Goal: Task Accomplishment & Management: Use online tool/utility

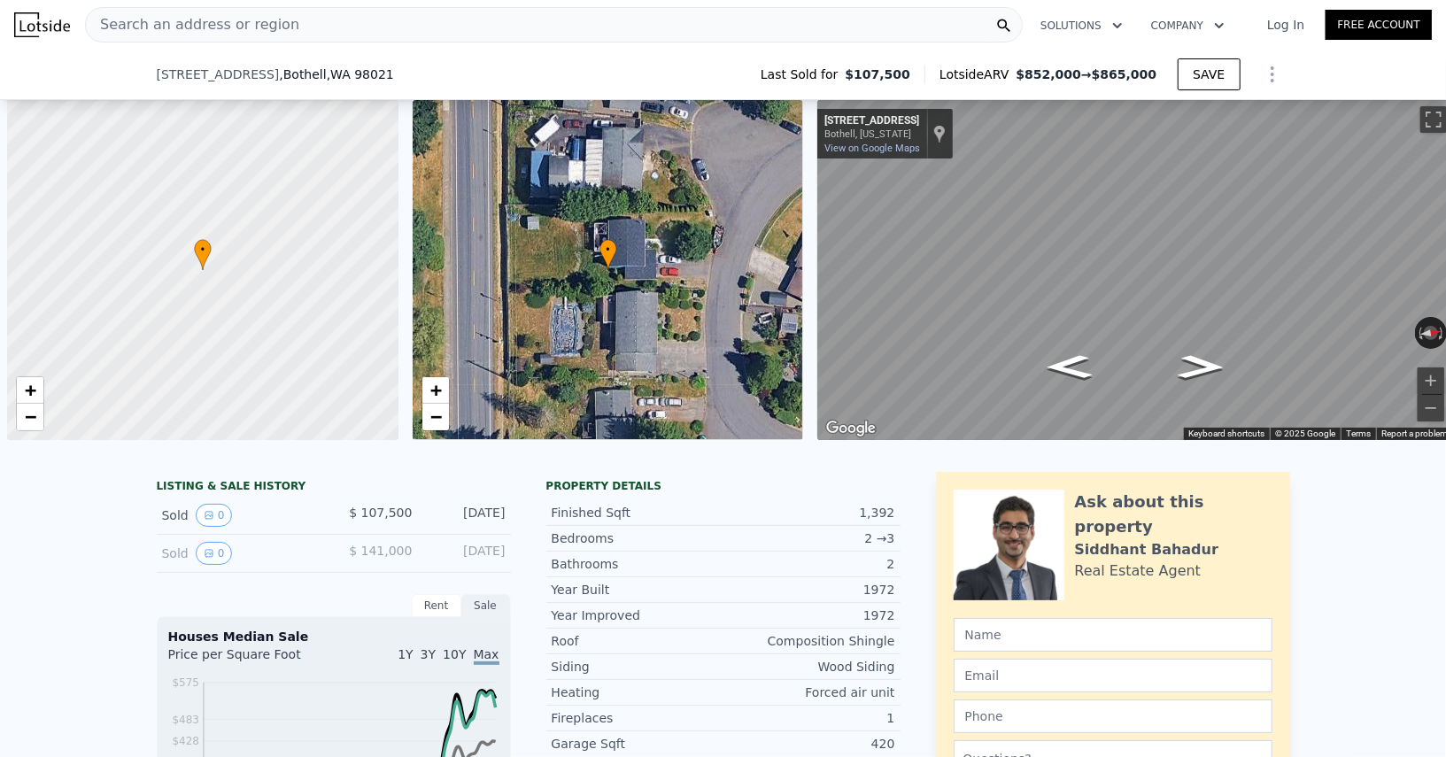
scroll to position [0, 6]
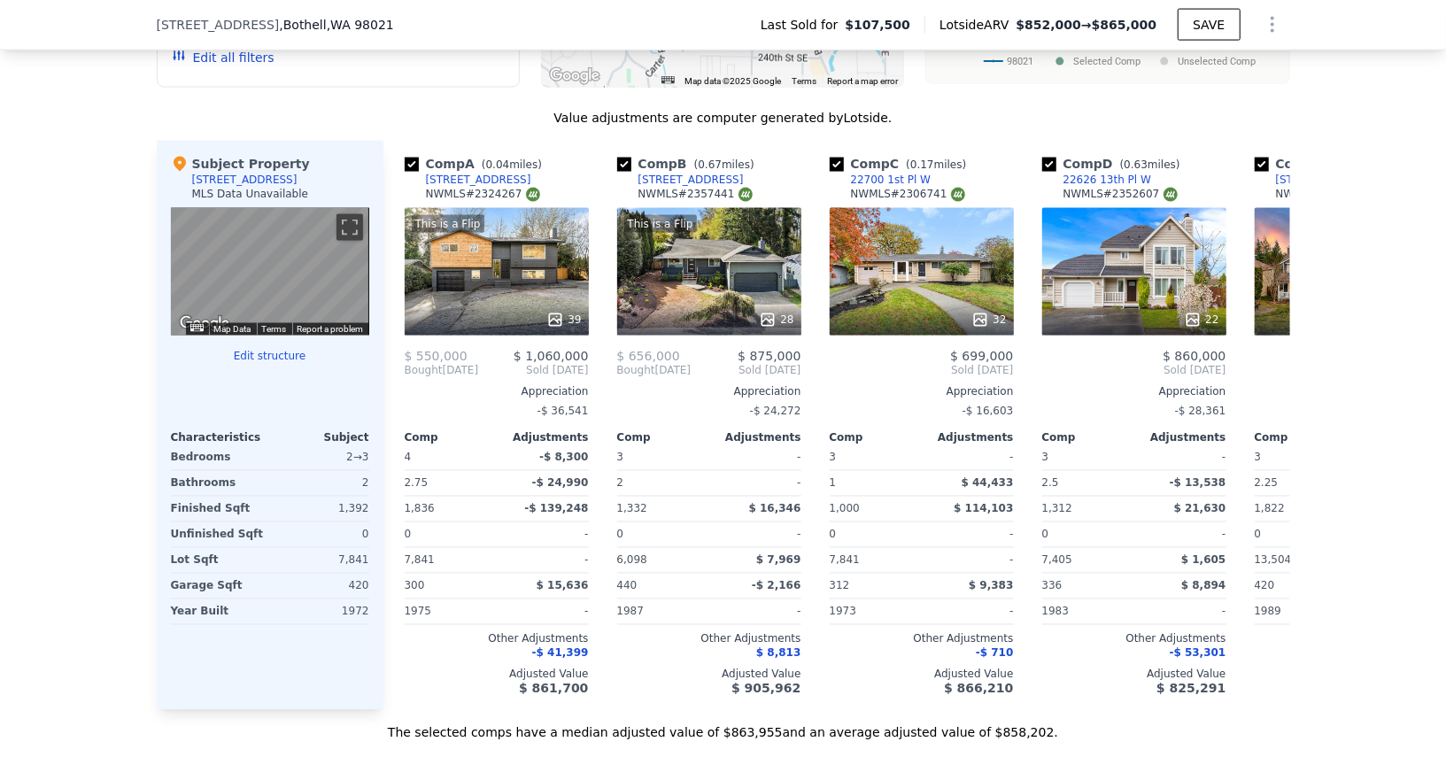
click at [289, 27] on span ", Bothell , WA 98021" at bounding box center [336, 25] width 115 height 18
type input "$ 852,000"
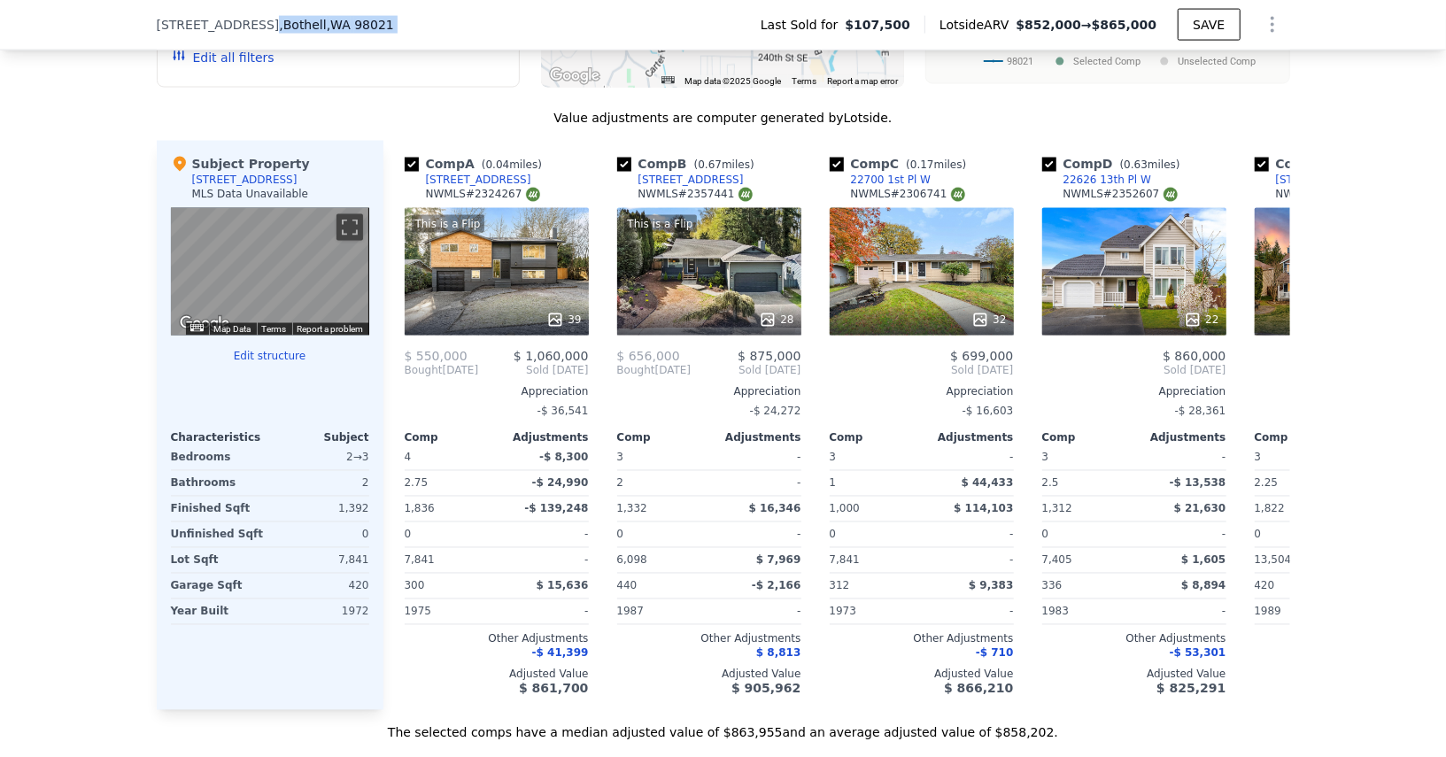
type input "$ 671,078"
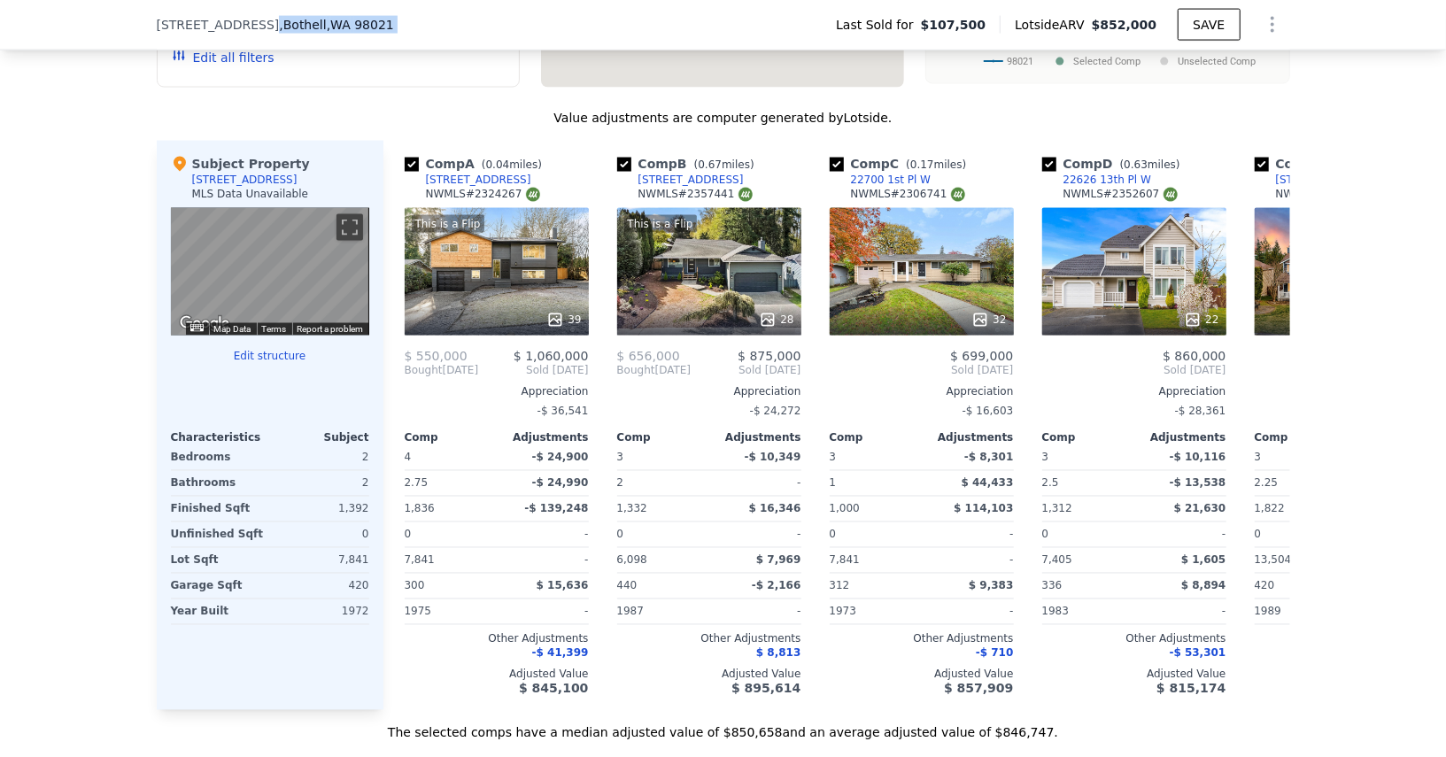
click at [289, 27] on span ", Bothell , WA 98021" at bounding box center [336, 25] width 115 height 18
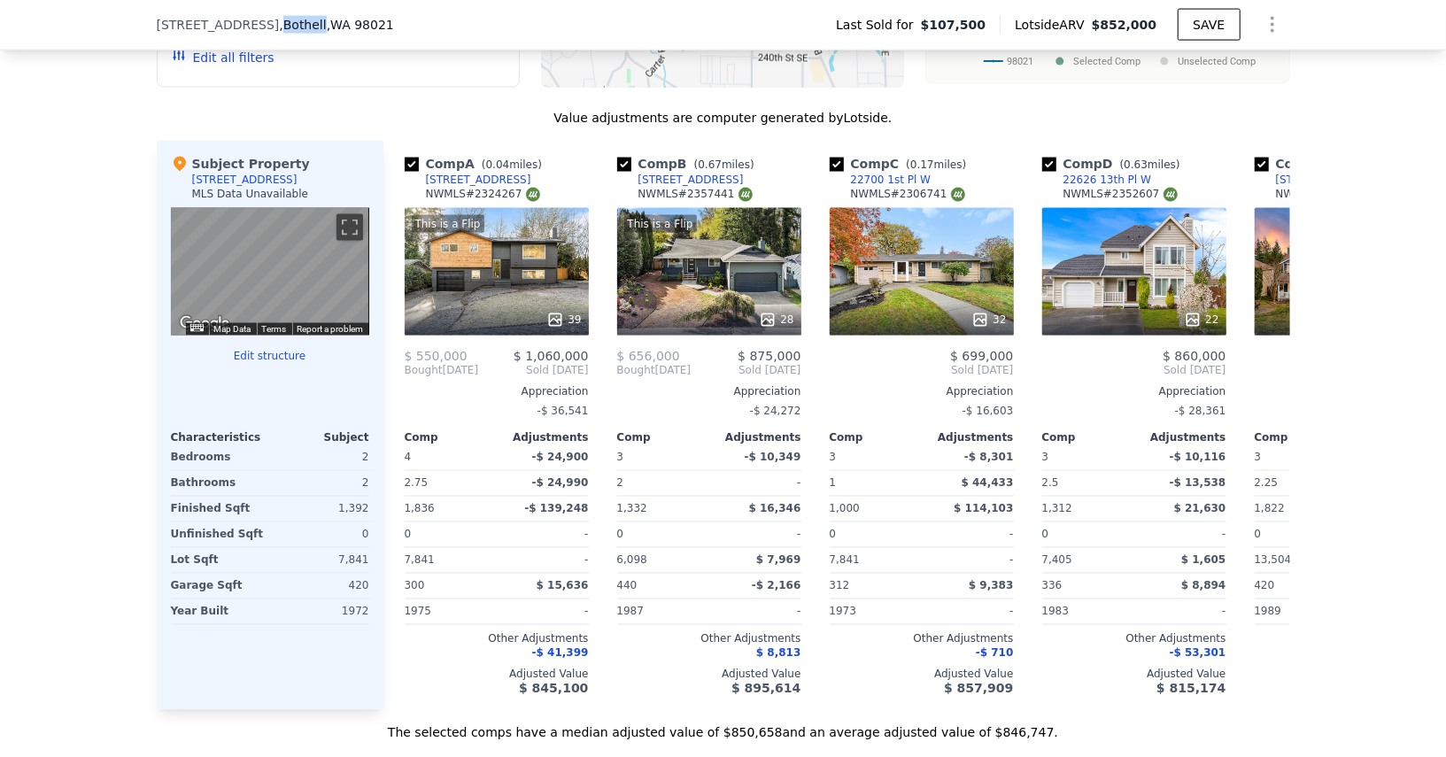
click at [289, 27] on span ", Bothell , WA 98021" at bounding box center [336, 25] width 115 height 18
click at [162, 25] on span "[STREET_ADDRESS]" at bounding box center [218, 25] width 123 height 18
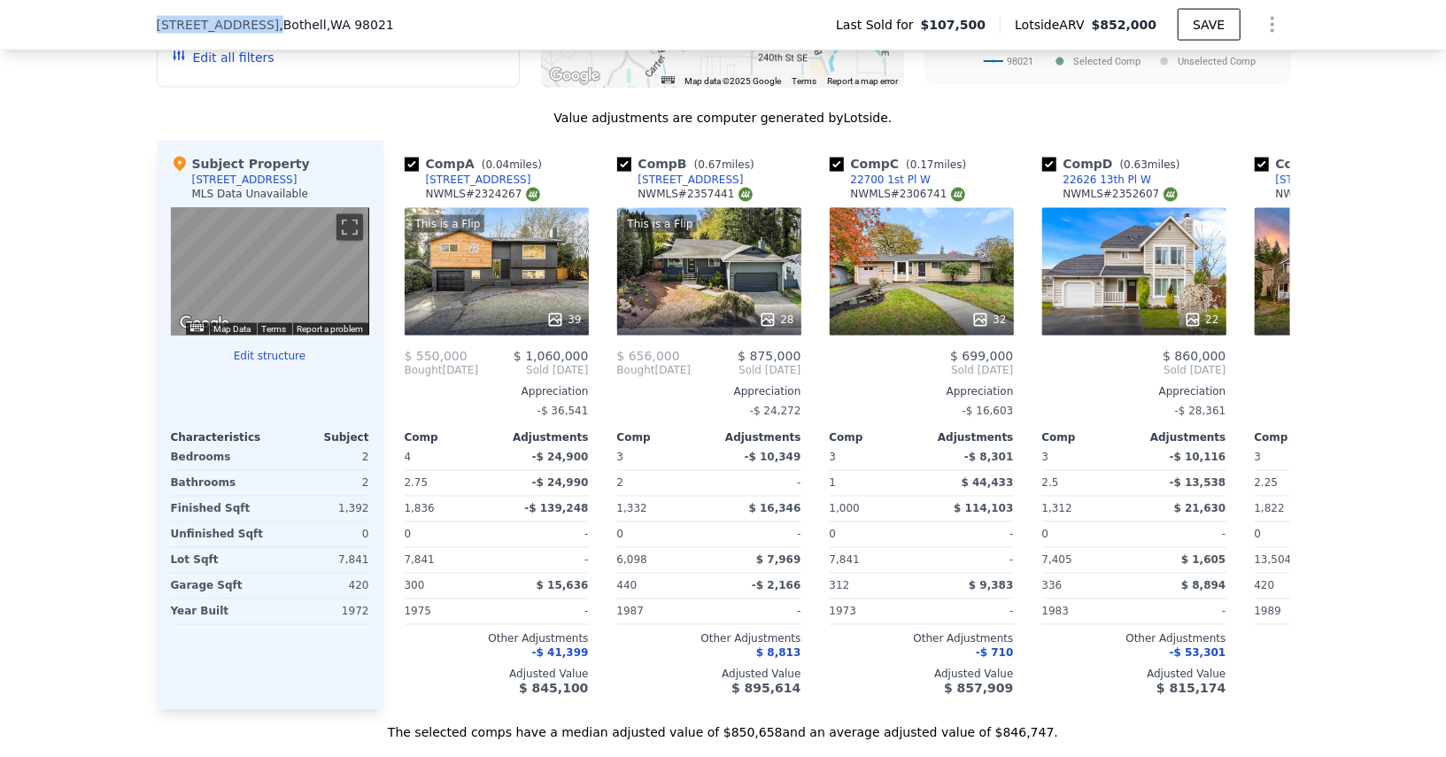
click at [162, 25] on span "[STREET_ADDRESS]" at bounding box center [218, 25] width 123 height 18
click at [151, 53] on div "We found 12 sales that match your search Filters Map Prices Modify Comp Filters…" at bounding box center [723, 243] width 1446 height 998
click at [205, 27] on span "[STREET_ADDRESS]" at bounding box center [218, 25] width 123 height 18
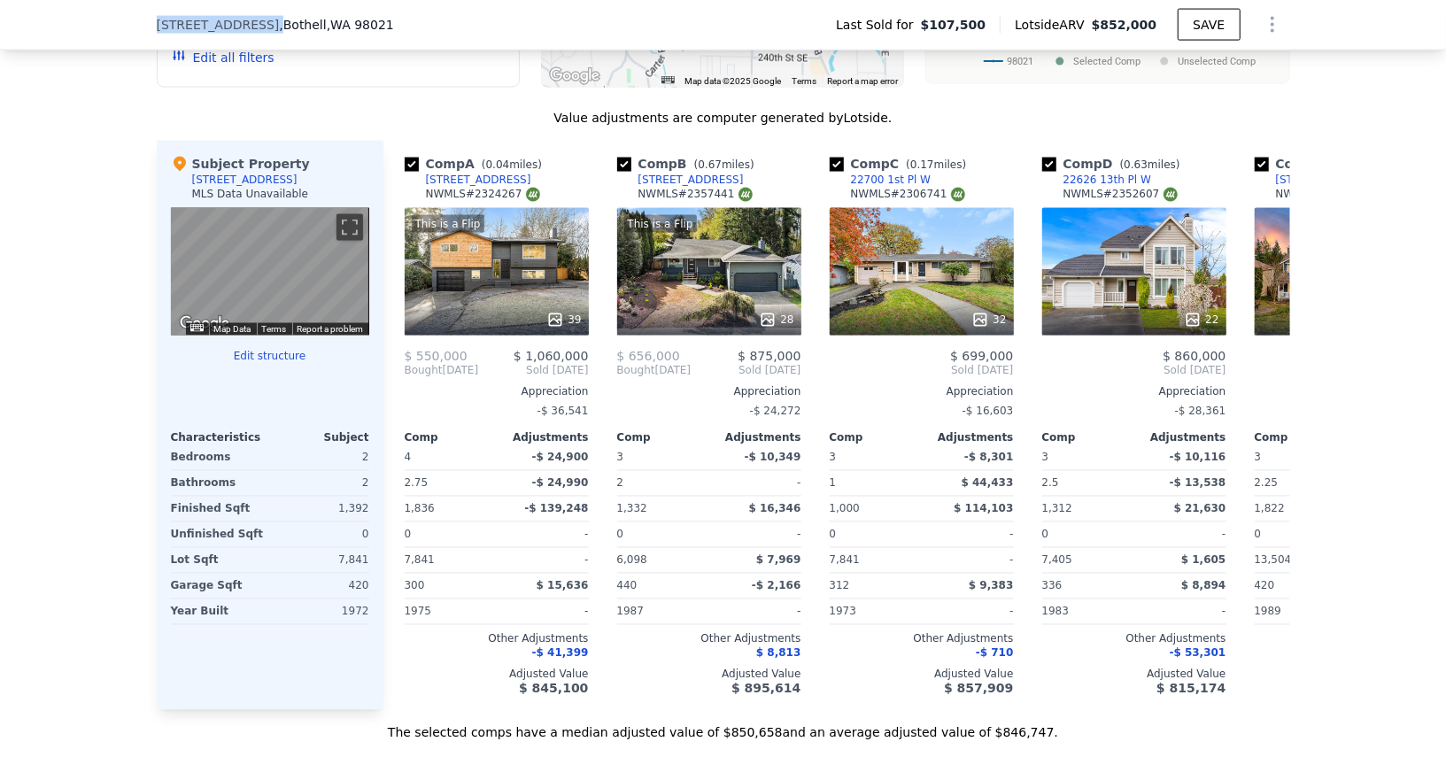
click at [205, 27] on span "[STREET_ADDRESS]" at bounding box center [218, 25] width 123 height 18
click at [148, 22] on div "[STREET_ADDRESS][PERSON_NAME] Last Sold for $107,500 Lotside ARV $852,000 SAVE" at bounding box center [723, 25] width 1446 height 50
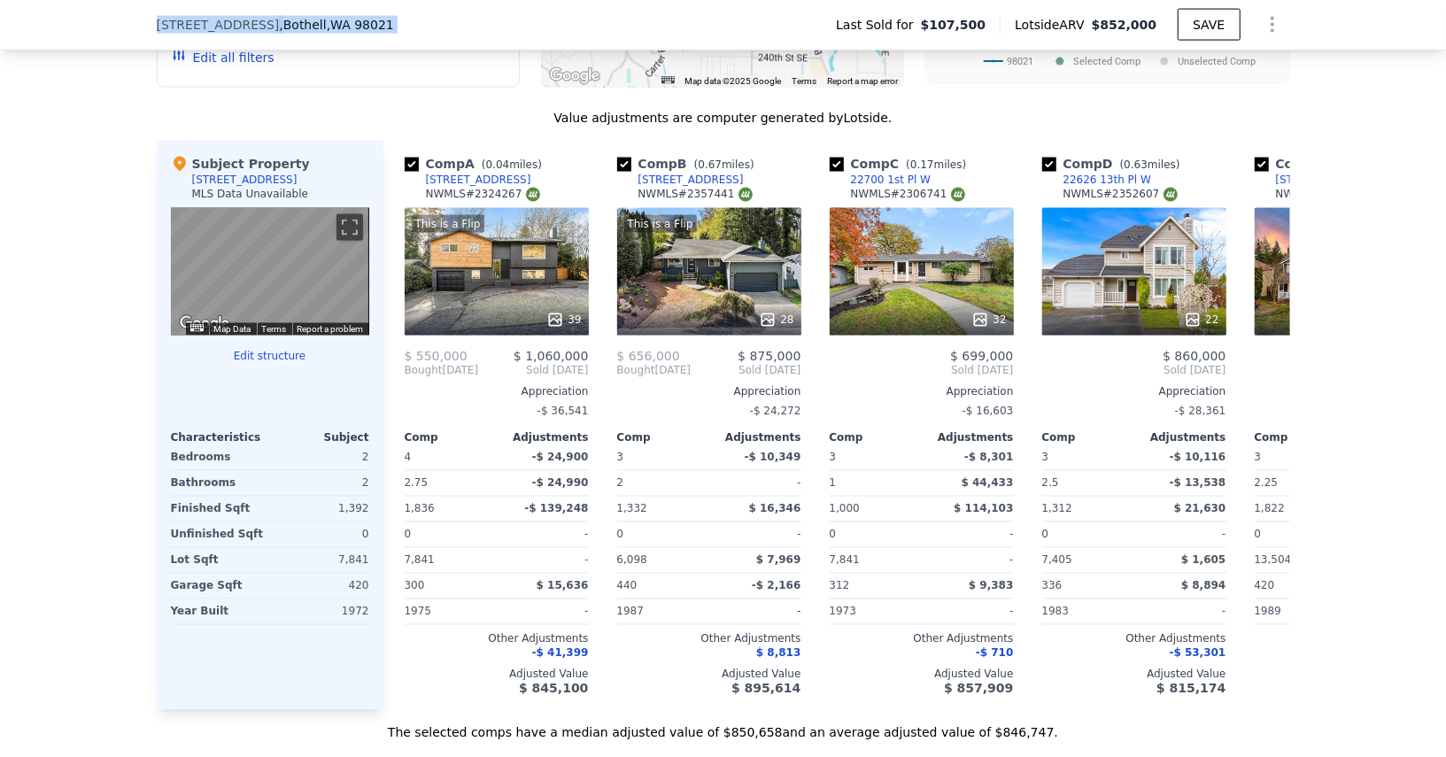
drag, startPoint x: 148, startPoint y: 22, endPoint x: 365, endPoint y: 29, distance: 217.1
click at [365, 28] on div "[STREET_ADDRESS][PERSON_NAME] Last Sold for $107,500 Lotside ARV $852,000 SAVE" at bounding box center [723, 25] width 1446 height 50
copy div "[STREET_ADDRESS][PERSON_NAME]"
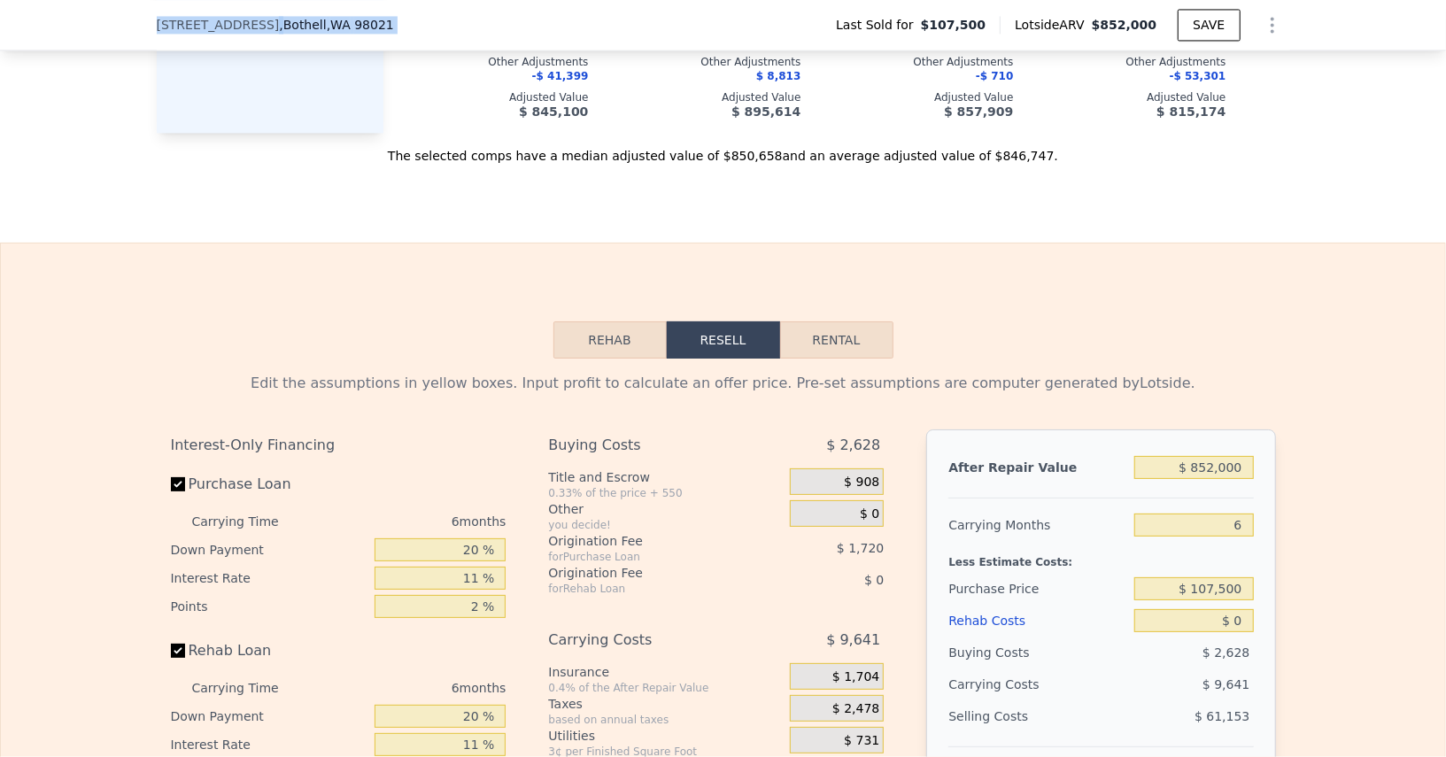
scroll to position [2444, 0]
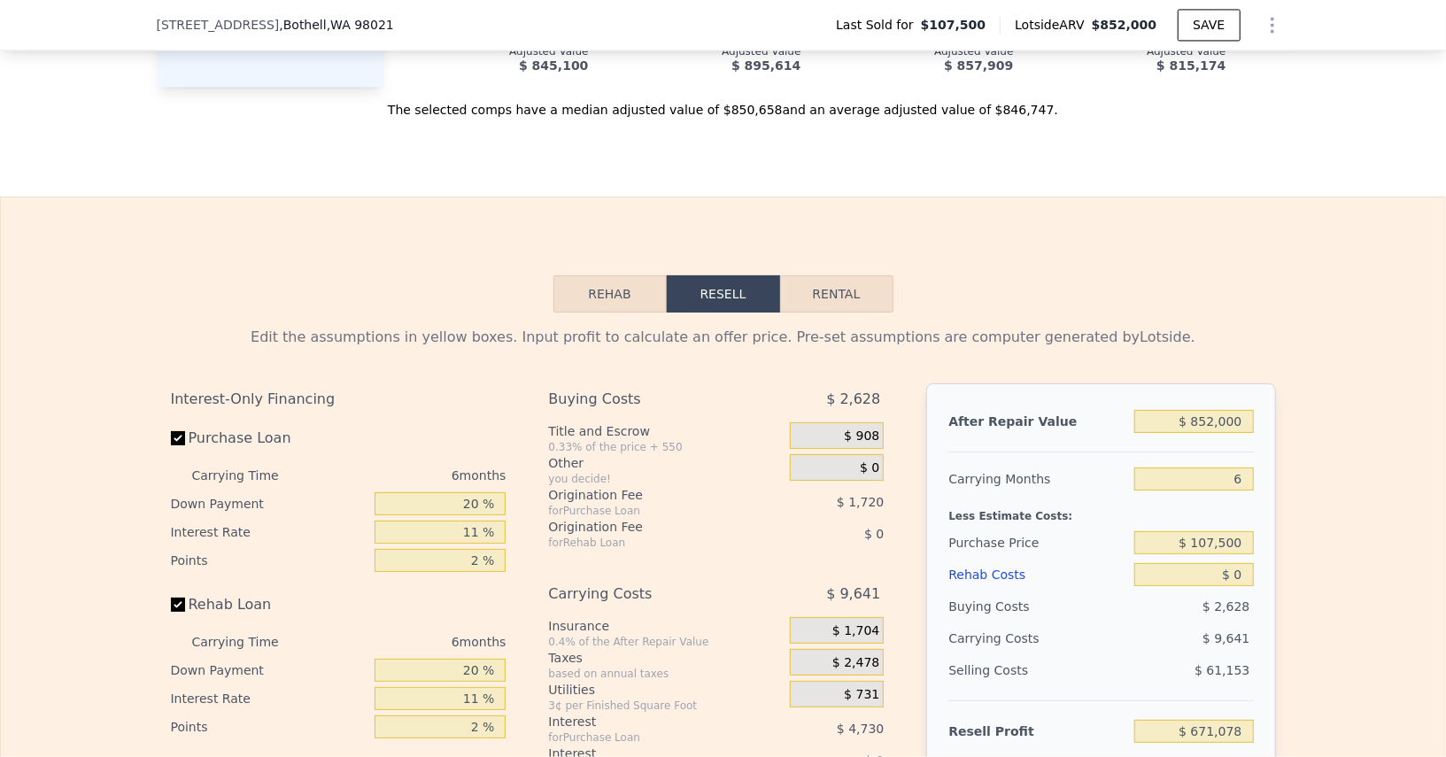
click at [1220, 536] on div "$ 107,500" at bounding box center [1194, 543] width 119 height 32
click at [1220, 531] on input "$ 107,500" at bounding box center [1194, 542] width 119 height 23
type input "$ 650,000"
click at [1243, 563] on input "$ 0" at bounding box center [1194, 574] width 119 height 23
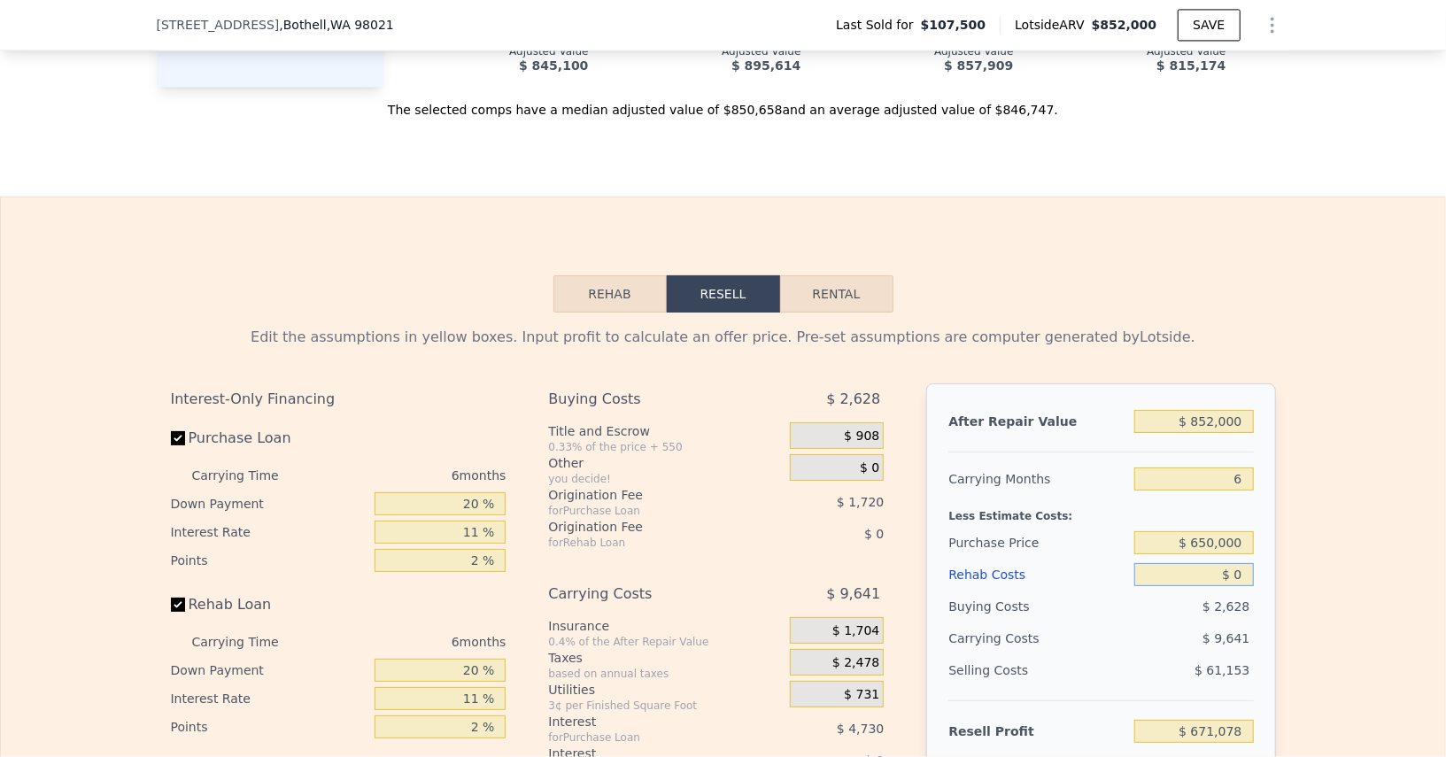
type input "$ 94,217"
click at [1243, 563] on input "$ 0" at bounding box center [1194, 574] width 119 height 23
type input "$ 1"
type input "$ 94,216"
type input "$ 130"
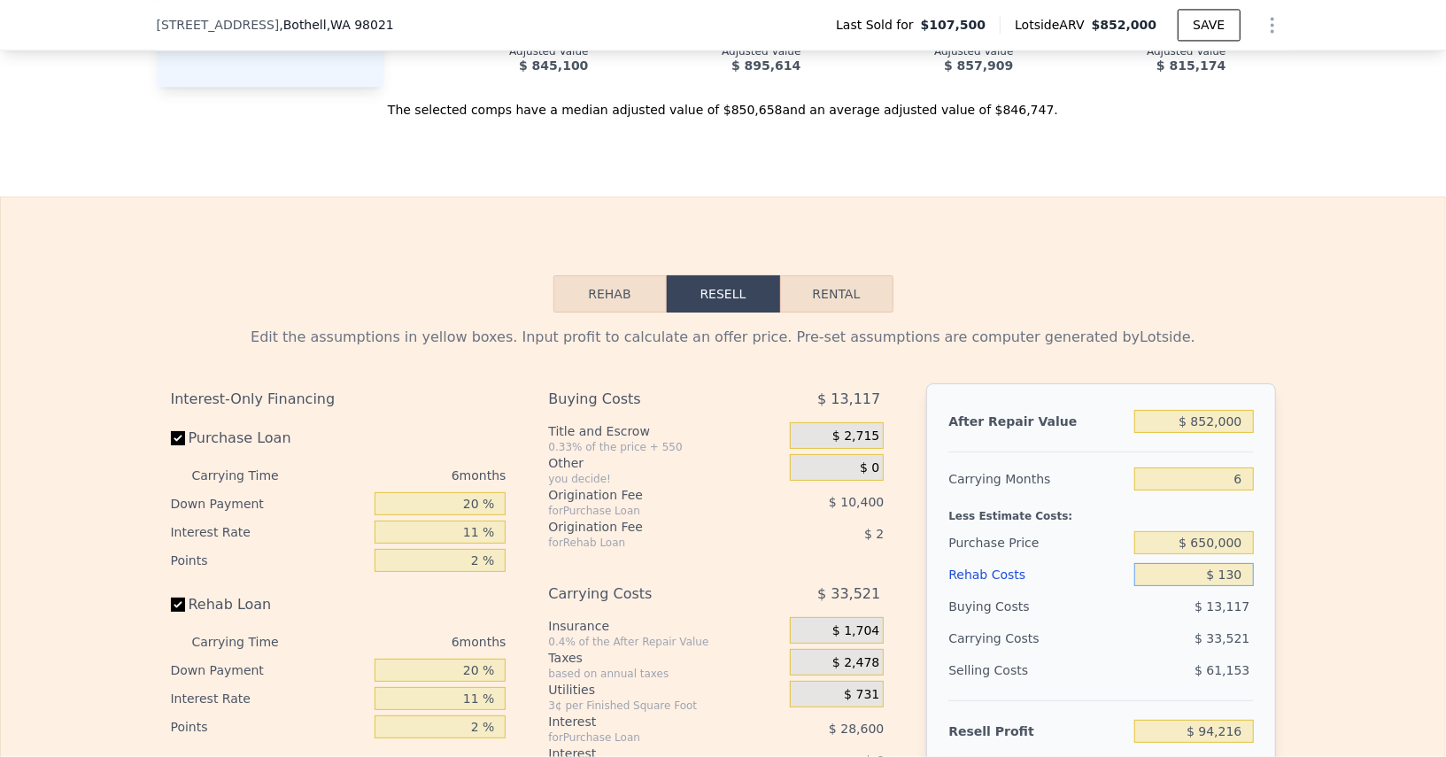
type input "$ 94,079"
type input "$ 13,000"
type input "$ 80,439"
type input "$ 130,000"
type input "-$ 43,581"
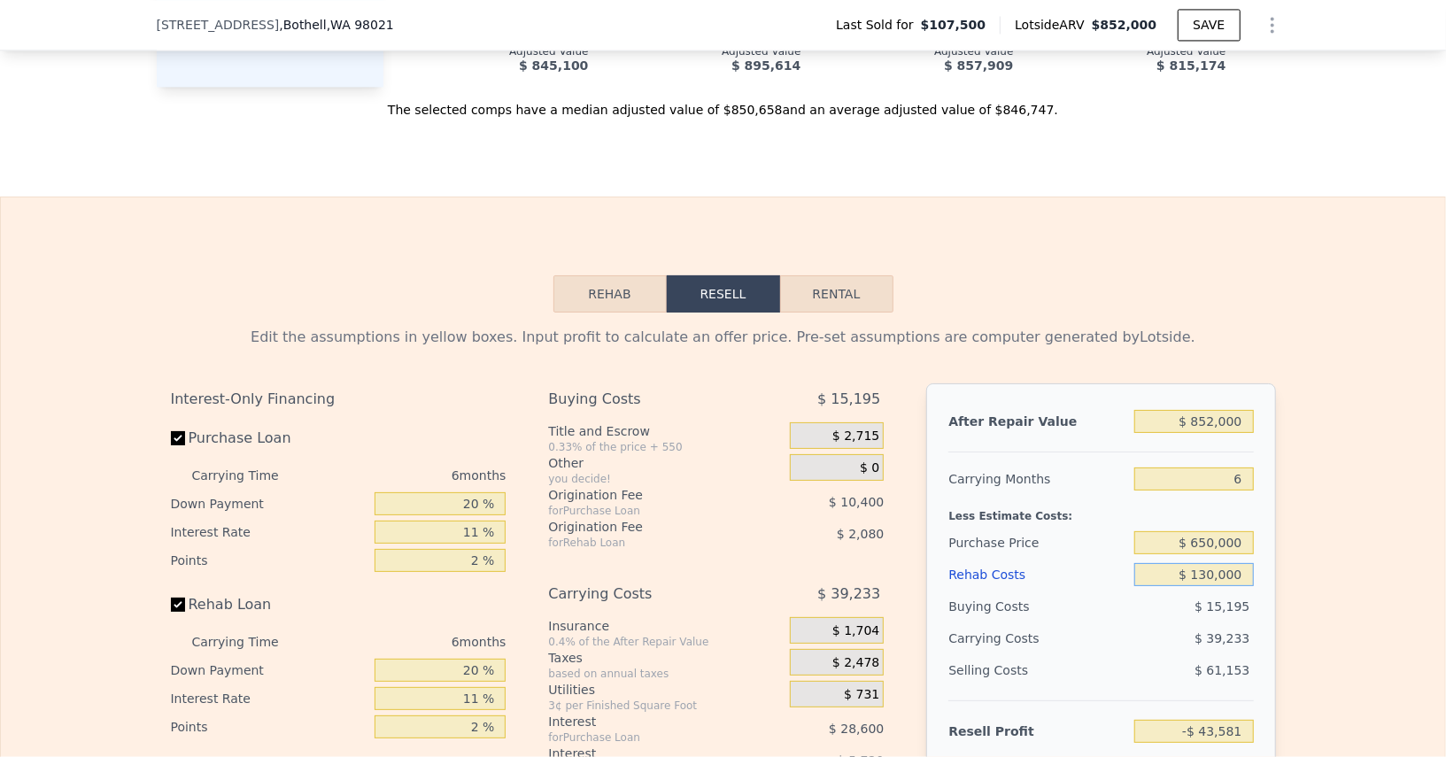
type input "$ 130,000"
click at [1130, 623] on div "$ 39,233" at bounding box center [1160, 639] width 187 height 32
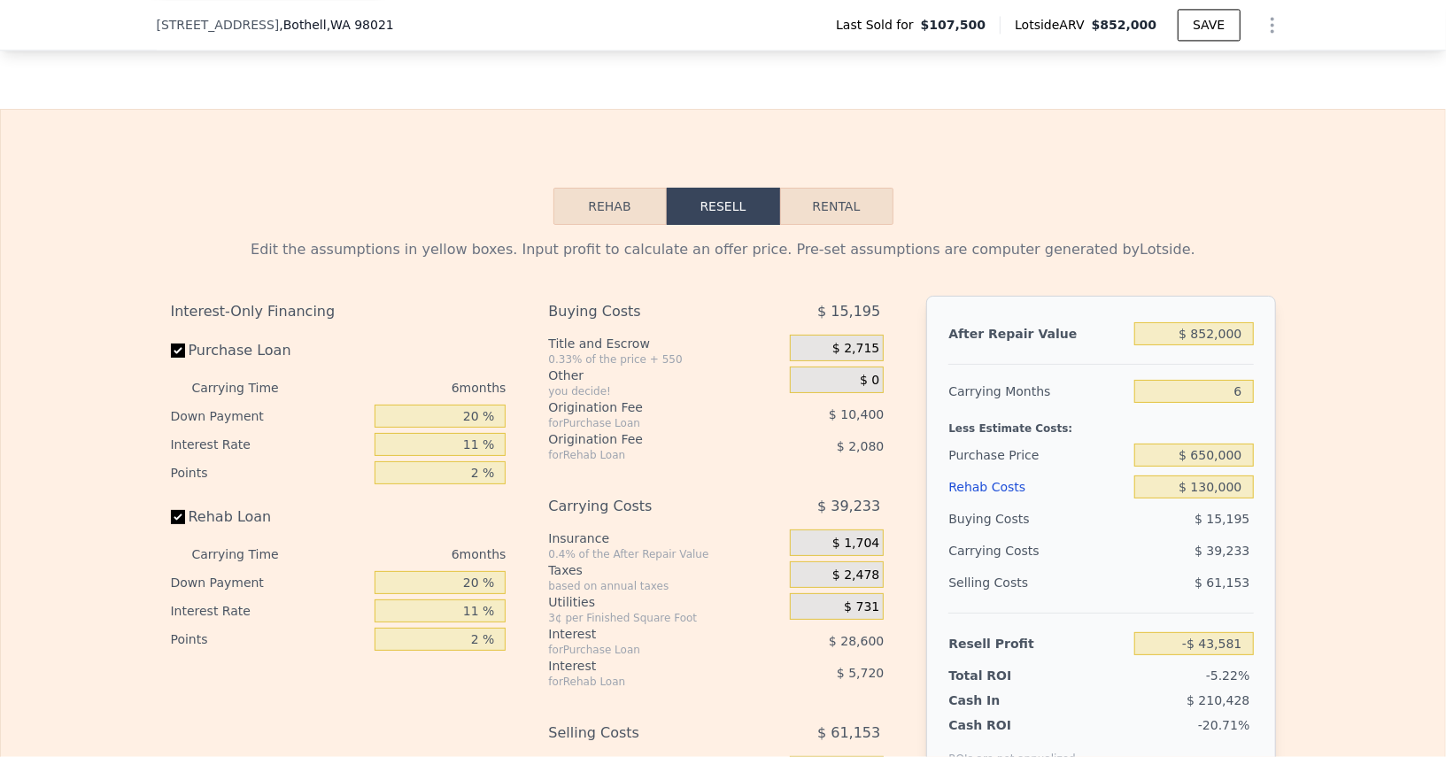
scroll to position [2617, 0]
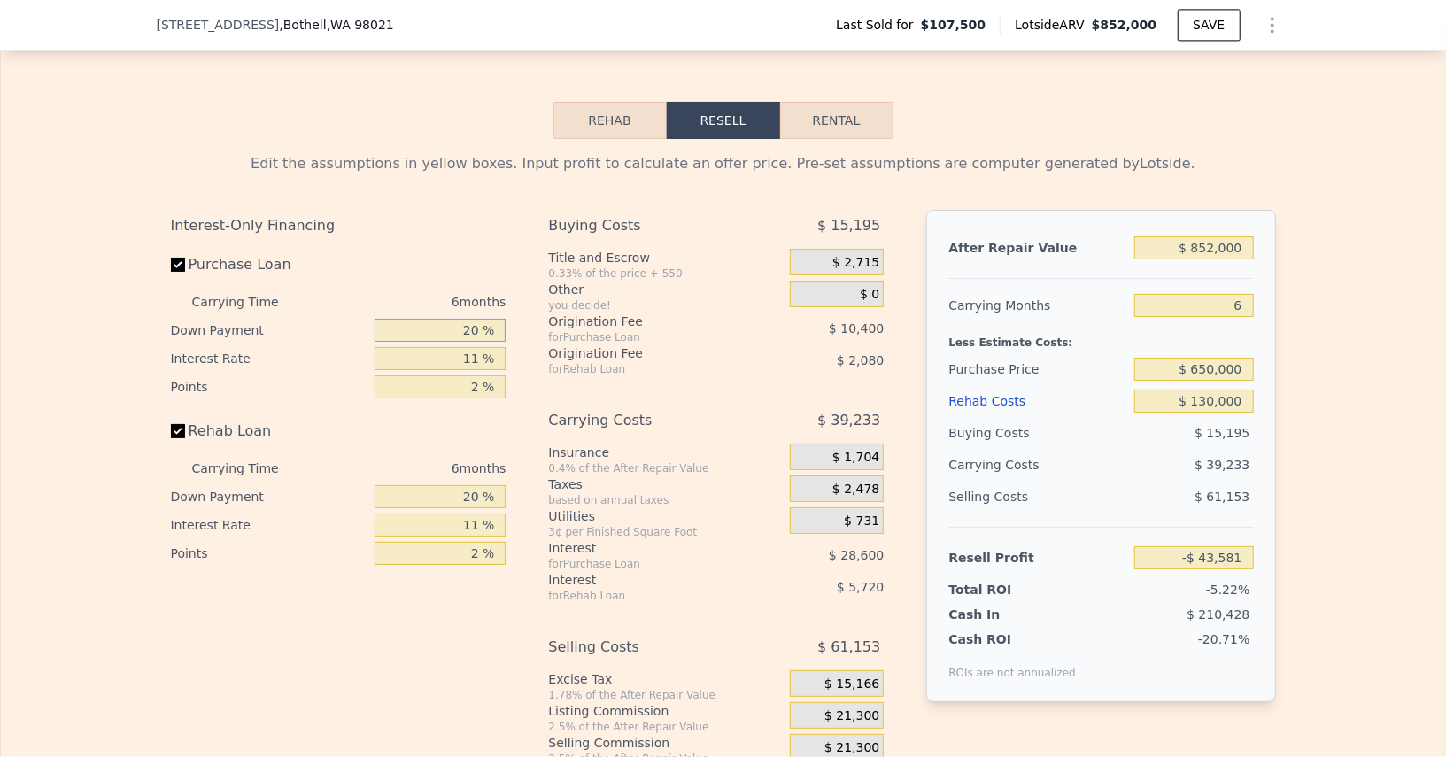
click at [448, 319] on input "20 %" at bounding box center [440, 330] width 131 height 23
type input "1 %"
type input "-$ 52,843"
type input "10 %"
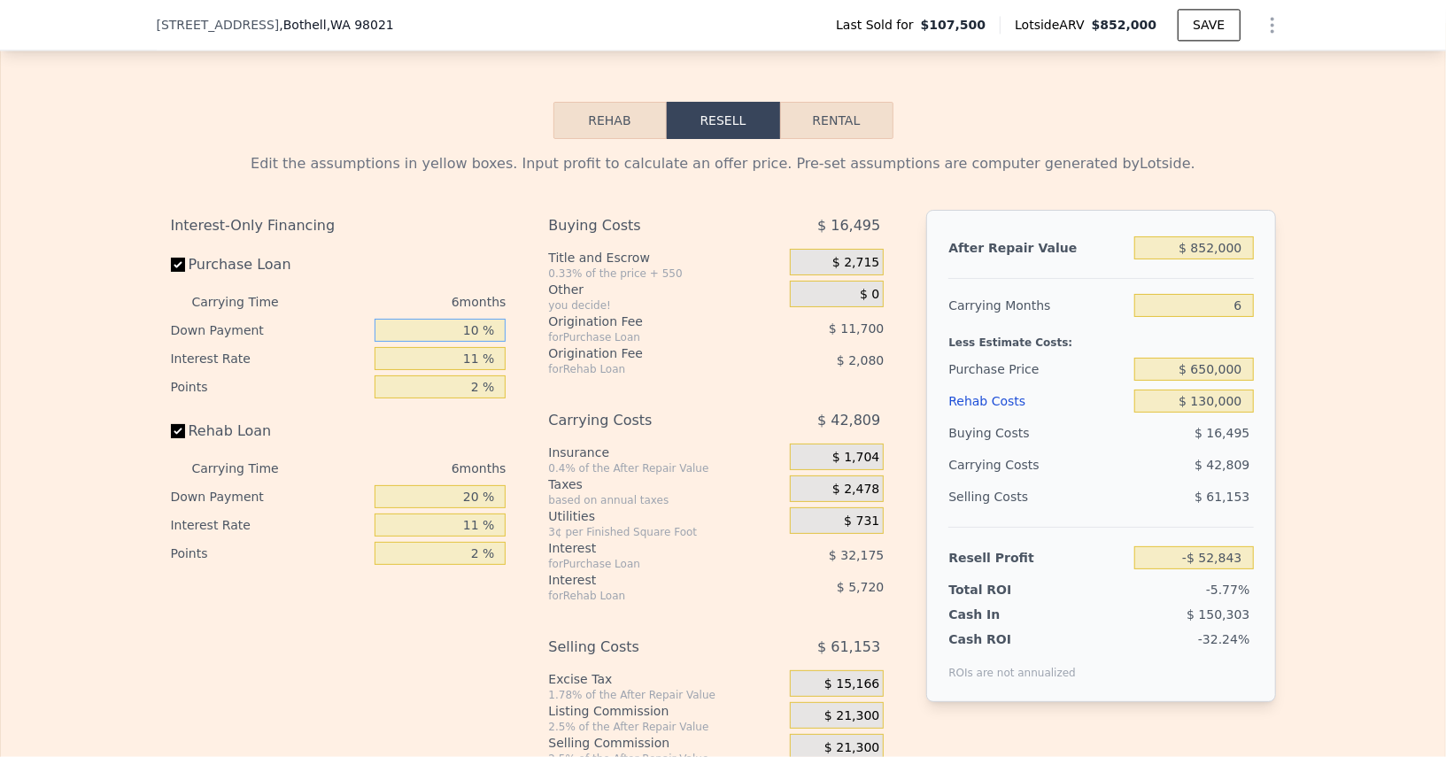
type input "-$ 48,457"
type input "10 %"
click at [451, 347] on input "11 %" at bounding box center [440, 358] width 131 height 23
type input "1 %"
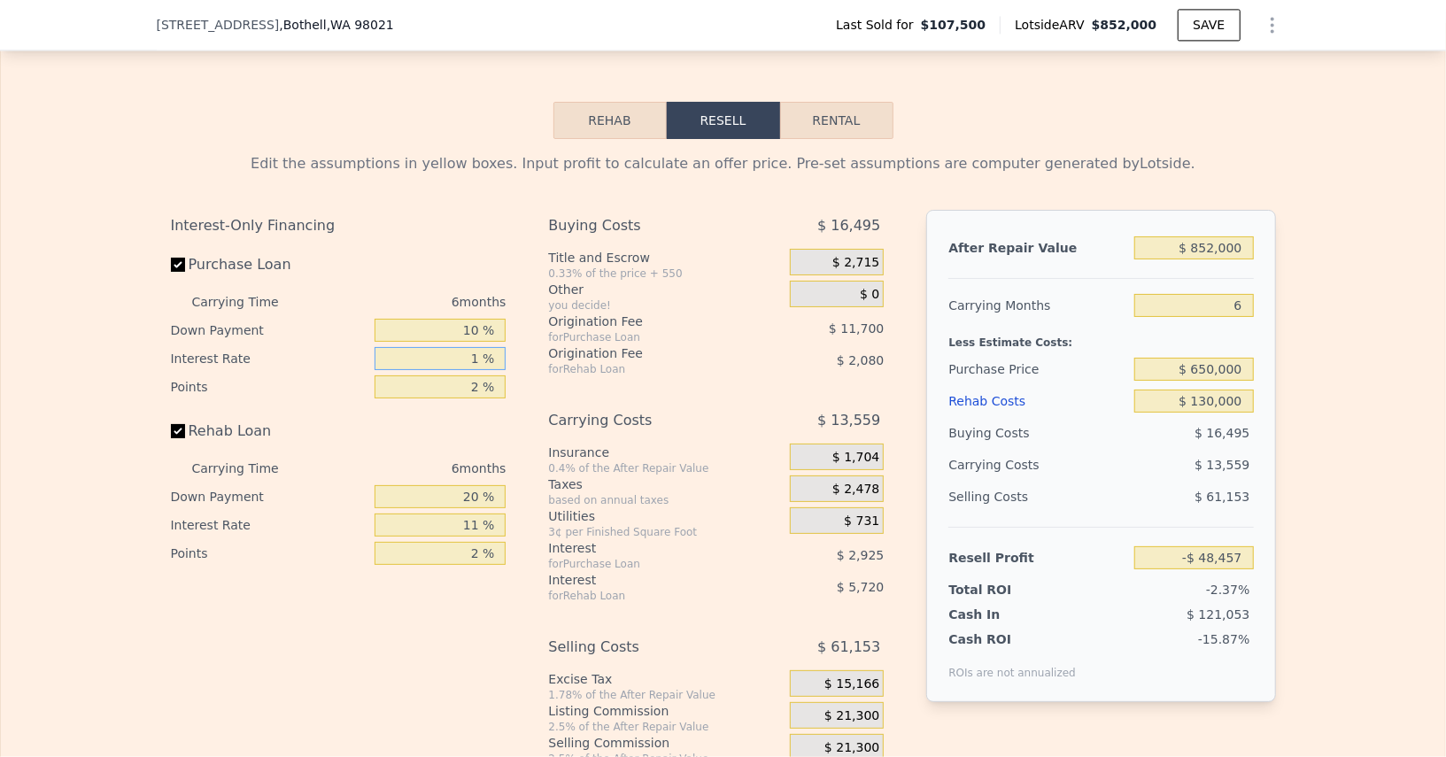
type input "-$ 19,207"
type input "10 %"
type input "-$ 45,529"
type input "10.5 %"
type input "-$ 46,993"
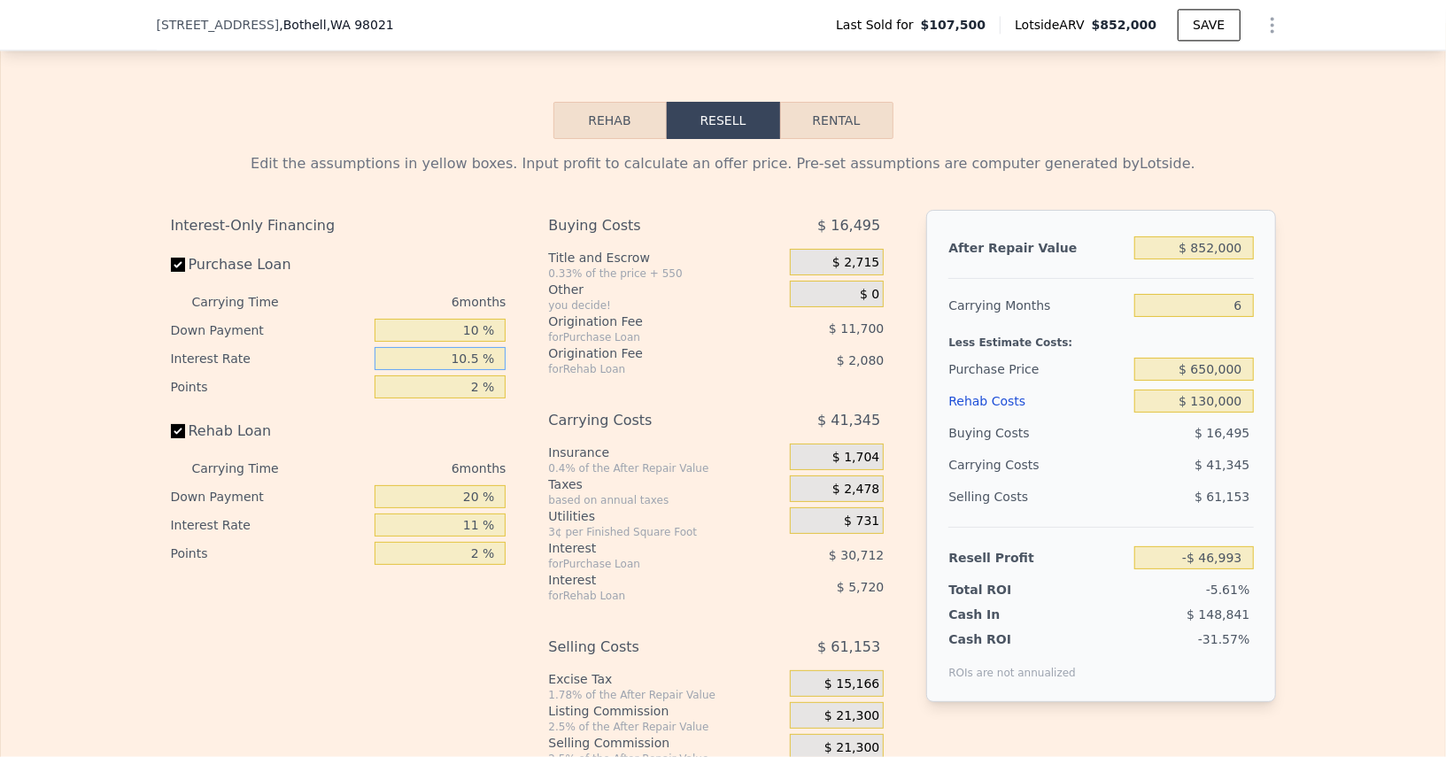
type input "10.5 %"
click at [452, 376] on input "2 %" at bounding box center [440, 387] width 131 height 23
type input "1 %"
type input "-$ 41,143"
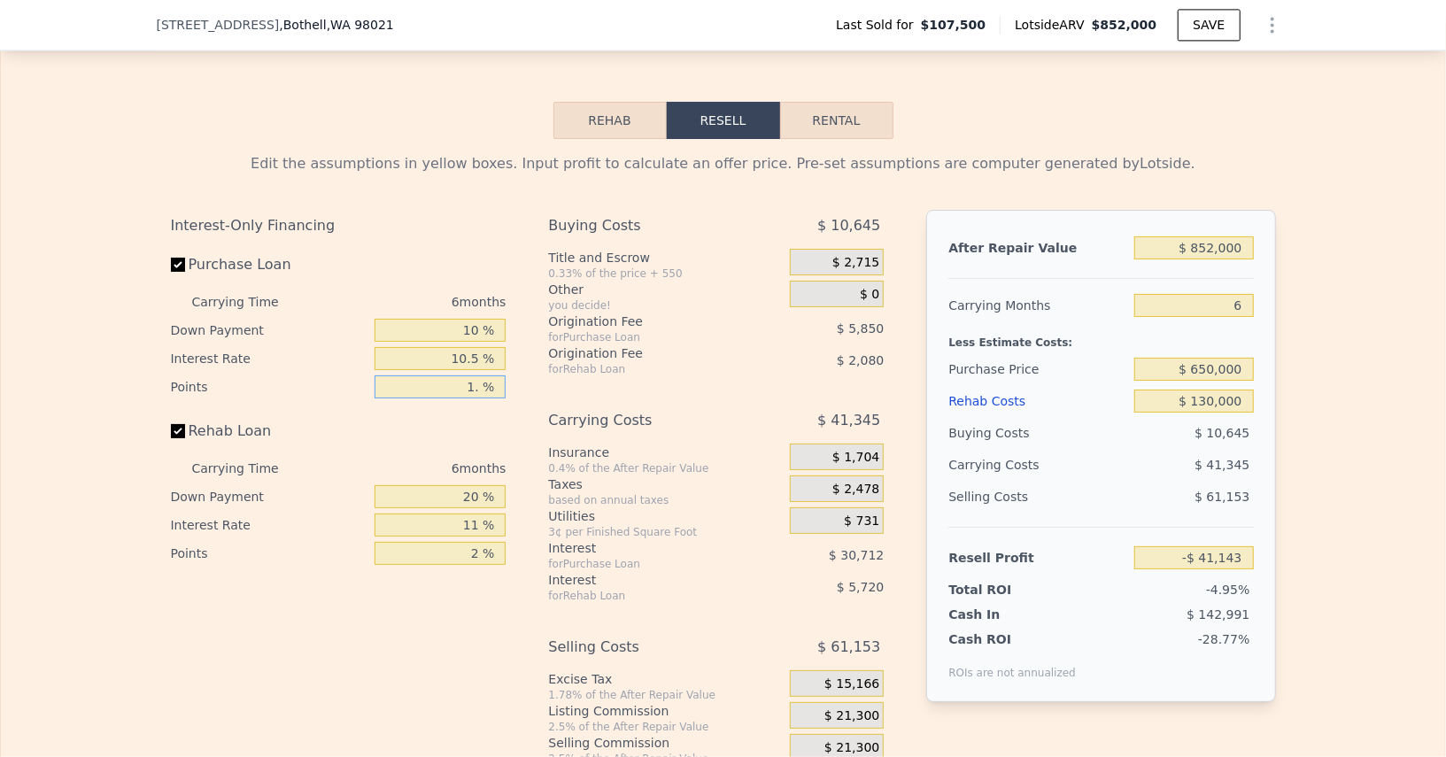
type input "1.5 %"
type input "-$ 44,068"
type input "1.5 %"
click at [453, 485] on input "20 %" at bounding box center [440, 496] width 131 height 23
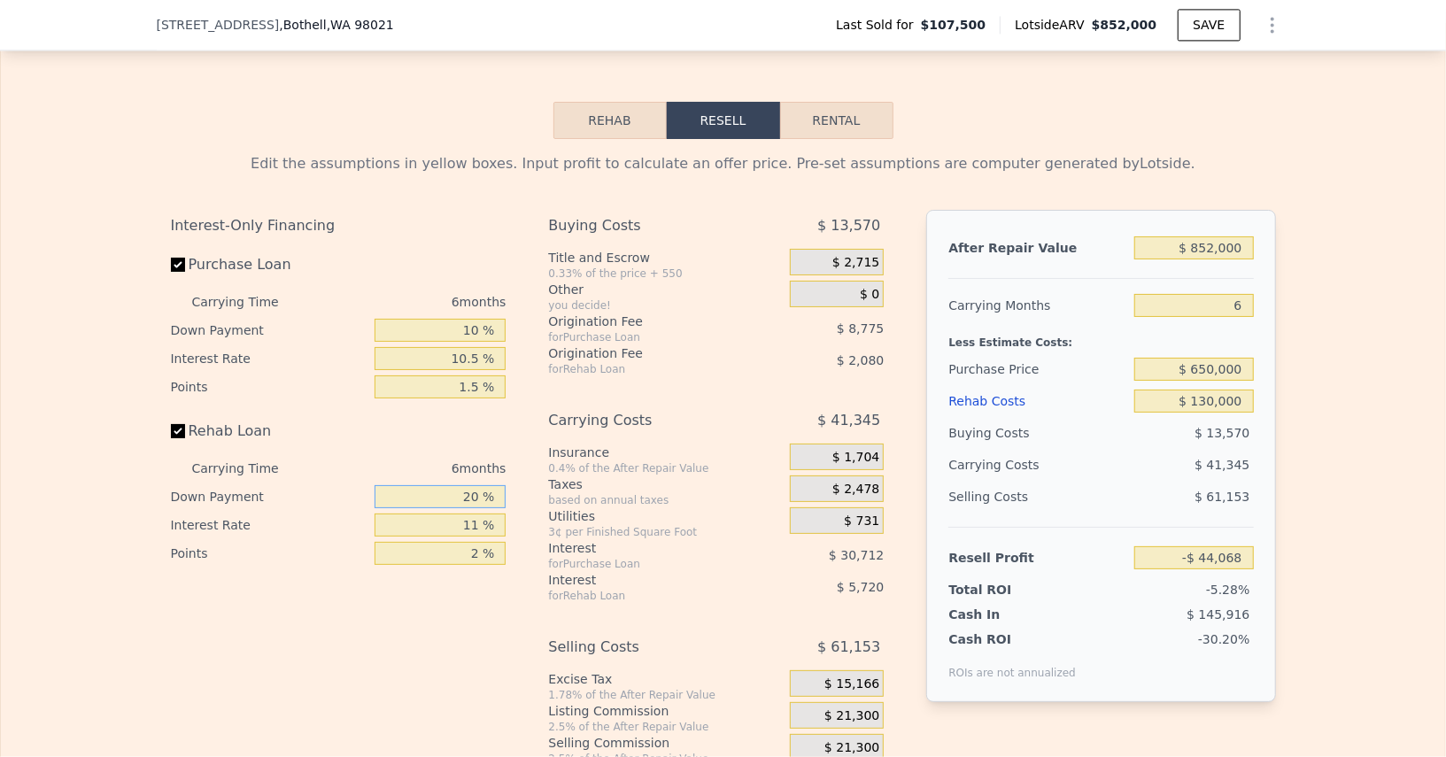
type input "1 %"
type input "-$ 45,924"
type input "10 %"
type input "-$ 45,048"
type input "10 %"
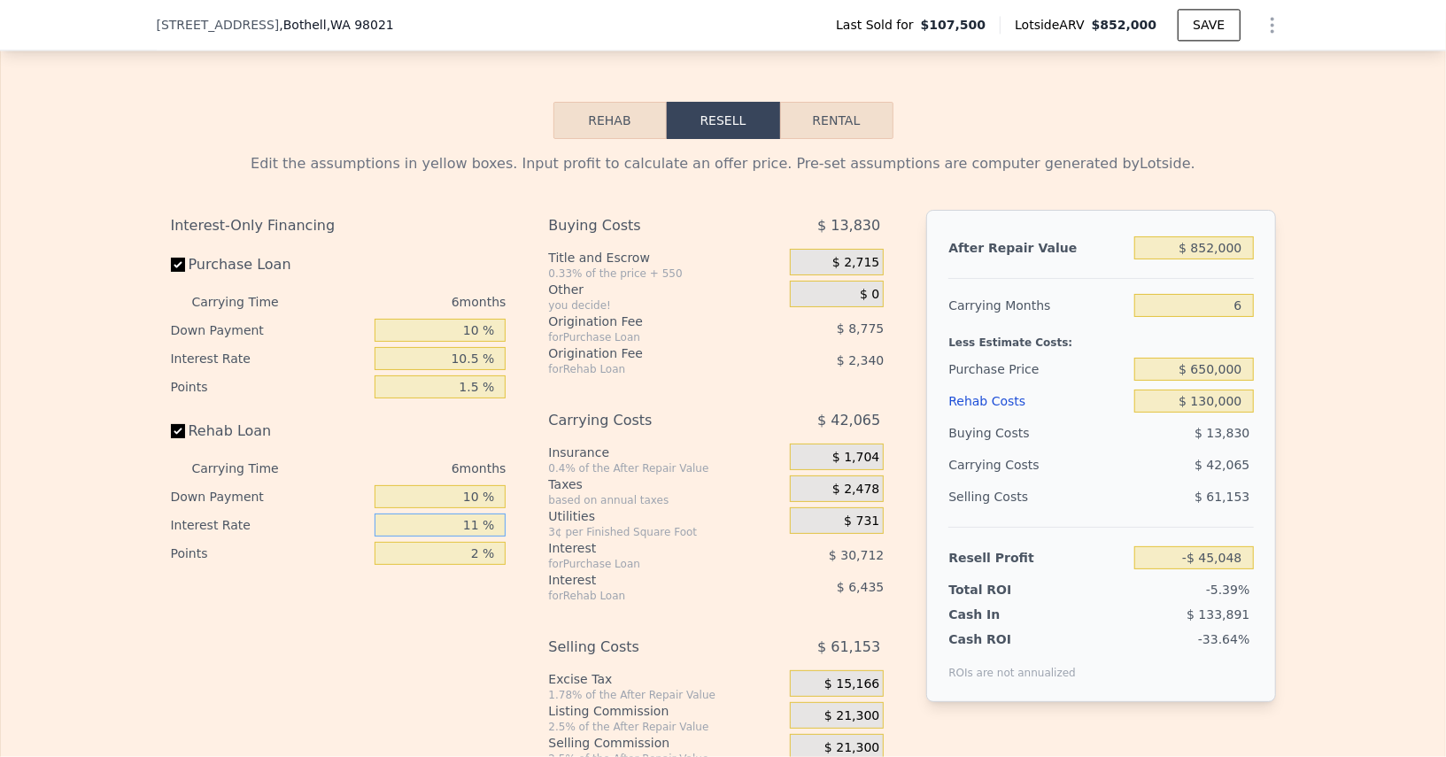
click at [464, 514] on input "11 %" at bounding box center [440, 525] width 131 height 23
type input "1 %"
type input "-$ 39,198"
type input "10 %"
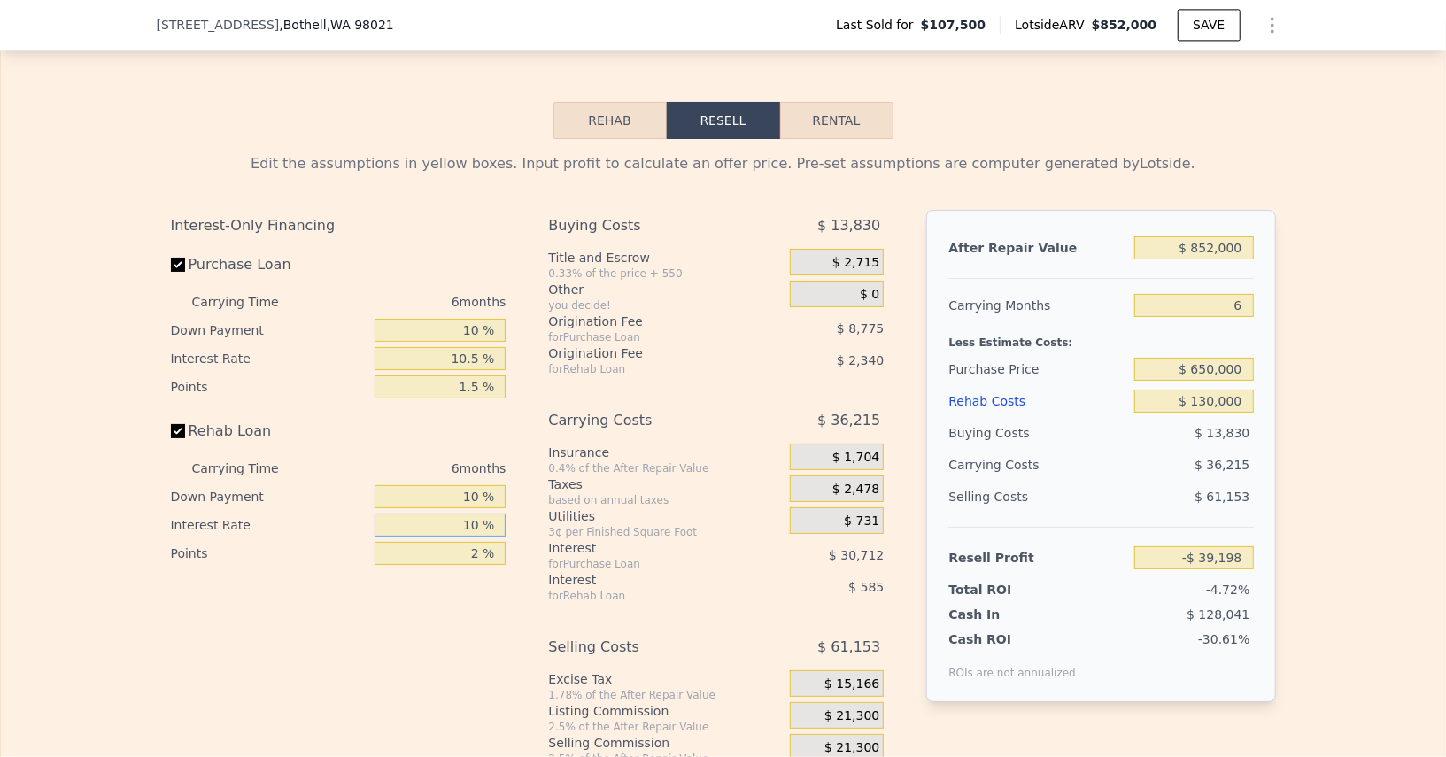
type input "-$ 44,460"
type input "10.5 %"
type input "-$ 44,754"
type input "10.5 %"
click at [459, 542] on input "2 %" at bounding box center [440, 553] width 131 height 23
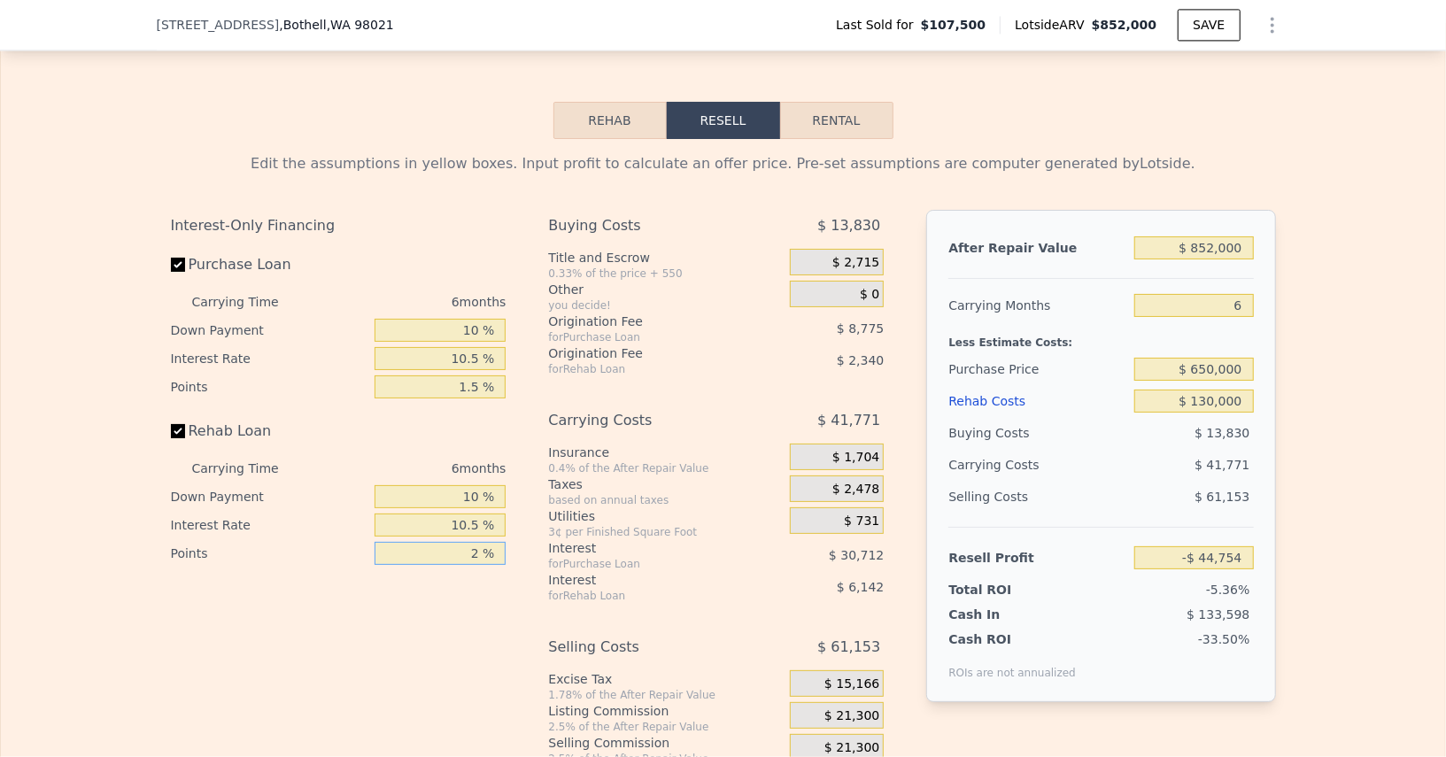
click at [459, 542] on input "2 %" at bounding box center [440, 553] width 131 height 23
type input "1 %"
type input "-$ 43,584"
type input "1.5 %"
type input "-$ 44,169"
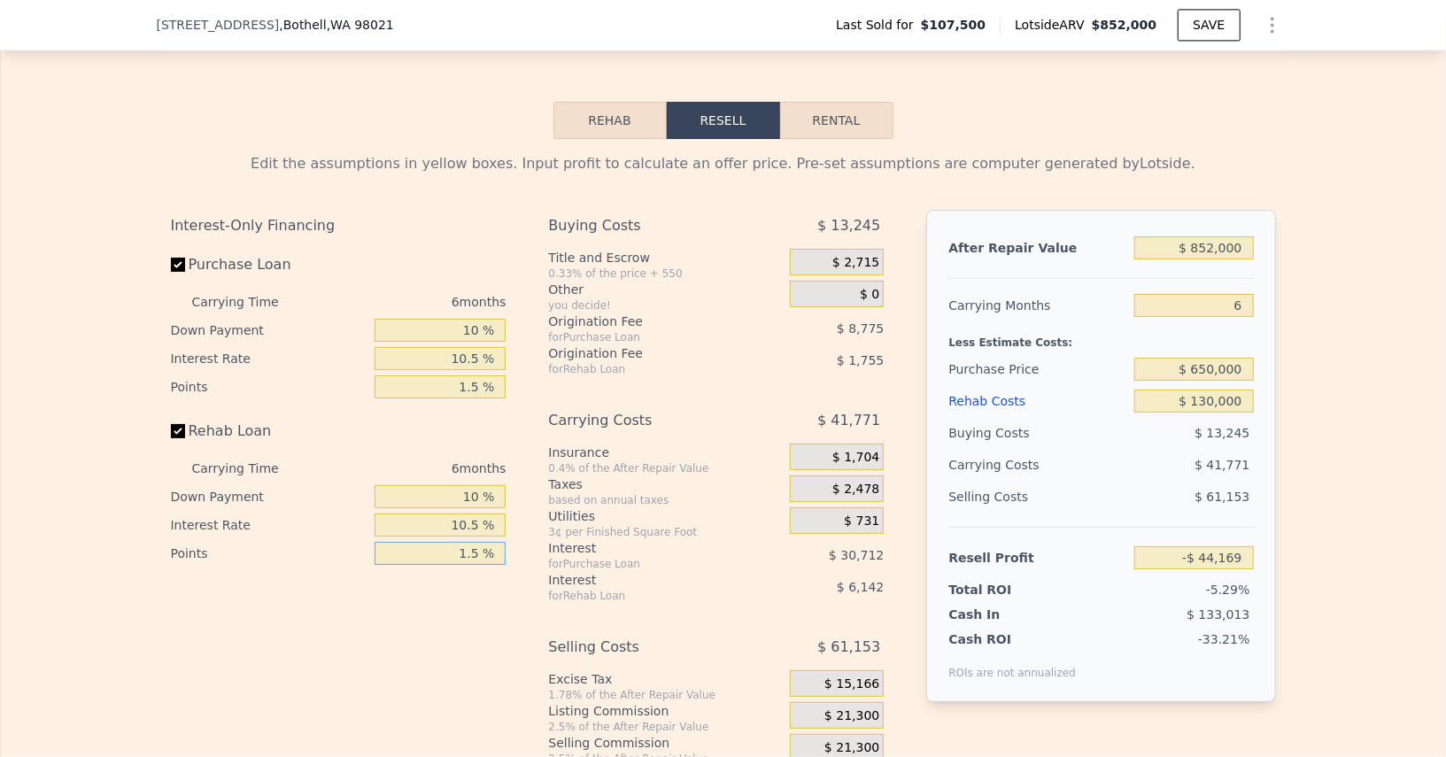
scroll to position [2692, 0]
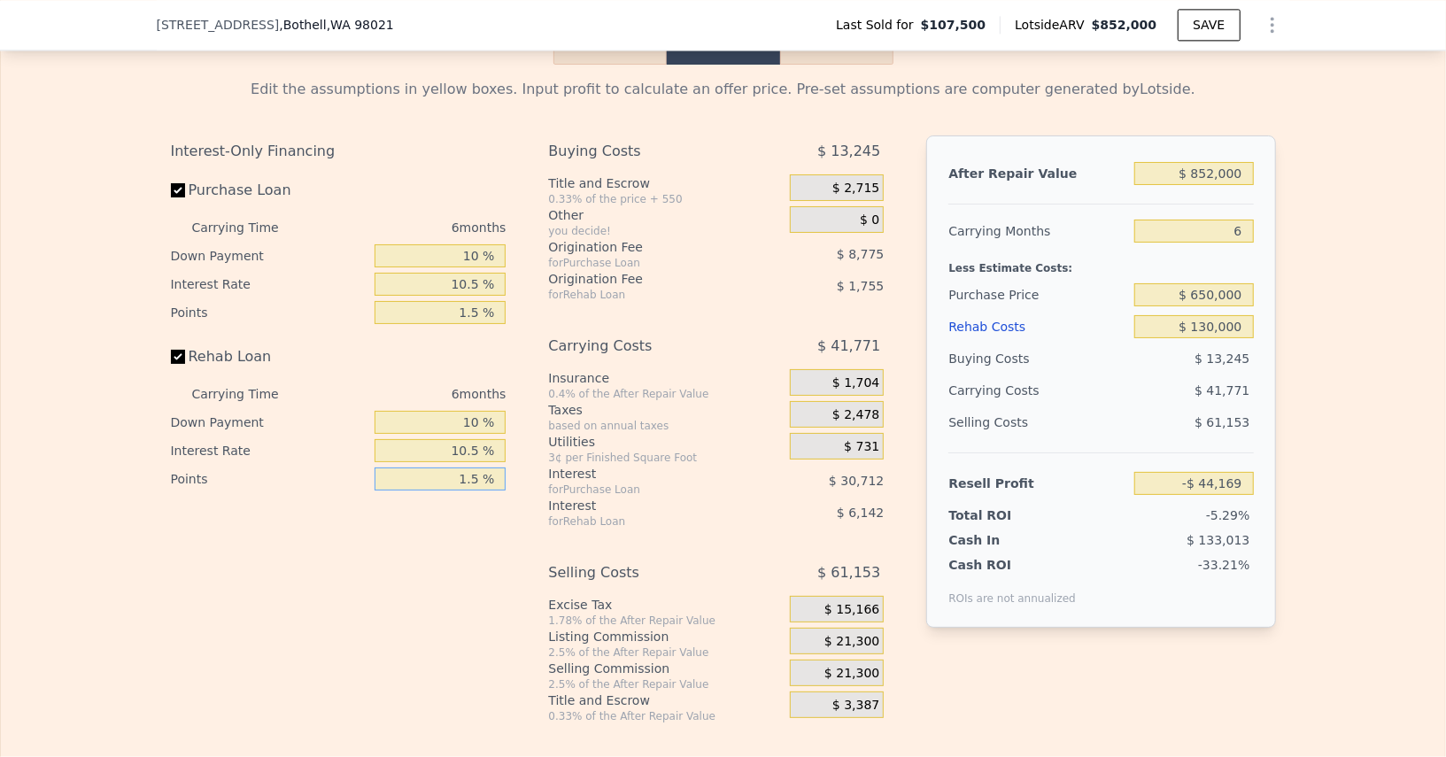
type input "1.5 %"
click at [850, 666] on span "$ 21,300" at bounding box center [852, 674] width 55 height 16
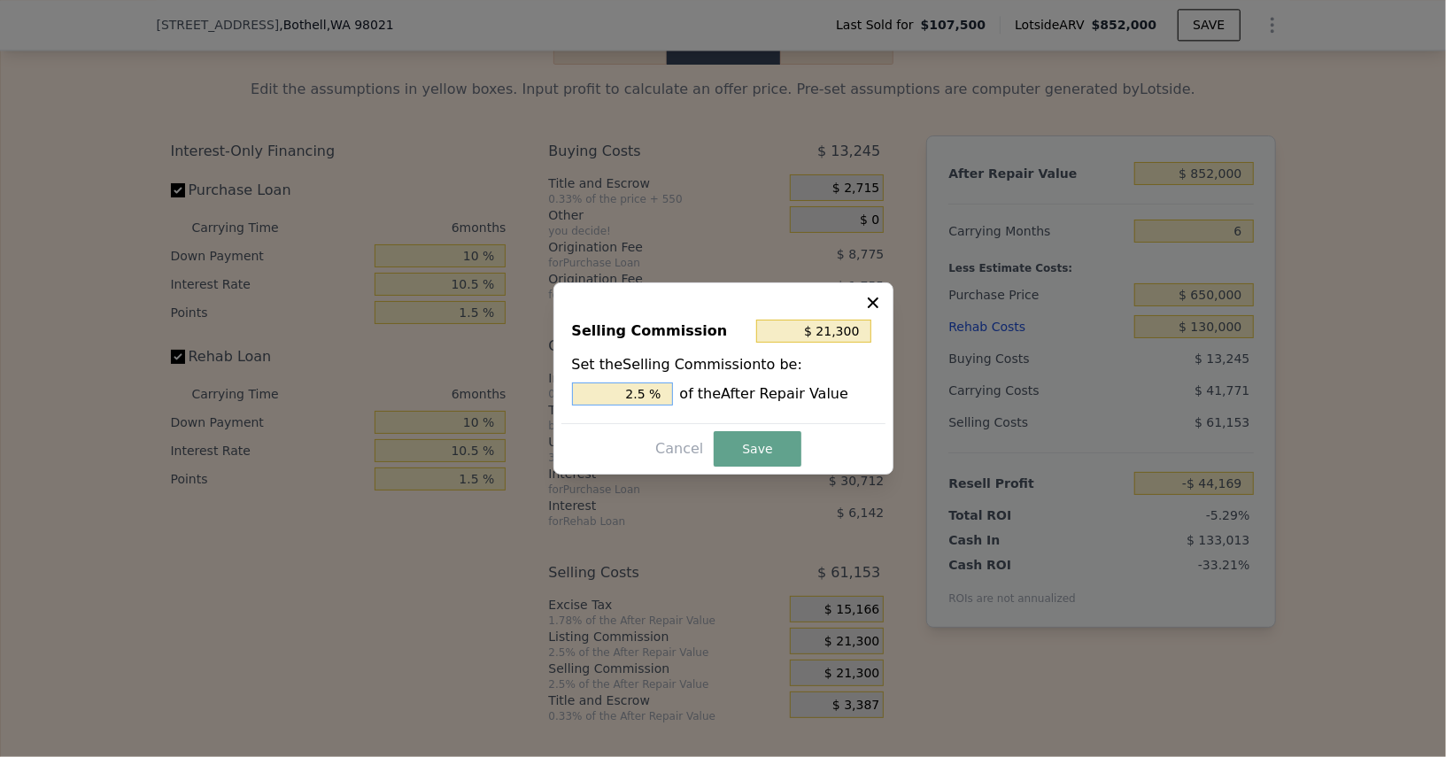
click at [619, 399] on input "2.5 %" at bounding box center [622, 394] width 101 height 23
type input "$ 8,520"
type input "1 %"
click at [779, 451] on button "Save" at bounding box center [757, 448] width 87 height 35
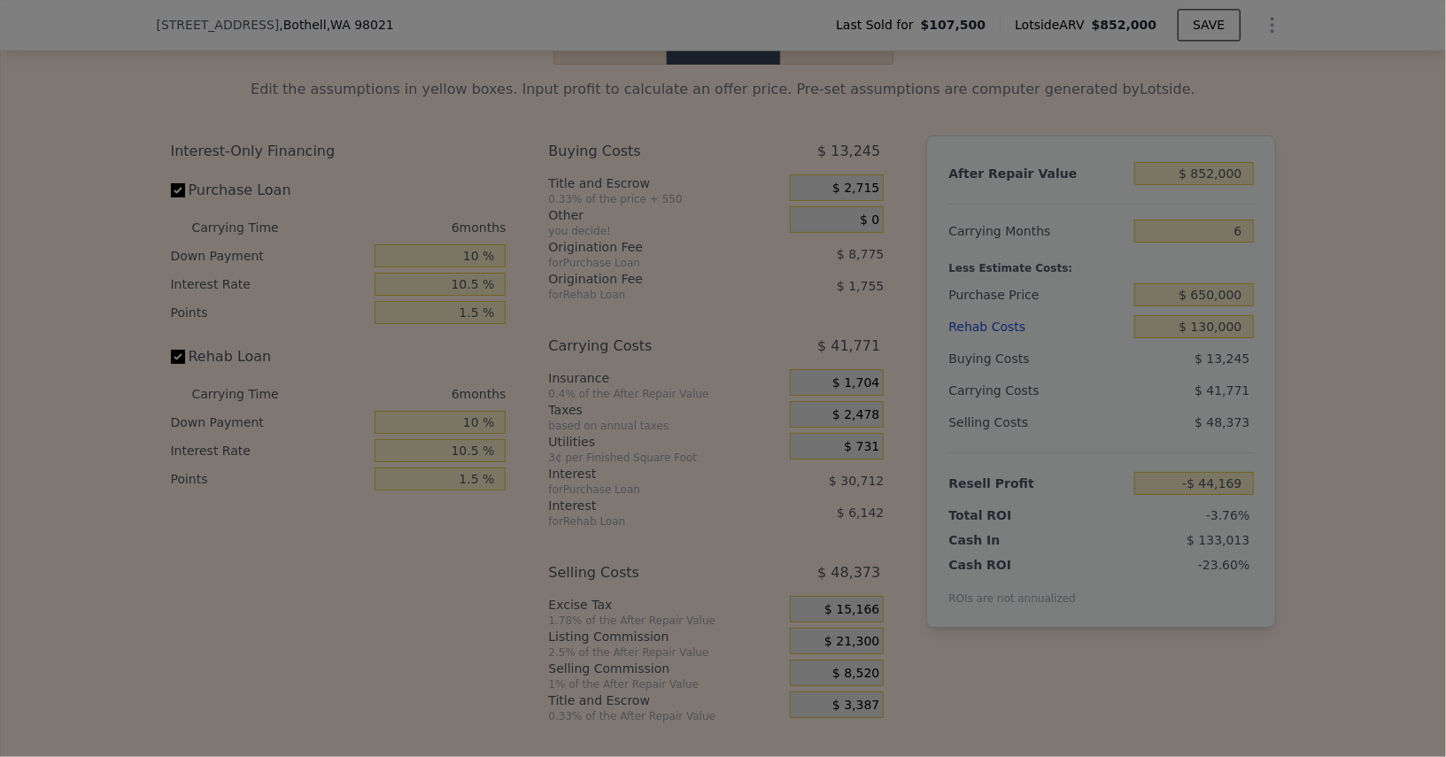
type input "-$ 31,389"
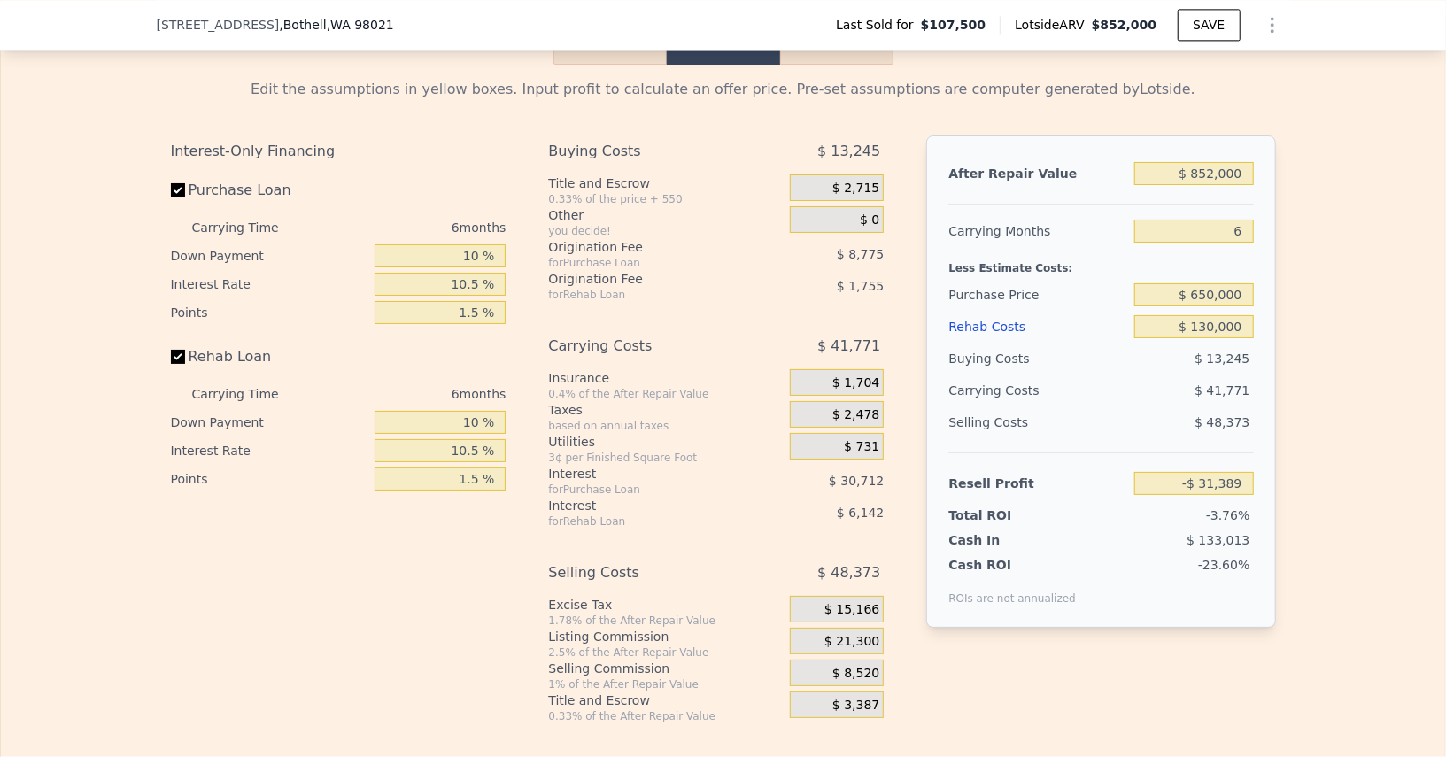
click at [1110, 531] on div "$ 133,013" at bounding box center [1160, 540] width 187 height 18
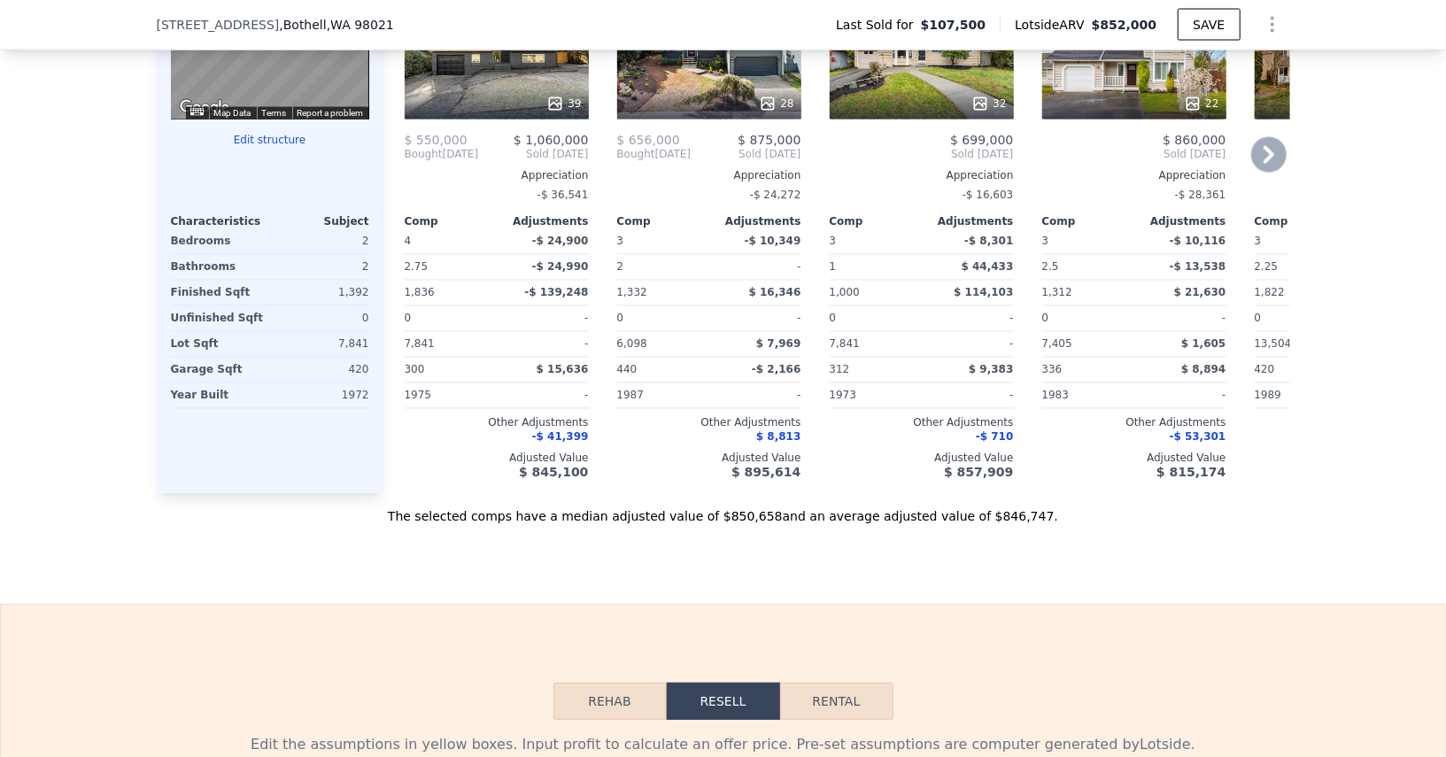
scroll to position [1951, 0]
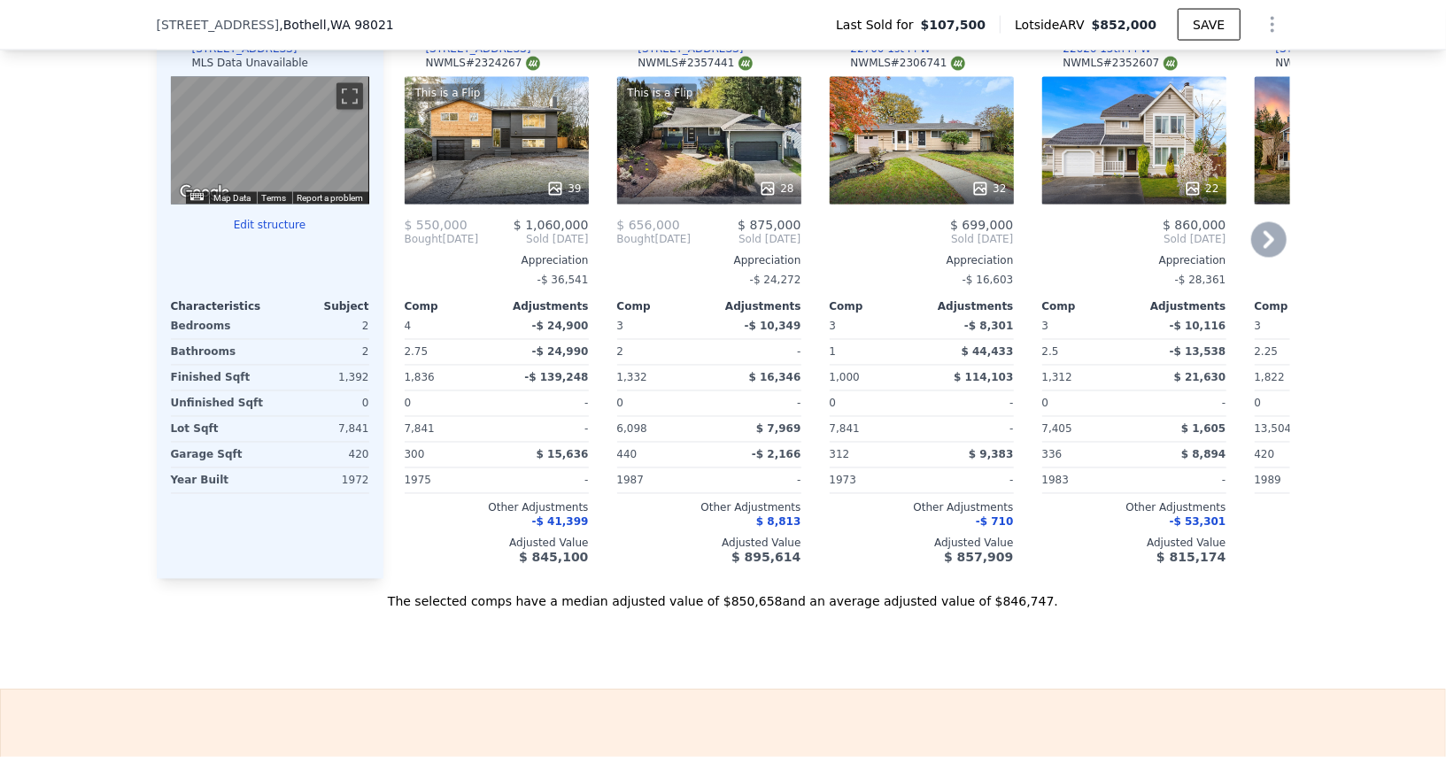
click at [752, 156] on div "This is a Flip 28" at bounding box center [709, 141] width 184 height 128
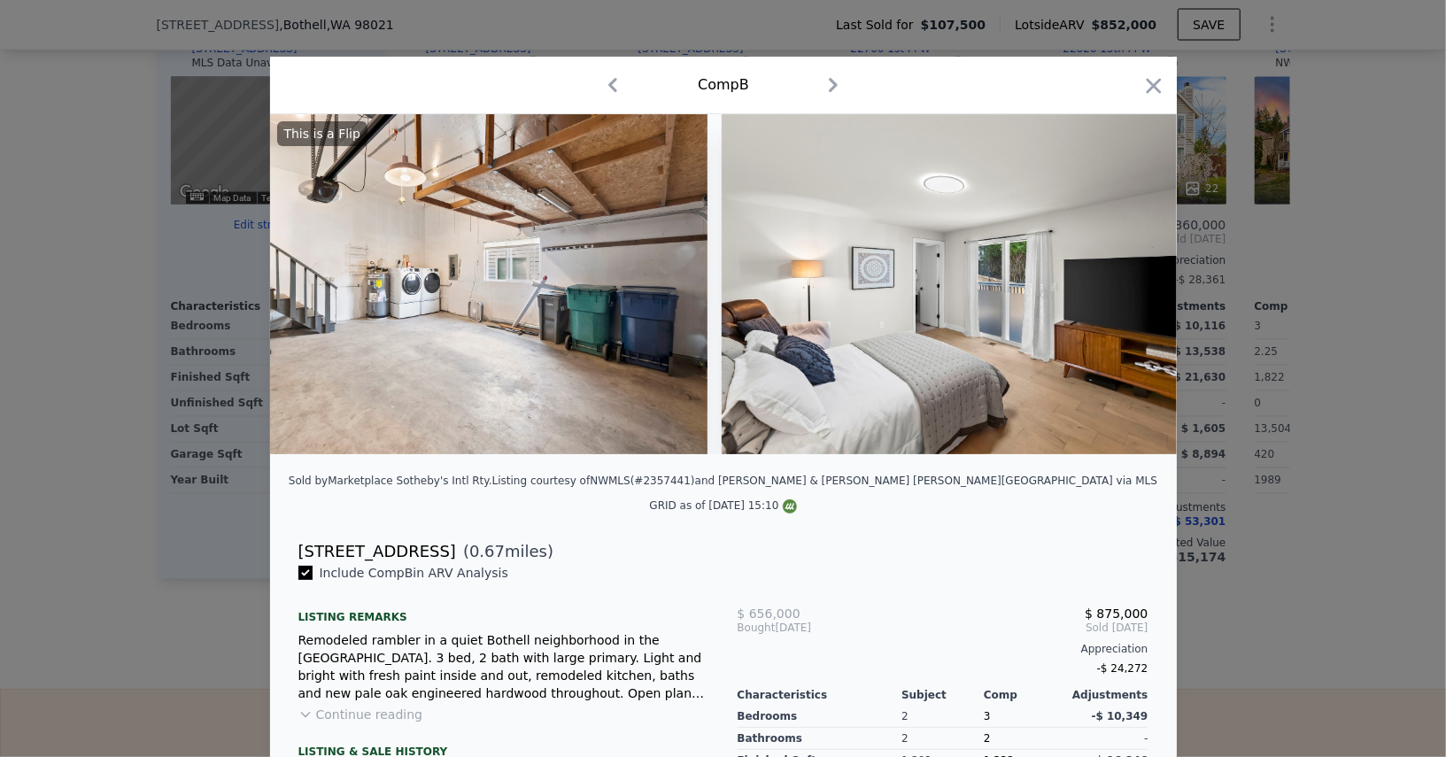
scroll to position [0, 9613]
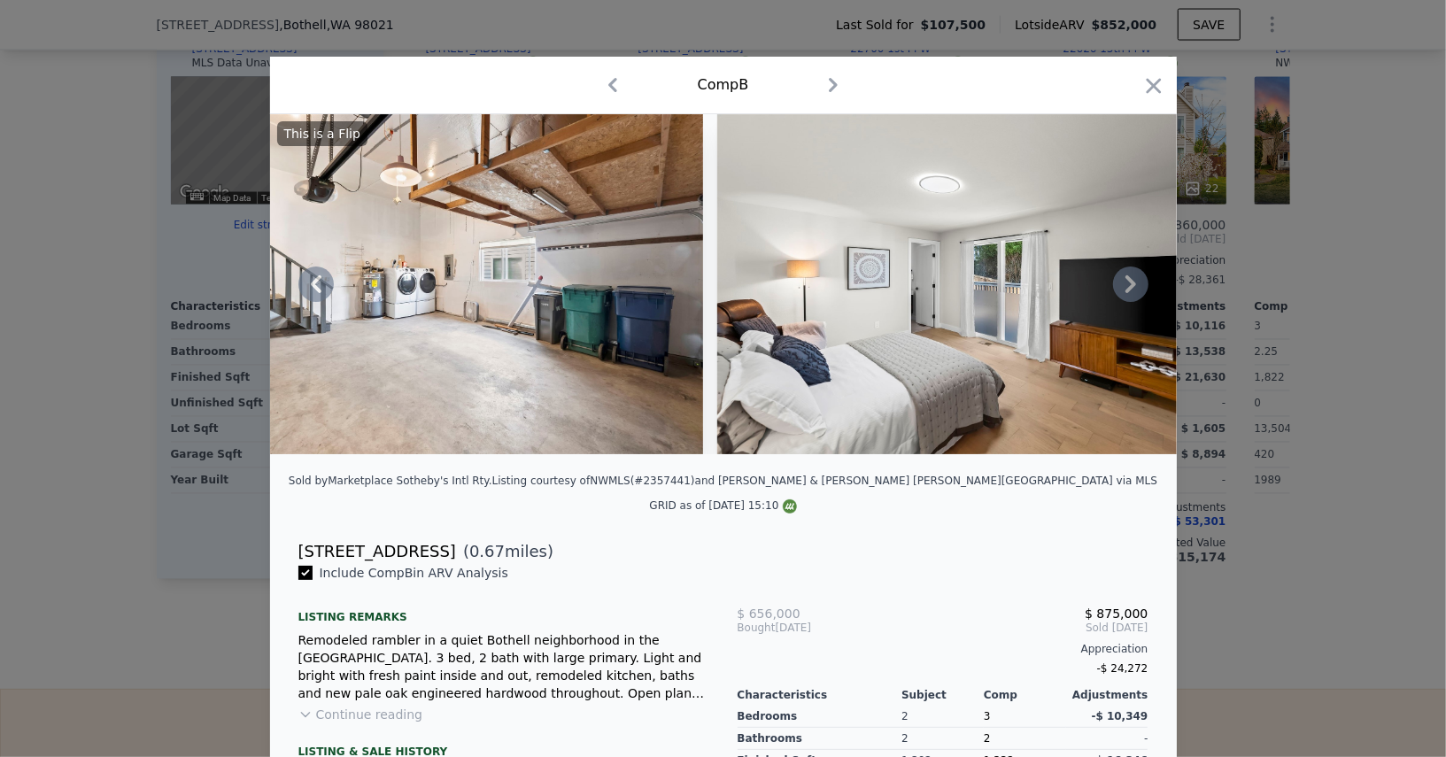
click at [1133, 299] on icon at bounding box center [1130, 284] width 35 height 35
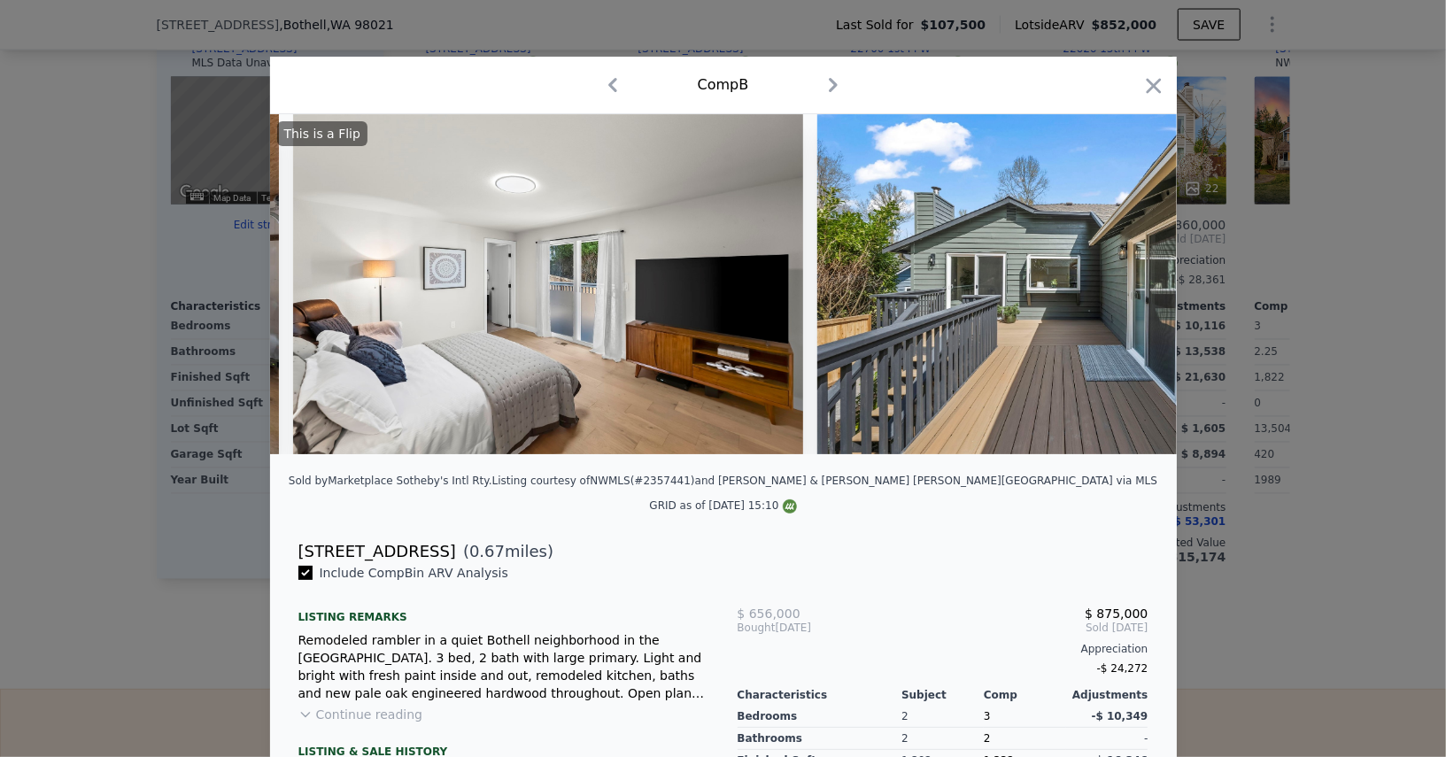
click at [1133, 299] on img at bounding box center [1073, 284] width 510 height 340
click at [1154, 97] on icon "button" at bounding box center [1154, 86] width 25 height 25
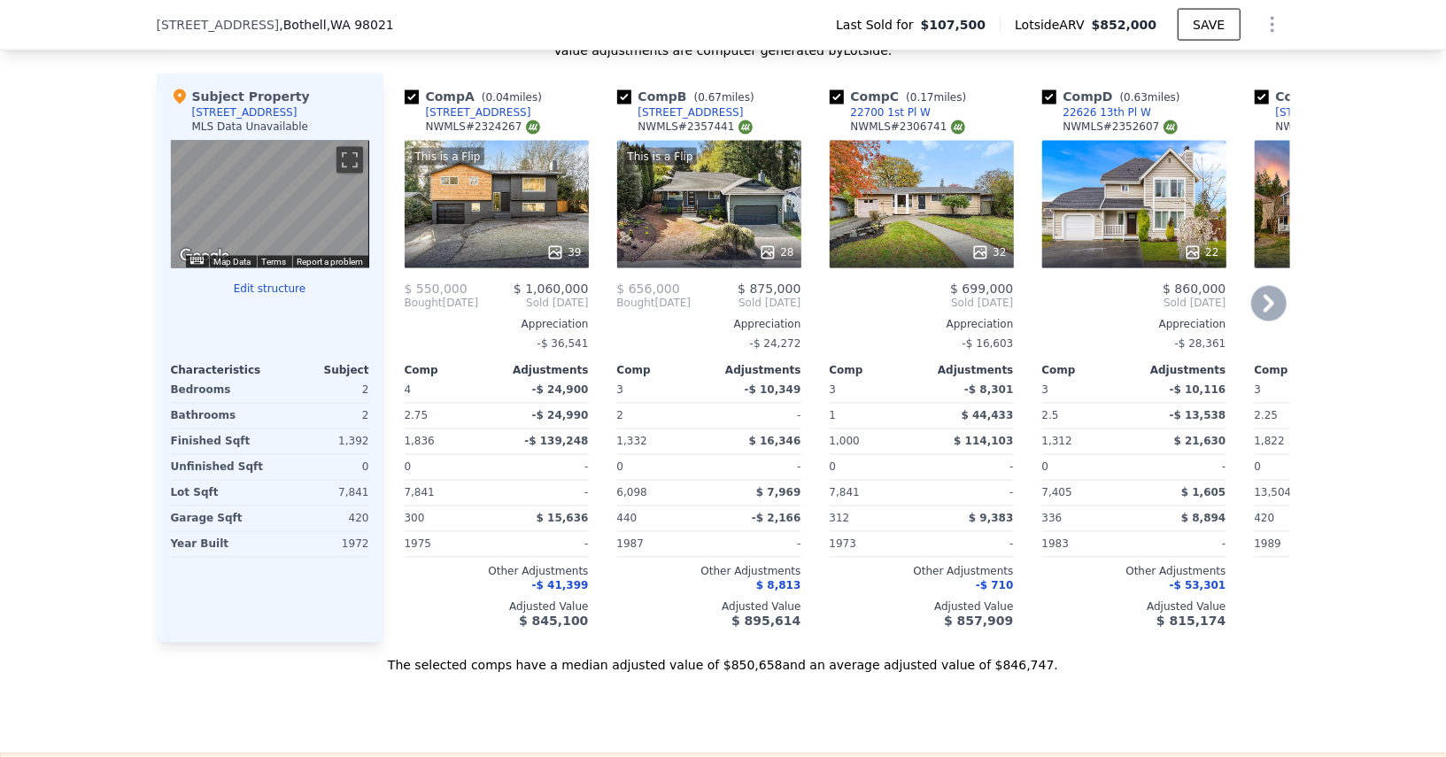
scroll to position [1873, 0]
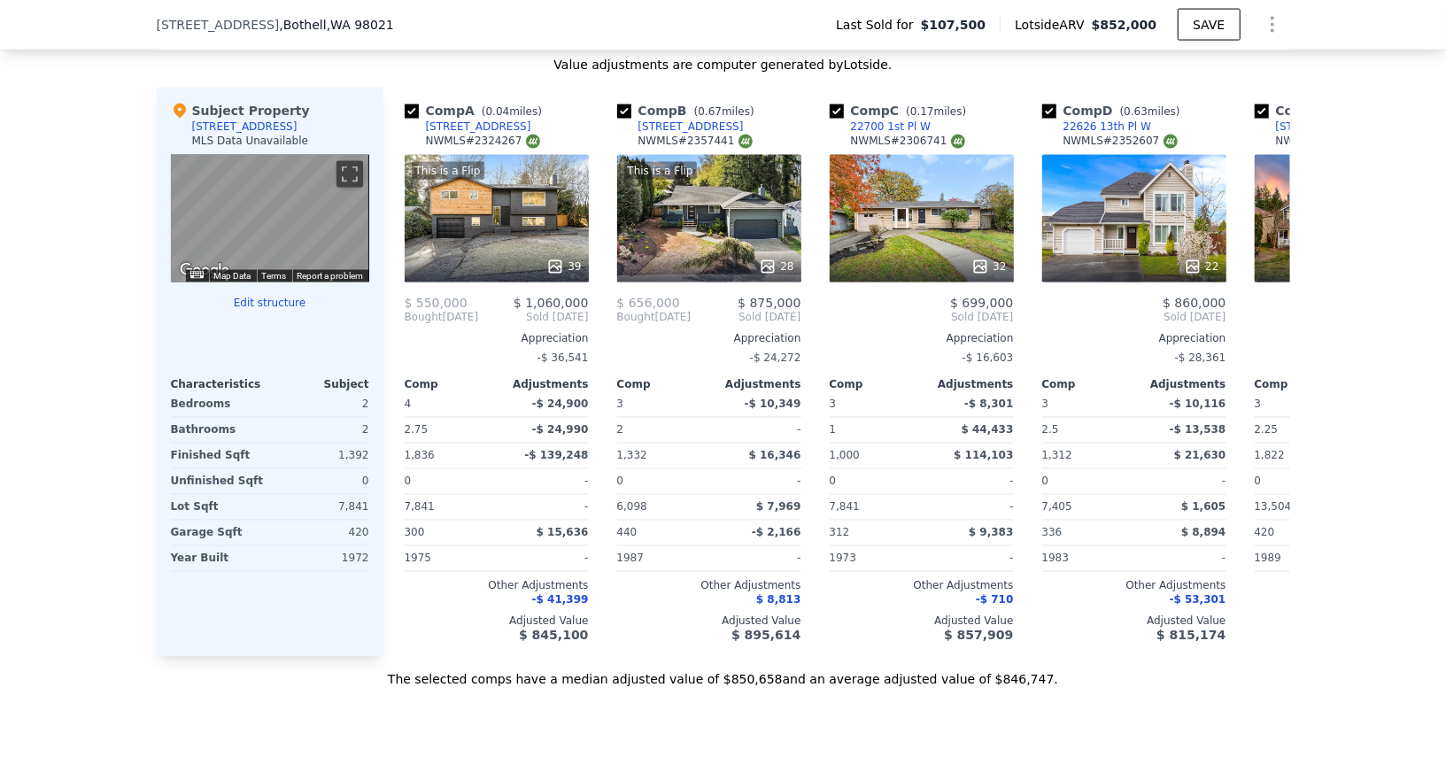
type input "$ 0"
type input "$ 671,078"
click at [1267, 48] on div "[STREET_ADDRESS][PERSON_NAME] Last Sold for $107,500 Lotside ARV $852,000 SAVE" at bounding box center [724, 25] width 1134 height 50
click at [1267, 26] on icon "Show Options" at bounding box center [1272, 24] width 21 height 21
click at [1192, 75] on div "Edit Structure" at bounding box center [1191, 70] width 198 height 35
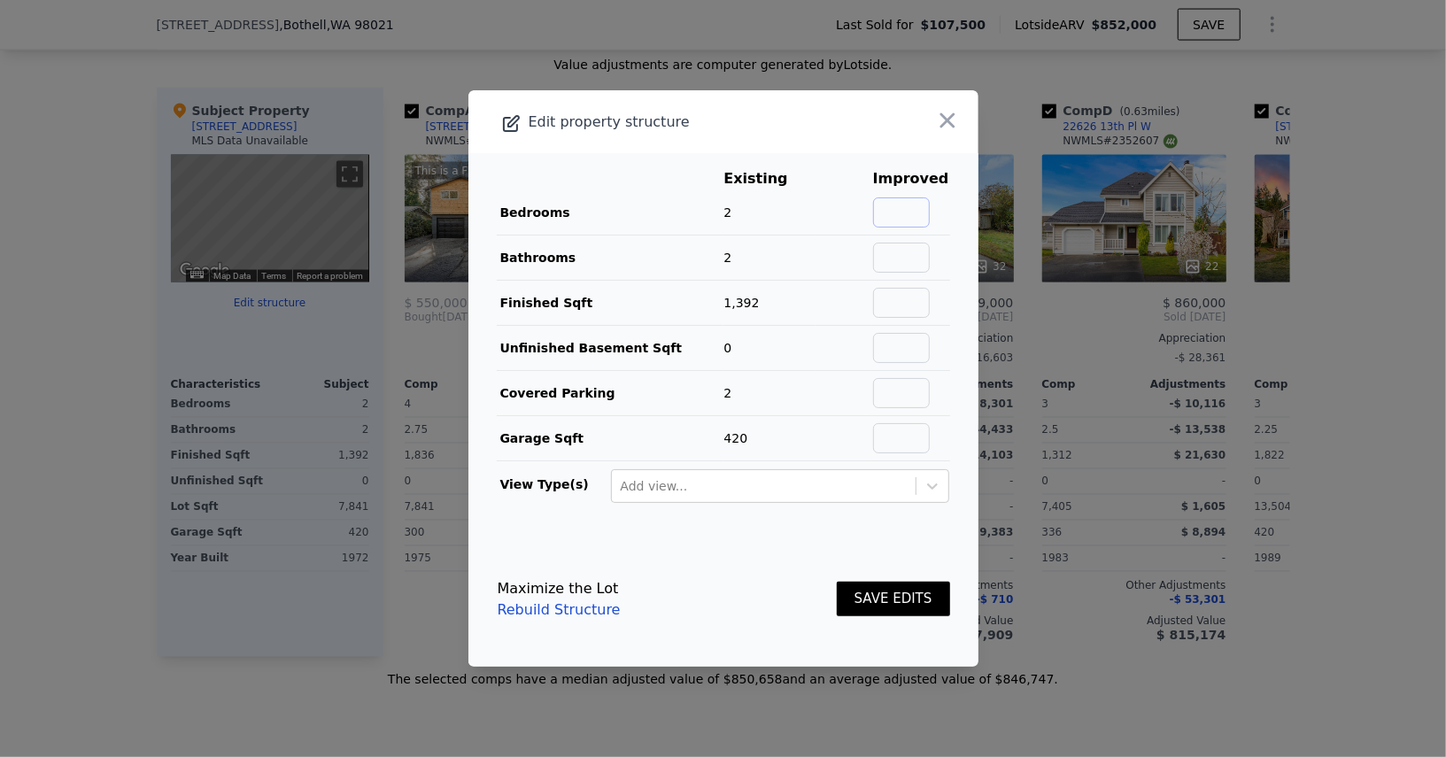
click at [919, 205] on input "text" at bounding box center [901, 213] width 57 height 30
type input "3"
click at [897, 590] on button "SAVE EDITS" at bounding box center [893, 599] width 113 height 35
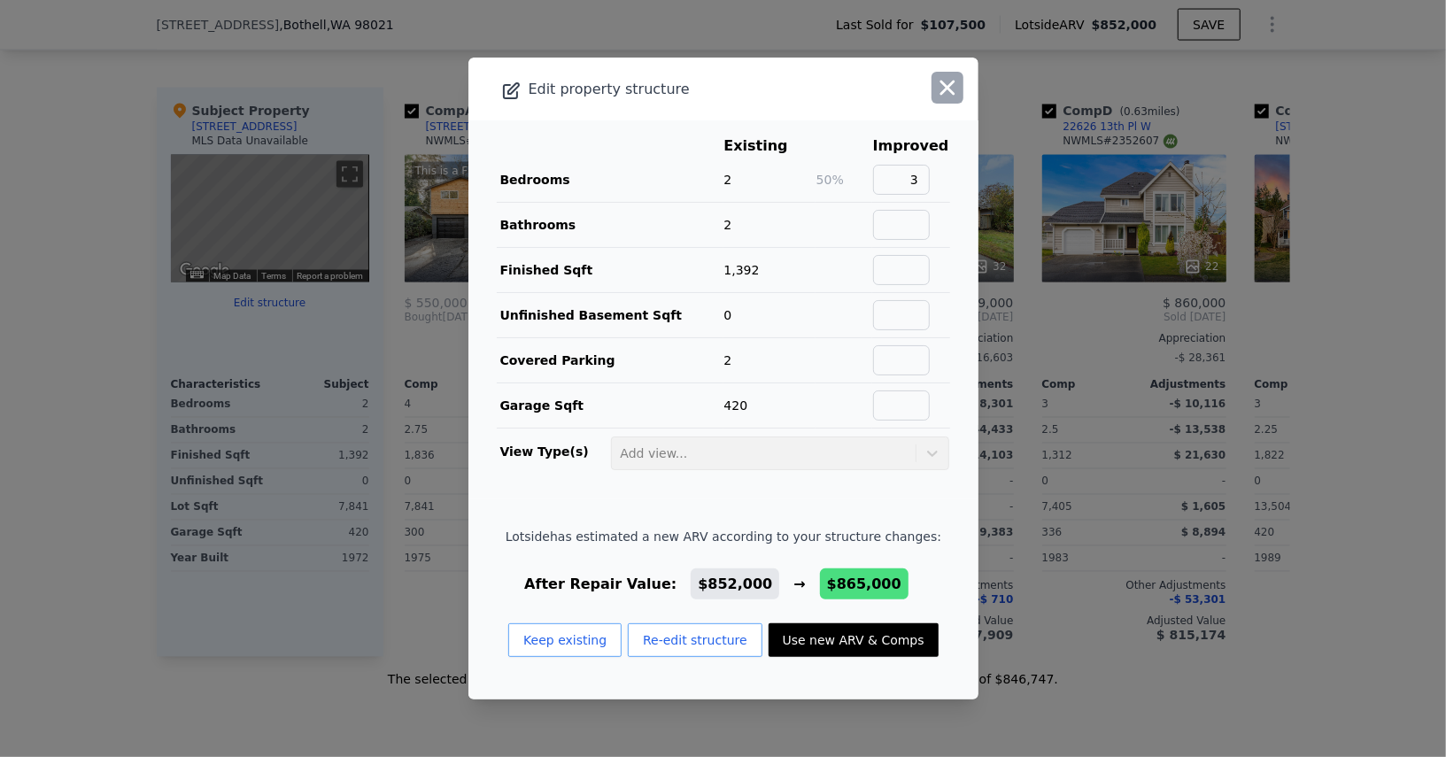
click at [952, 100] on icon "button" at bounding box center [947, 87] width 25 height 25
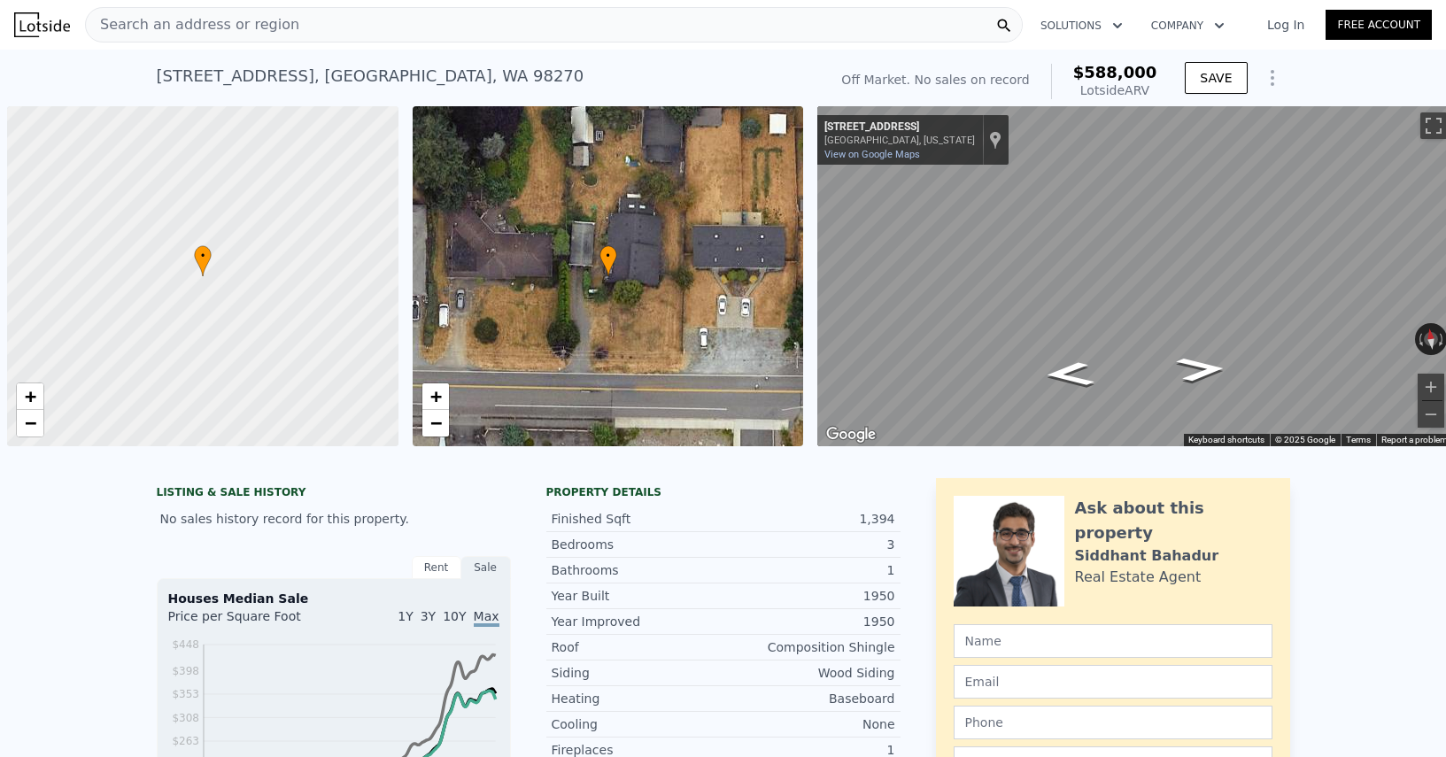
click at [309, 34] on div "Search an address or region" at bounding box center [554, 24] width 938 height 35
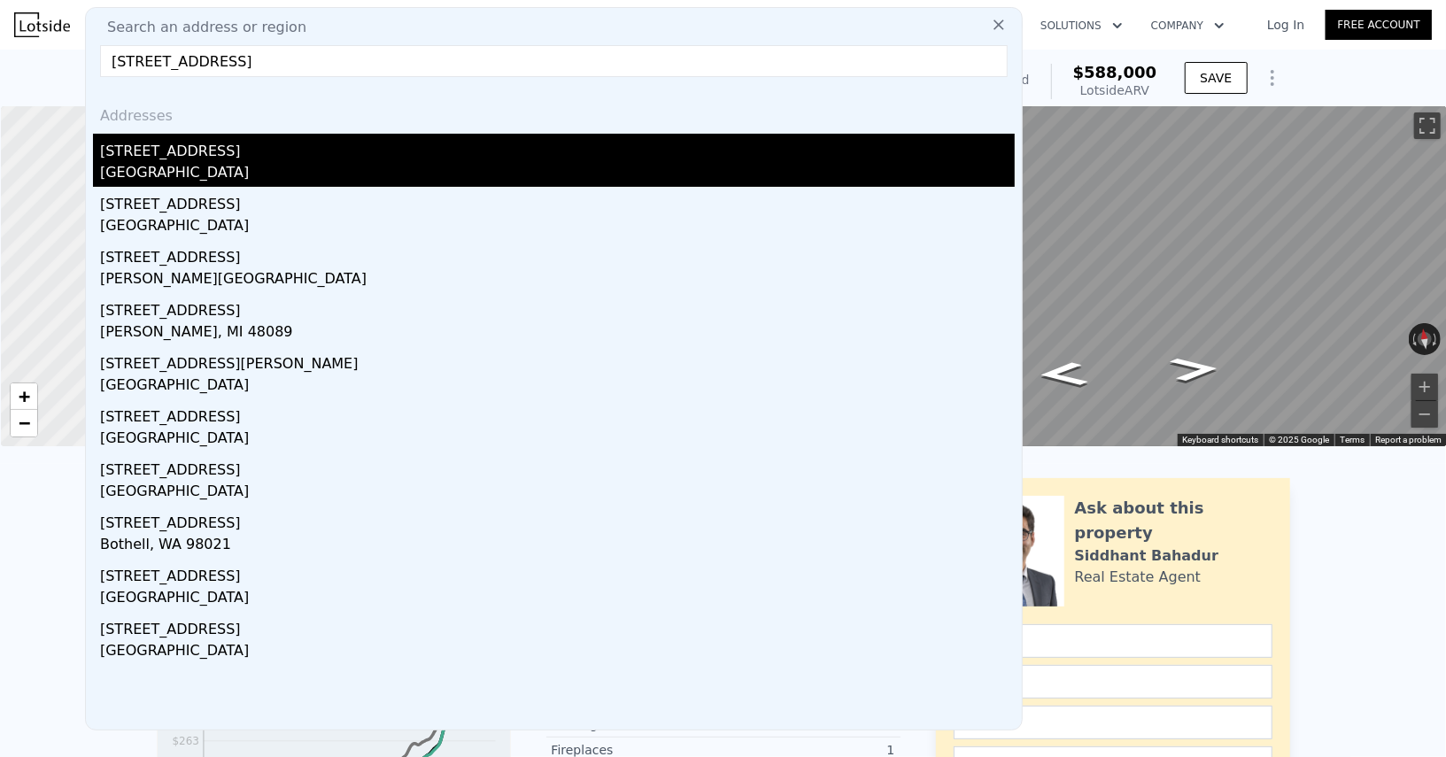
type input "23208 54th Ave W"
click at [251, 149] on div "23208 54th Ave W" at bounding box center [557, 148] width 915 height 28
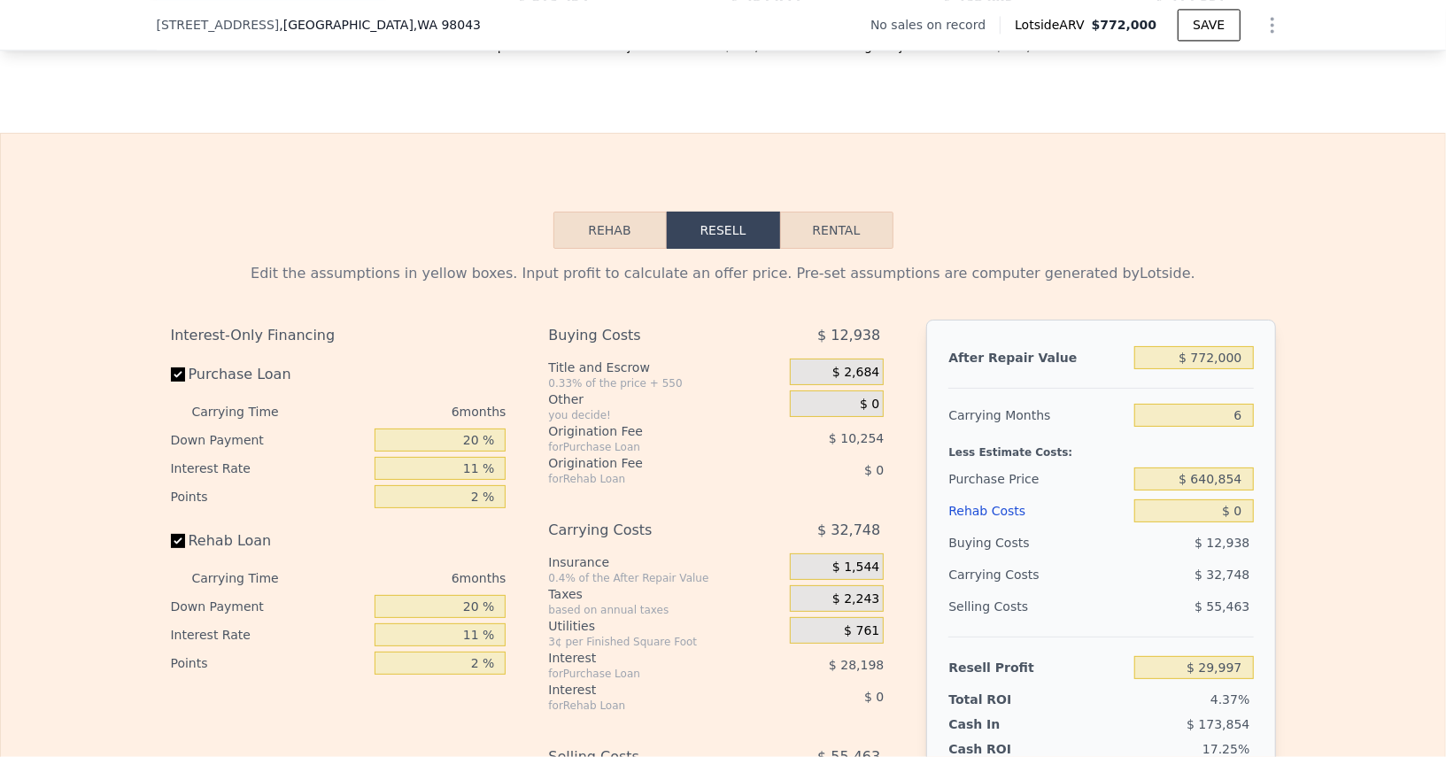
scroll to position [2523, 0]
click at [1205, 497] on div "$ 0" at bounding box center [1194, 513] width 119 height 32
click at [1205, 469] on input "$ 640,854" at bounding box center [1194, 480] width 119 height 23
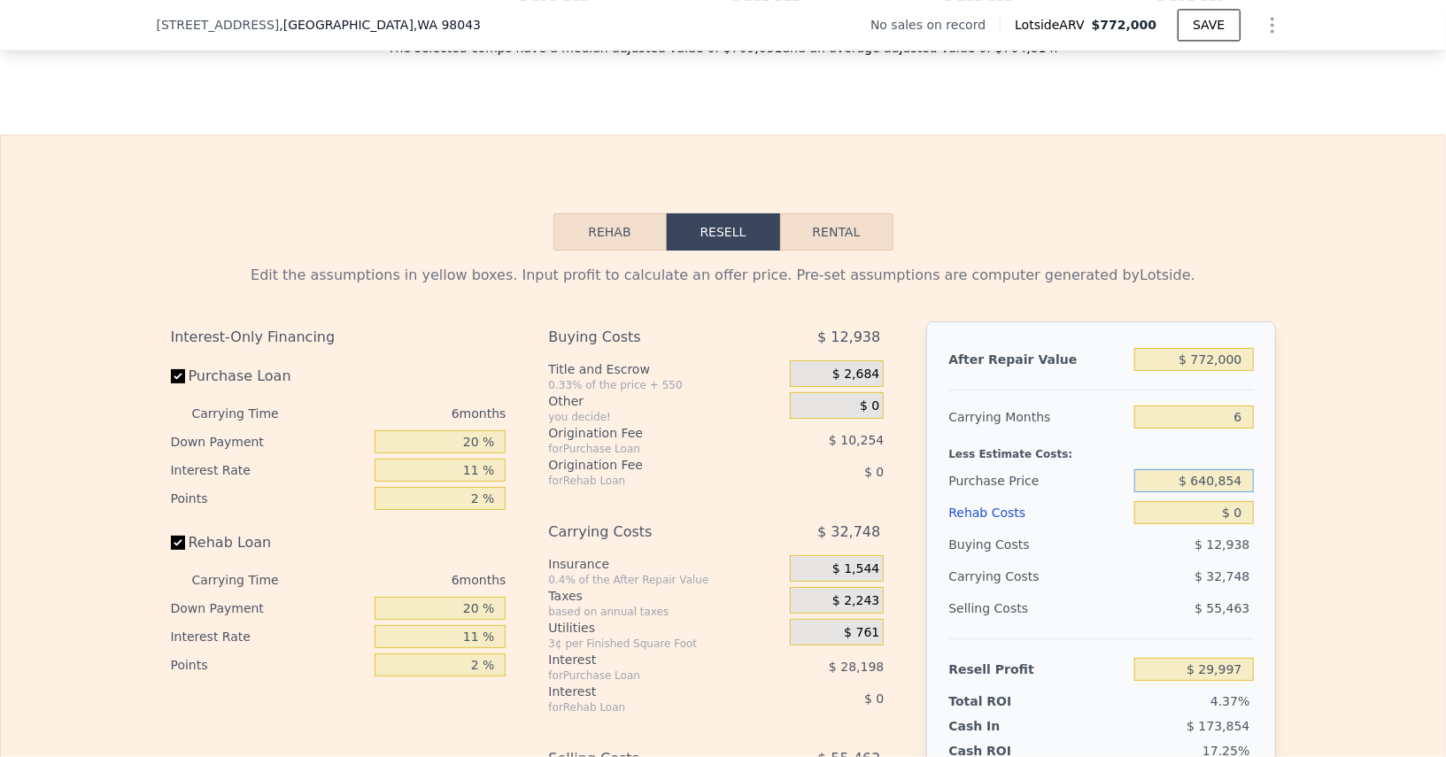
click at [1205, 469] on input "$ 640,854" at bounding box center [1194, 480] width 119 height 23
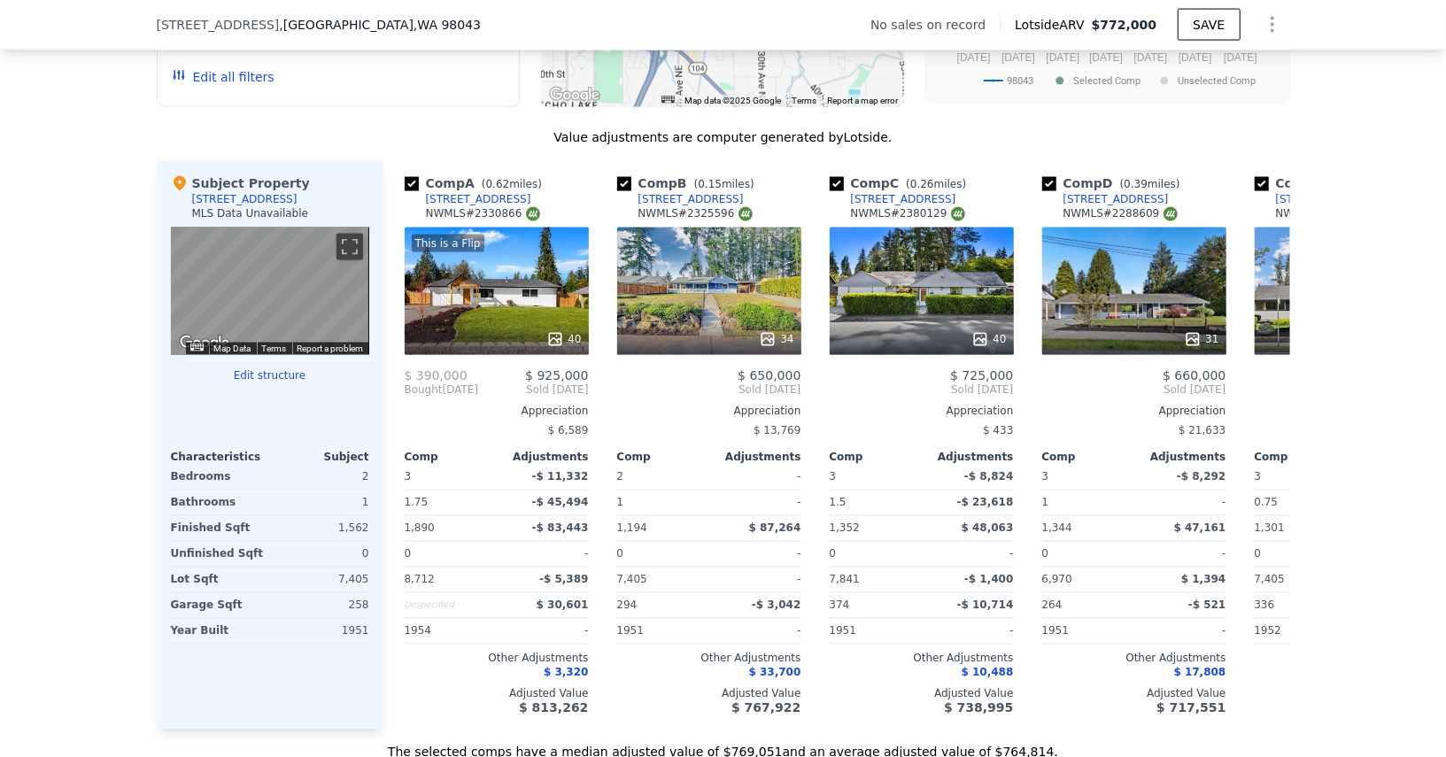
scroll to position [1820, 0]
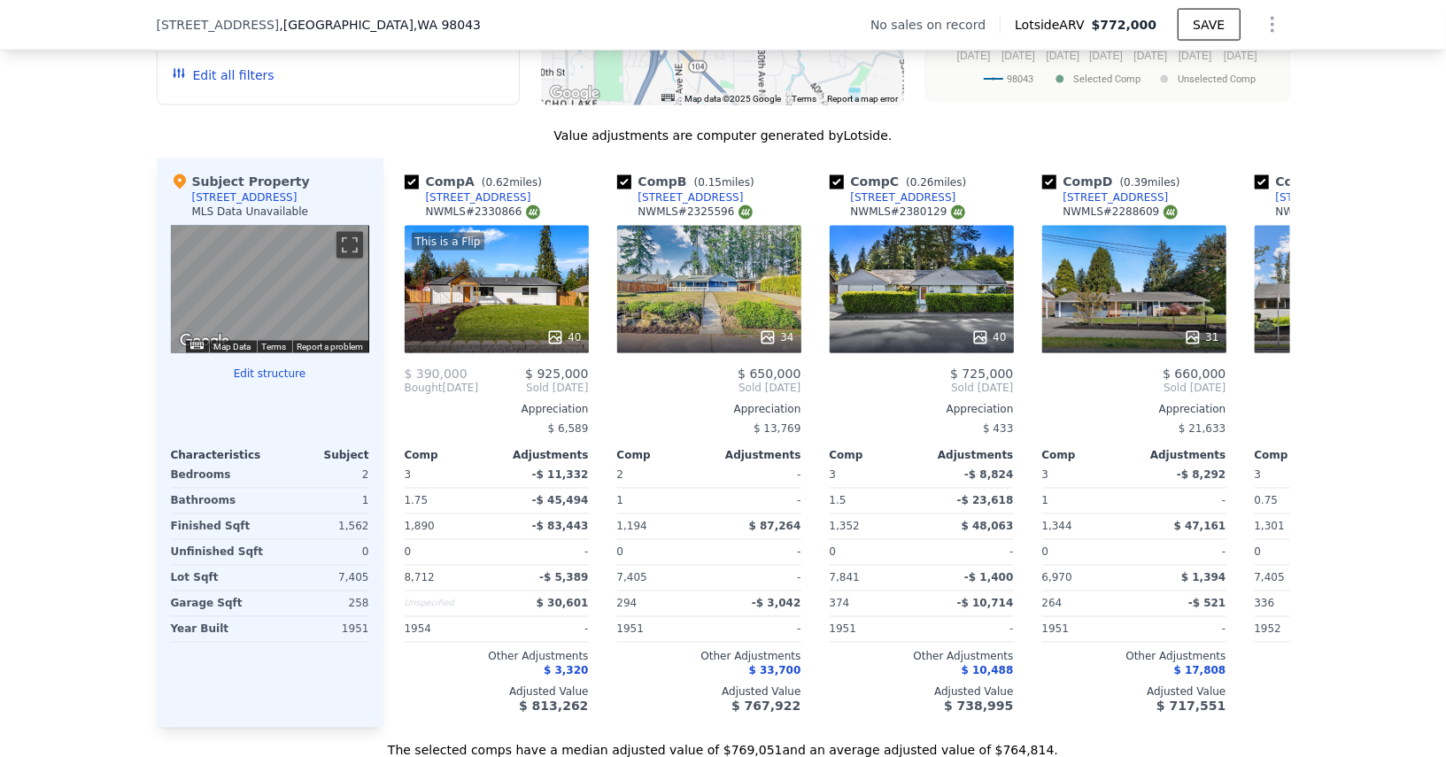
type input "$ 560,000"
type input "$ 115,972"
click at [1283, 26] on button "Show Options" at bounding box center [1272, 24] width 35 height 35
click at [1195, 74] on div "Edit Structure" at bounding box center [1191, 70] width 198 height 35
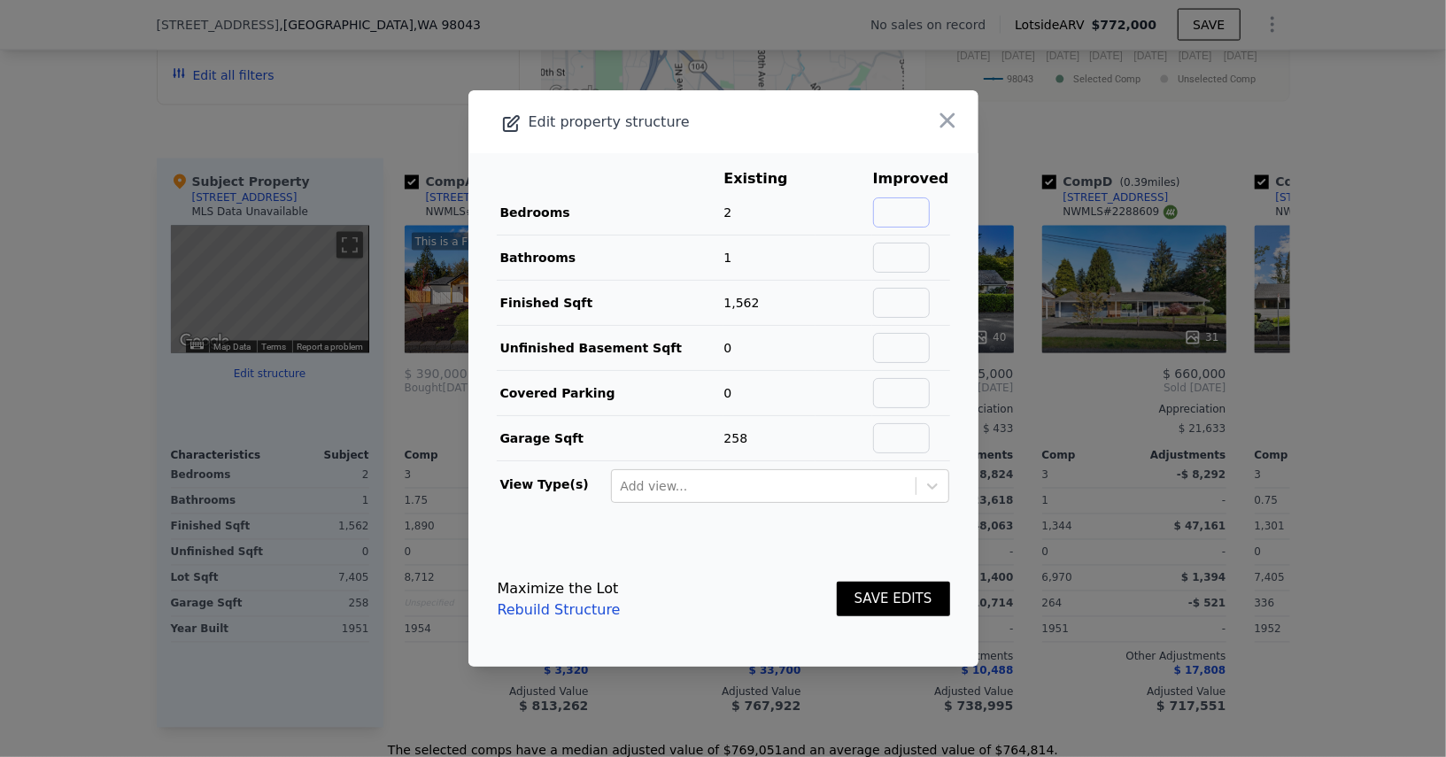
click at [926, 207] on input "text" at bounding box center [901, 213] width 57 height 30
type input "3"
click at [919, 260] on input "text" at bounding box center [901, 258] width 57 height 30
type input "2"
click at [902, 593] on button "SAVE EDITS" at bounding box center [893, 599] width 113 height 35
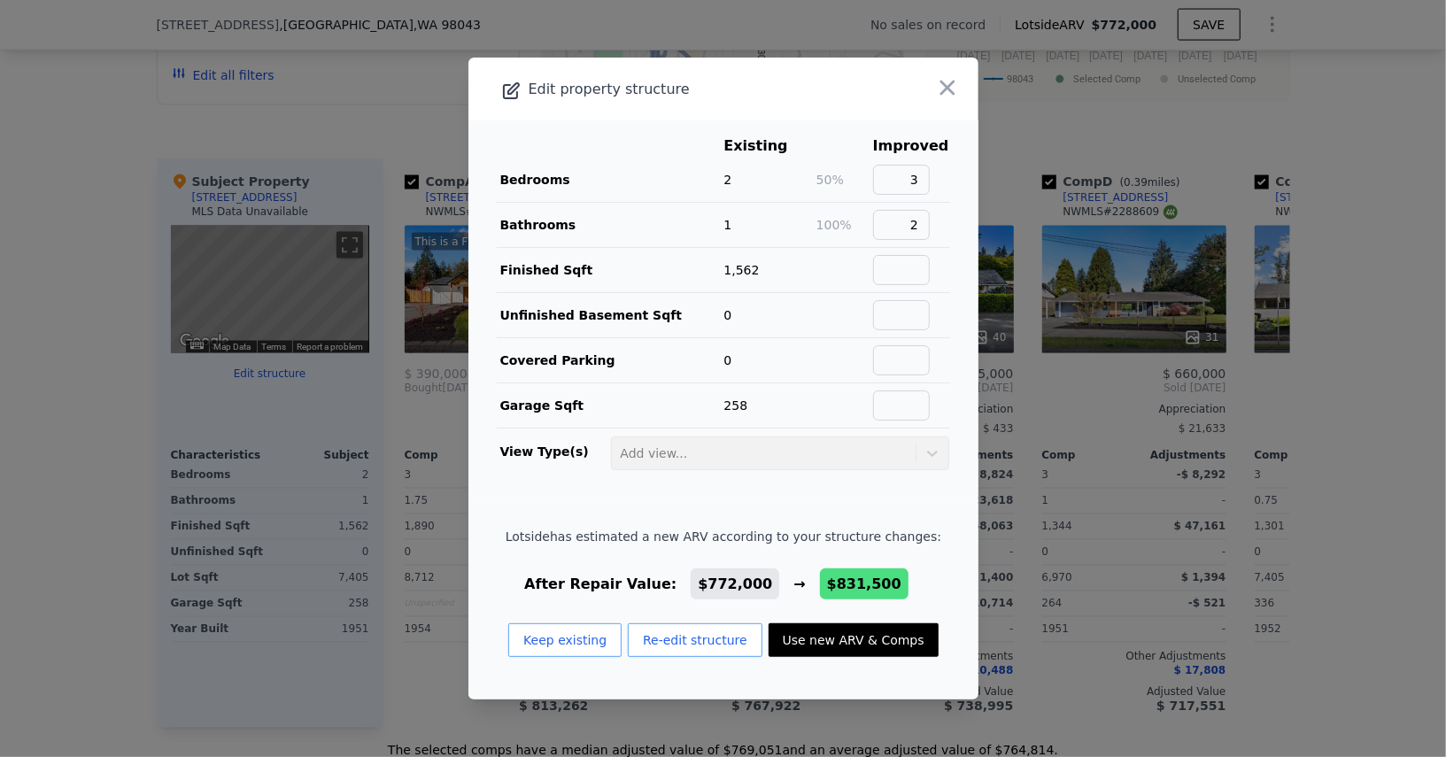
click at [849, 639] on button "Use new ARV & Comps" at bounding box center [854, 641] width 170 height 34
type input "7405"
checkbox input "false"
checkbox input "true"
type input "$ 831,500"
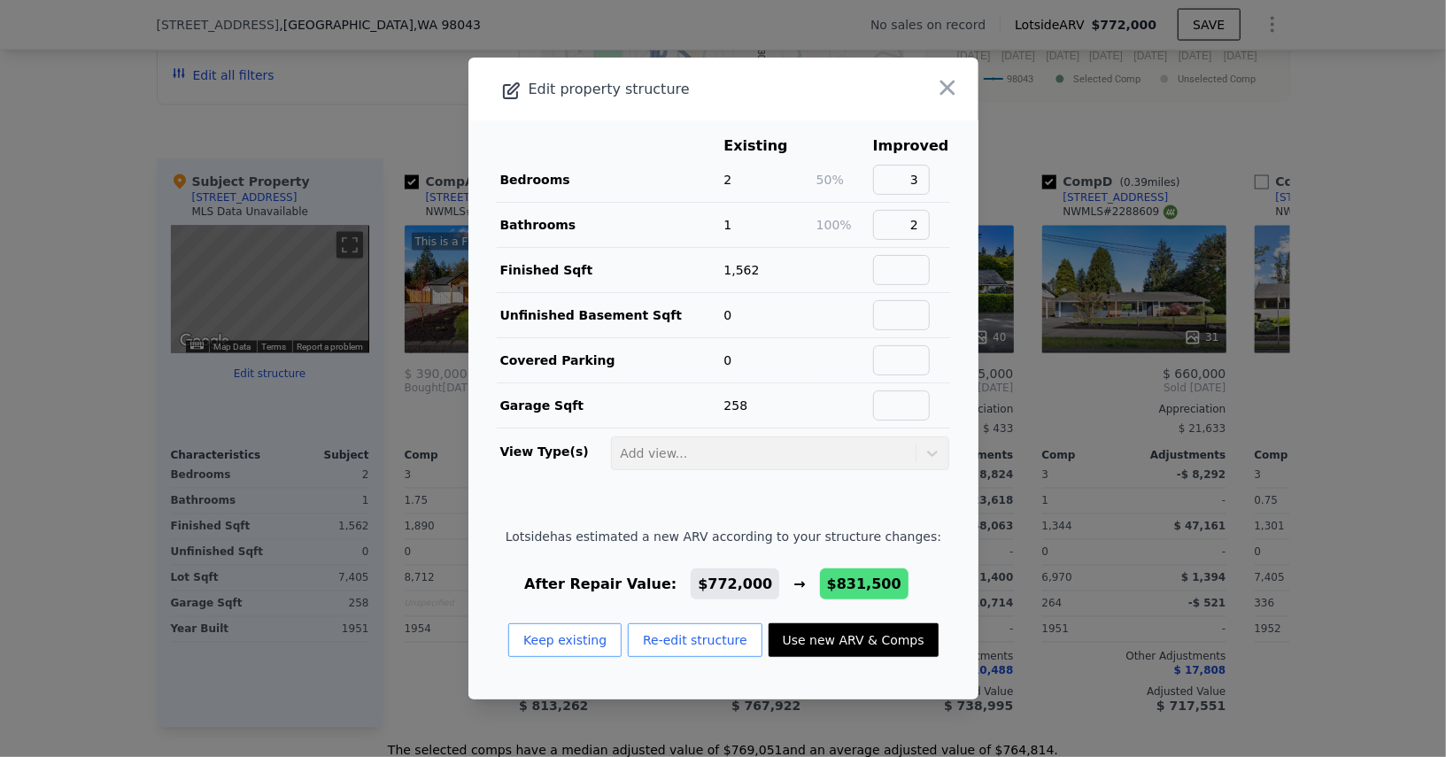
type input "$ 171,120"
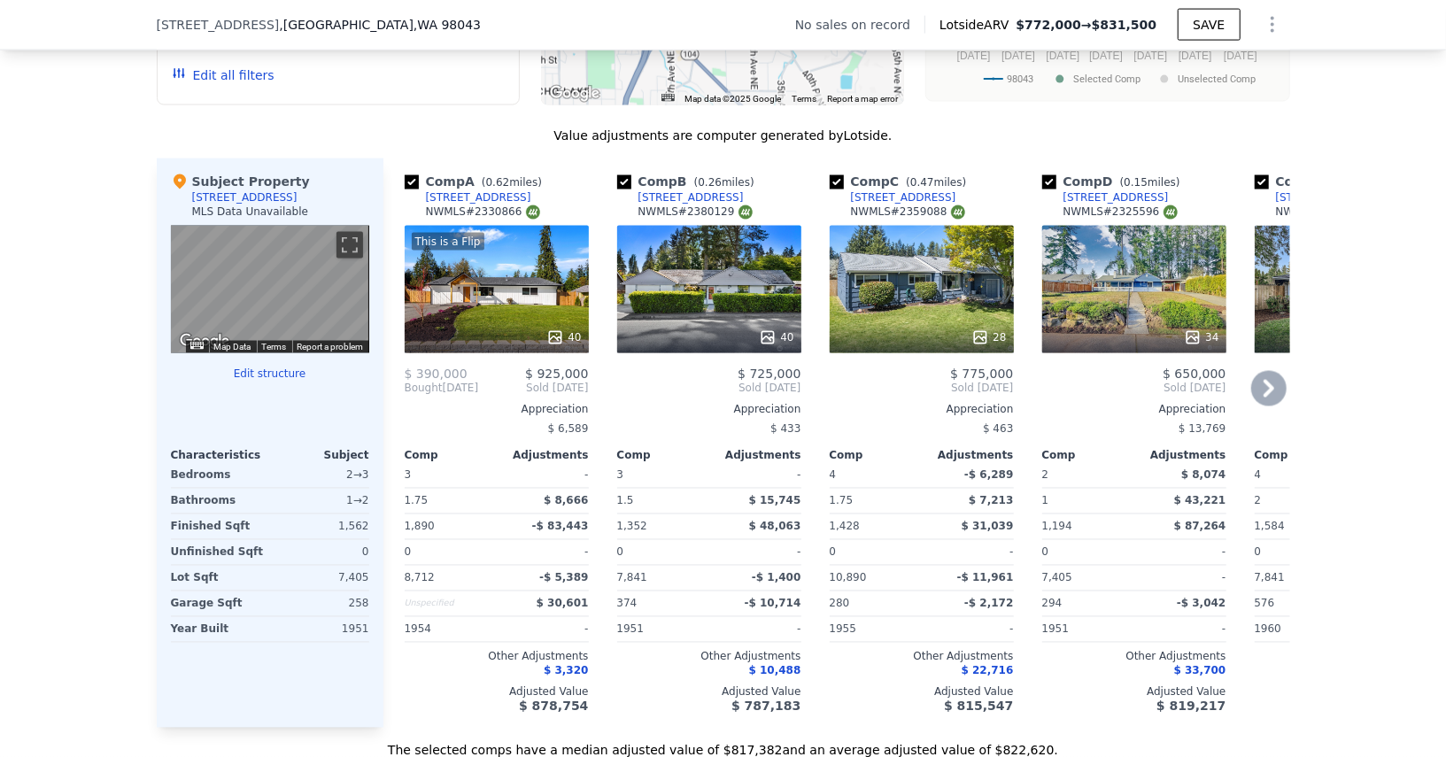
click at [956, 329] on div "28" at bounding box center [922, 338] width 169 height 18
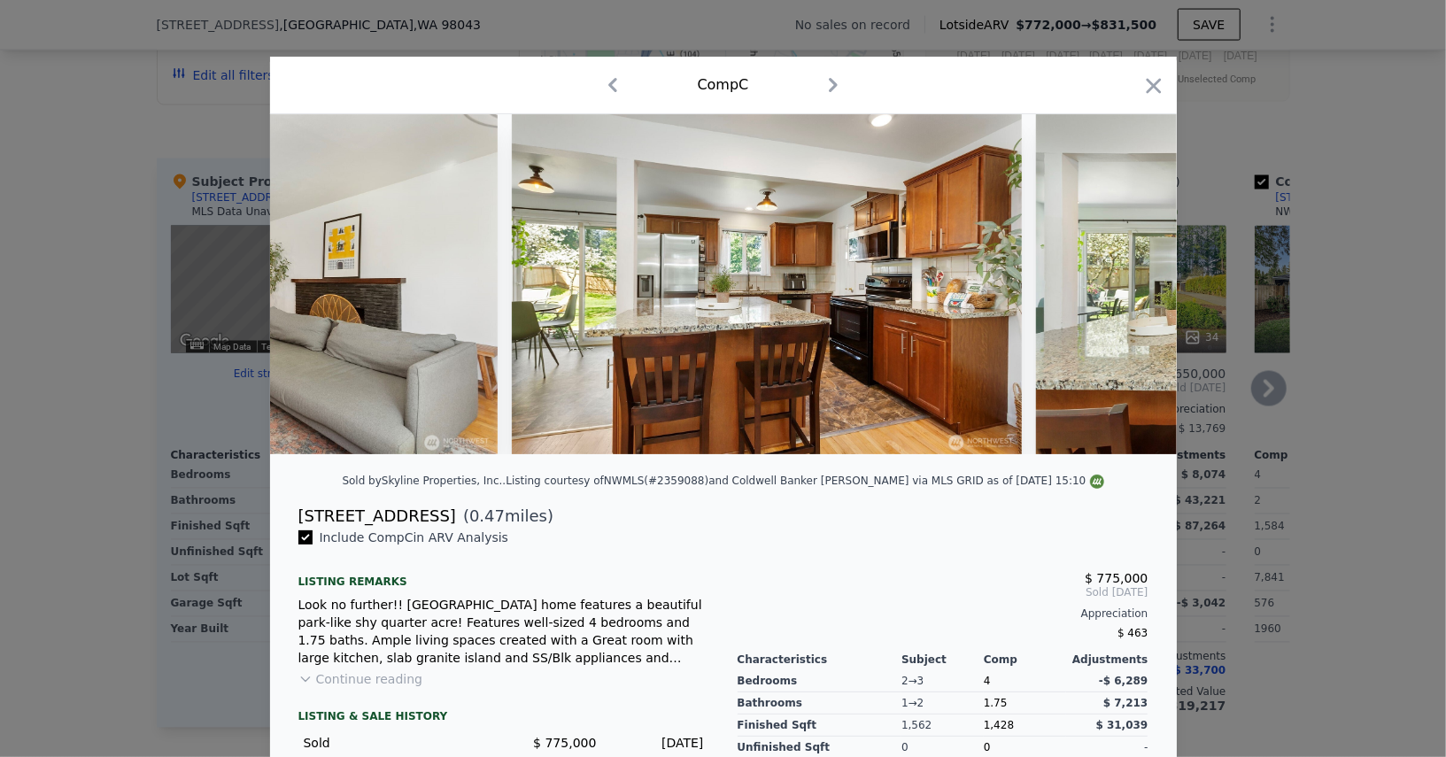
scroll to position [0, 2221]
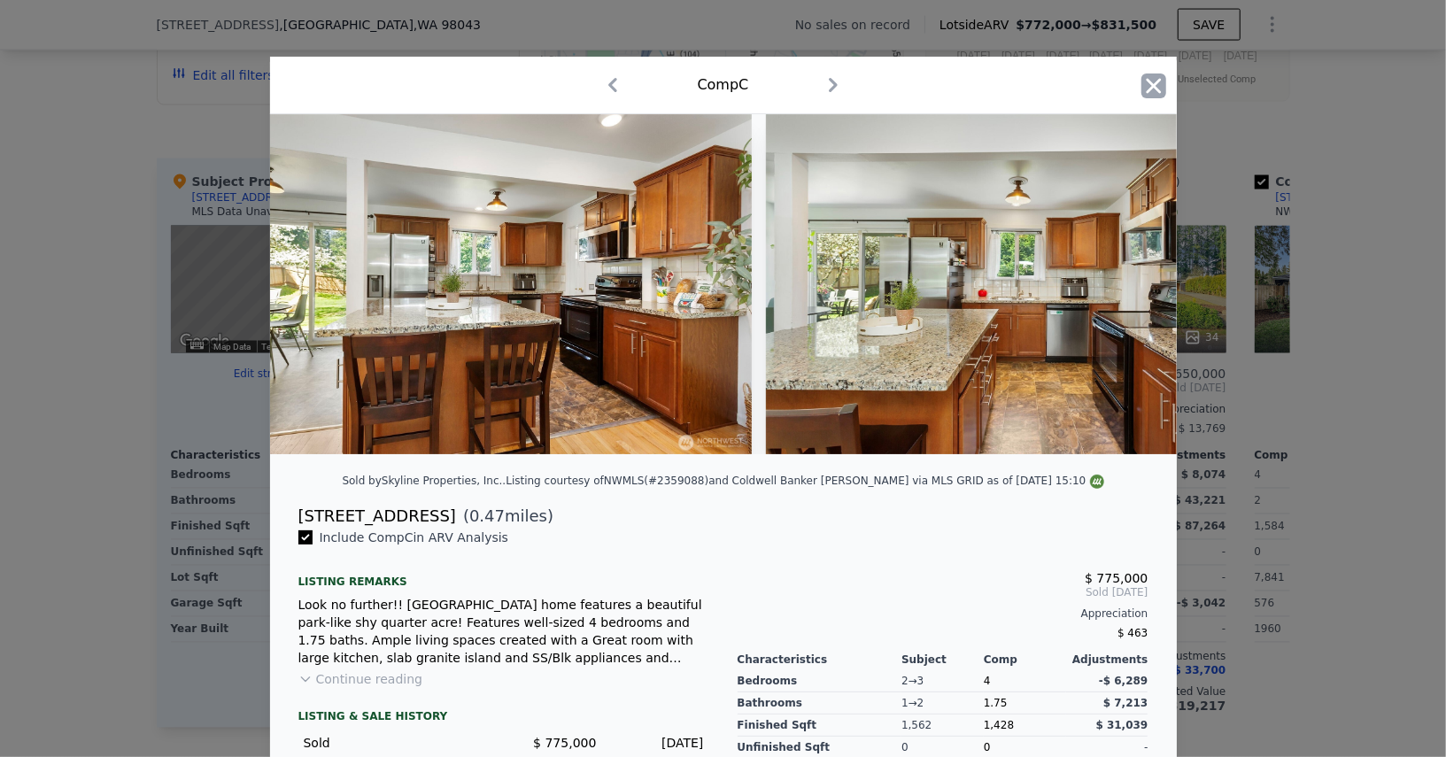
click at [1158, 86] on icon "button" at bounding box center [1154, 86] width 25 height 25
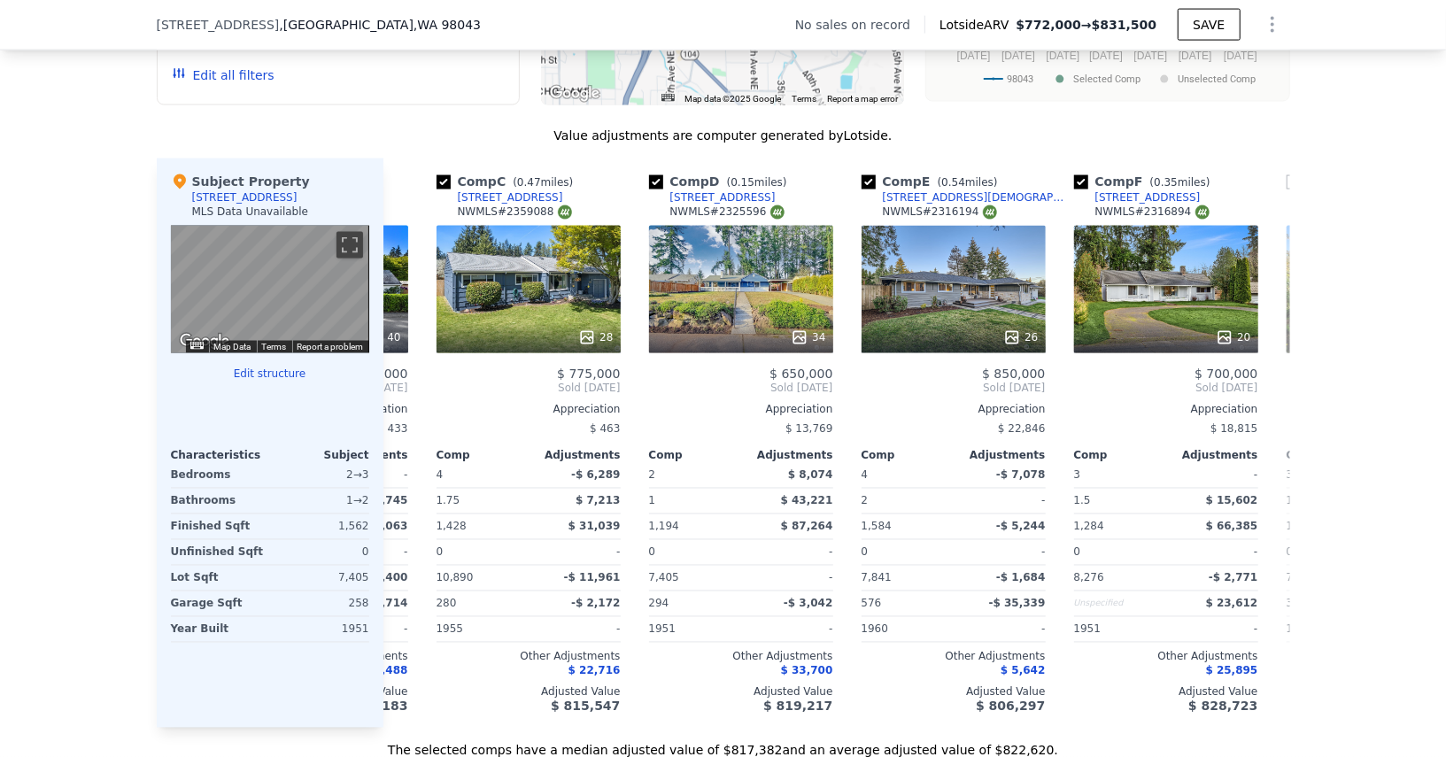
scroll to position [0, 403]
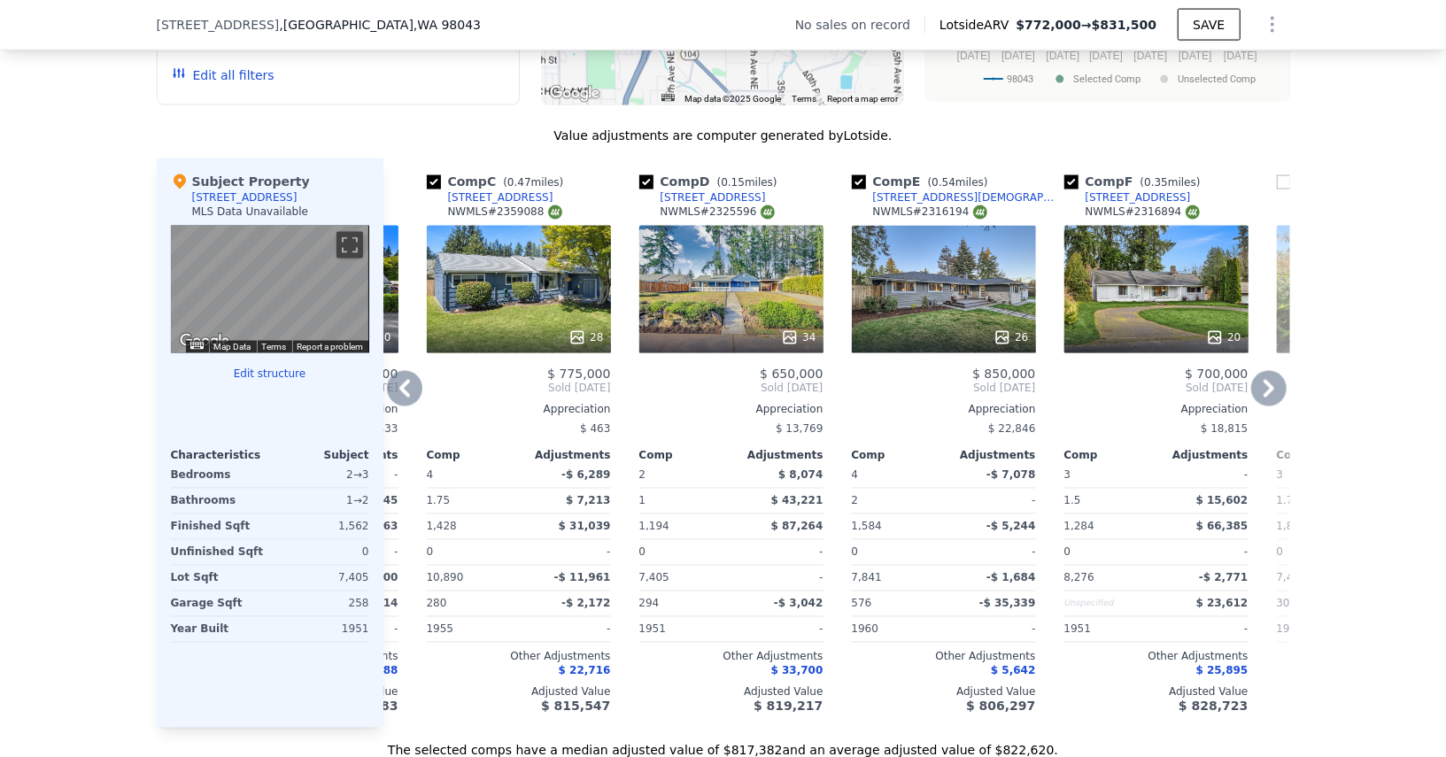
click at [957, 322] on div at bounding box center [944, 338] width 184 height 32
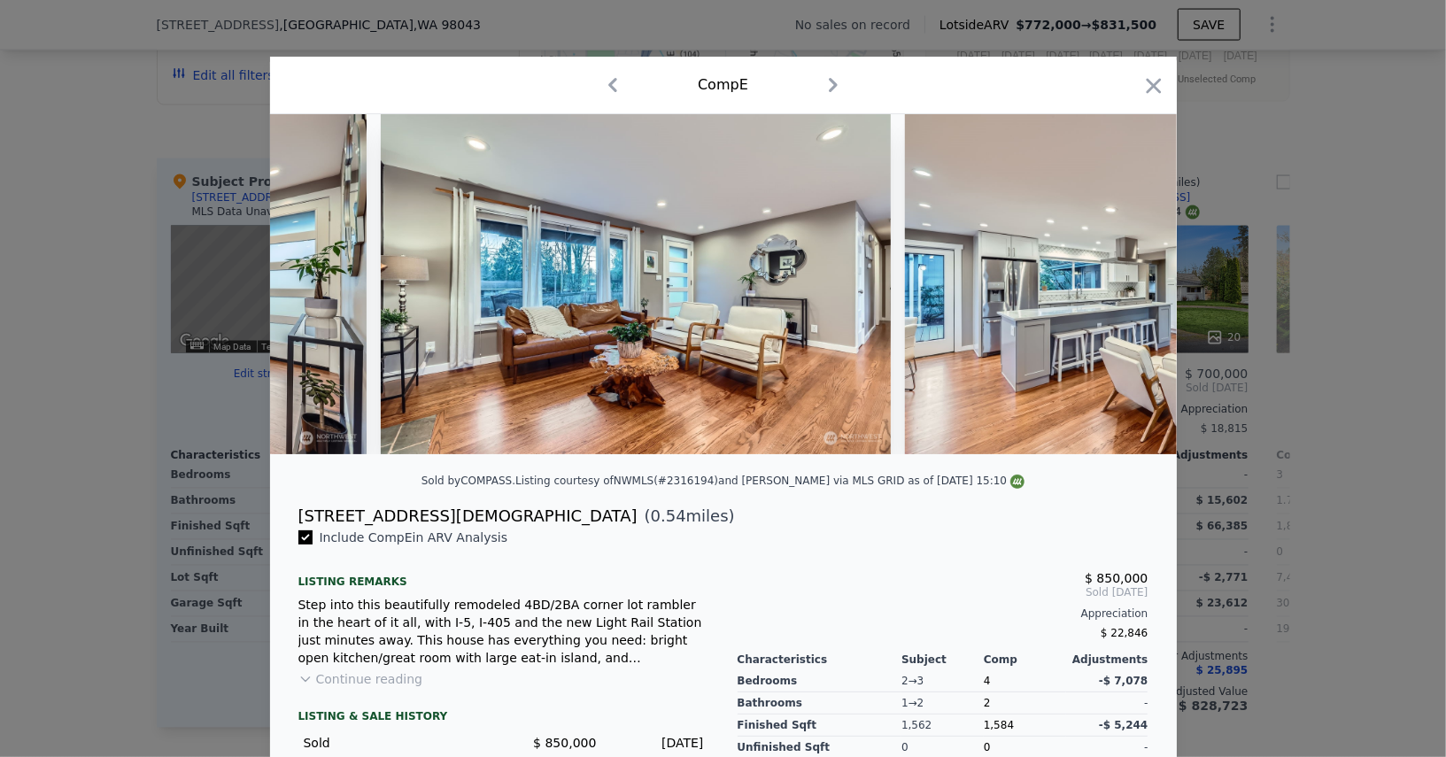
scroll to position [0, 2226]
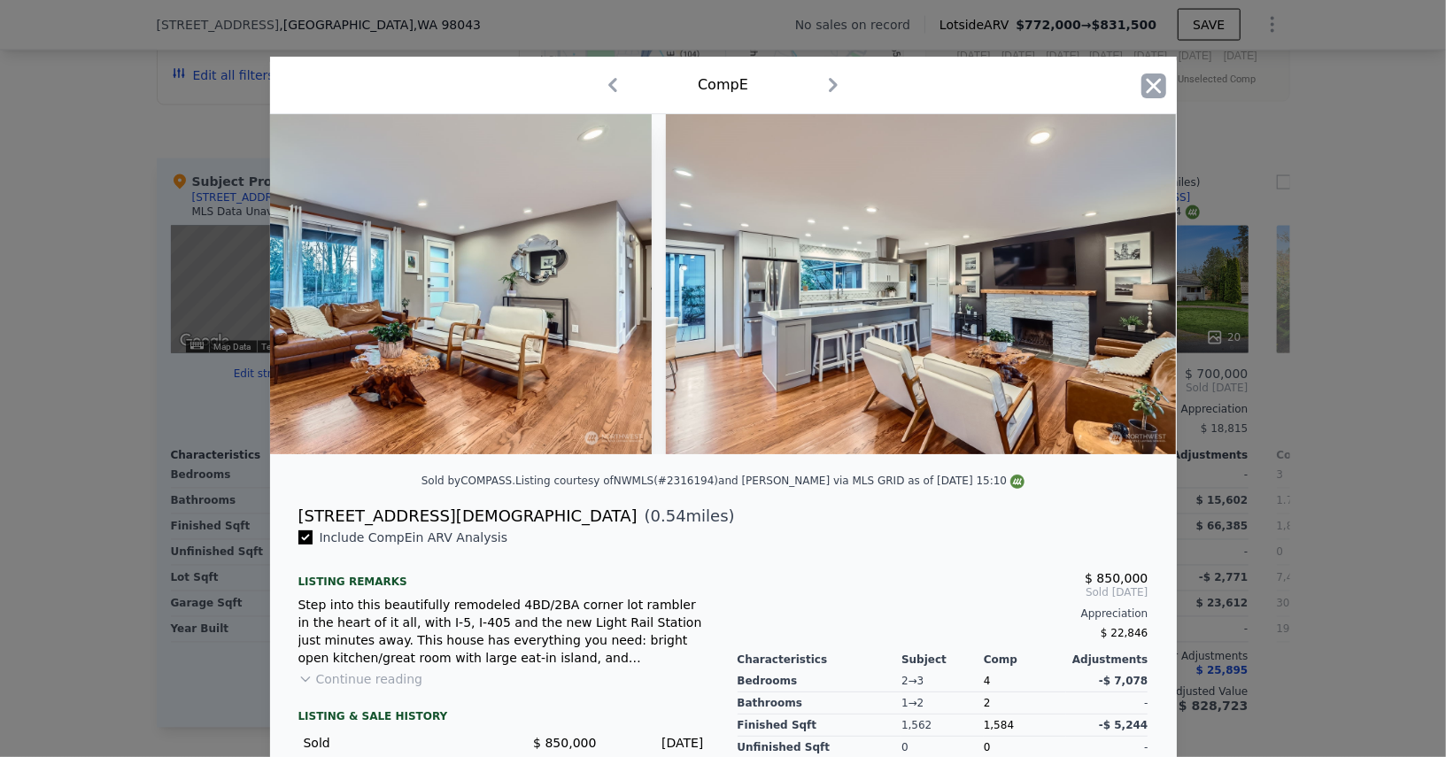
click at [1144, 84] on icon "button" at bounding box center [1154, 86] width 25 height 25
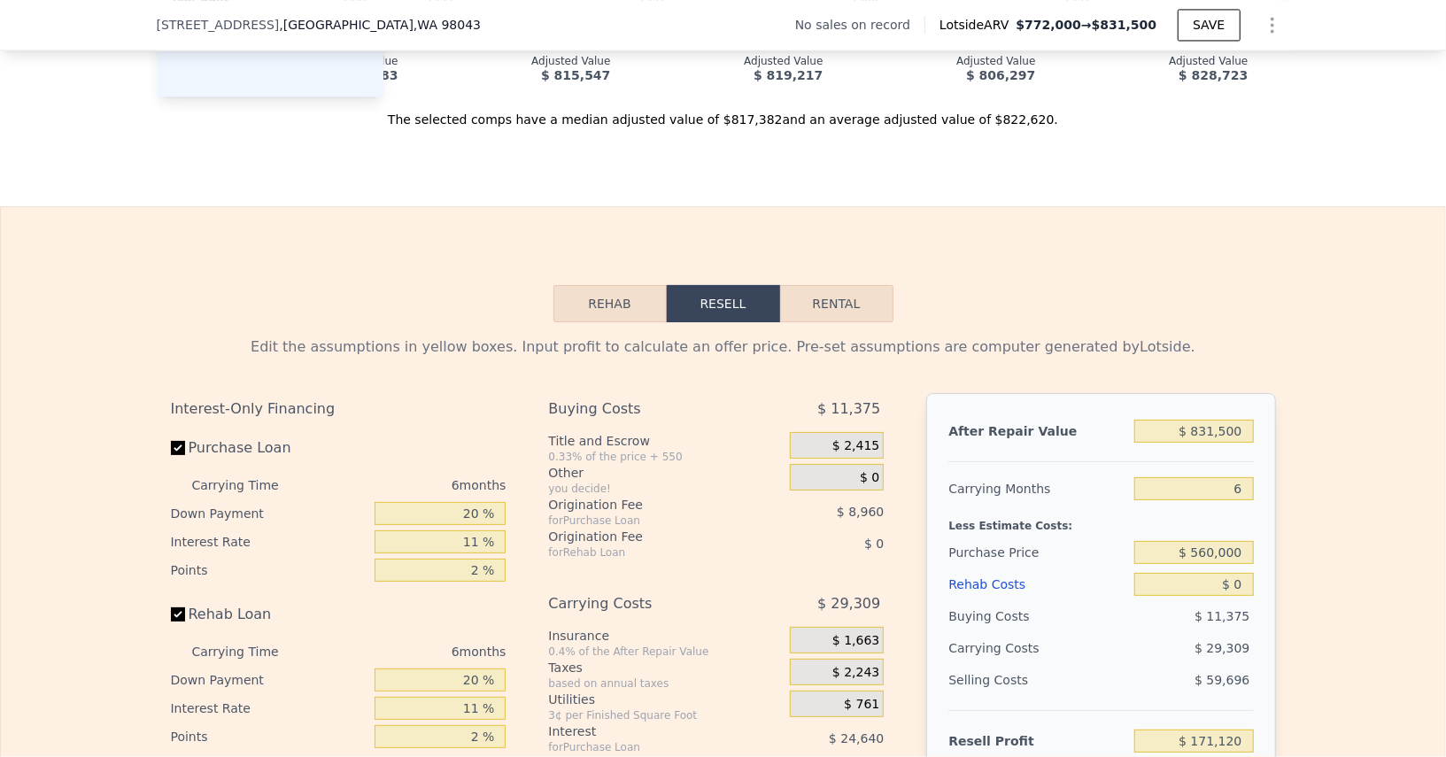
scroll to position [2503, 0]
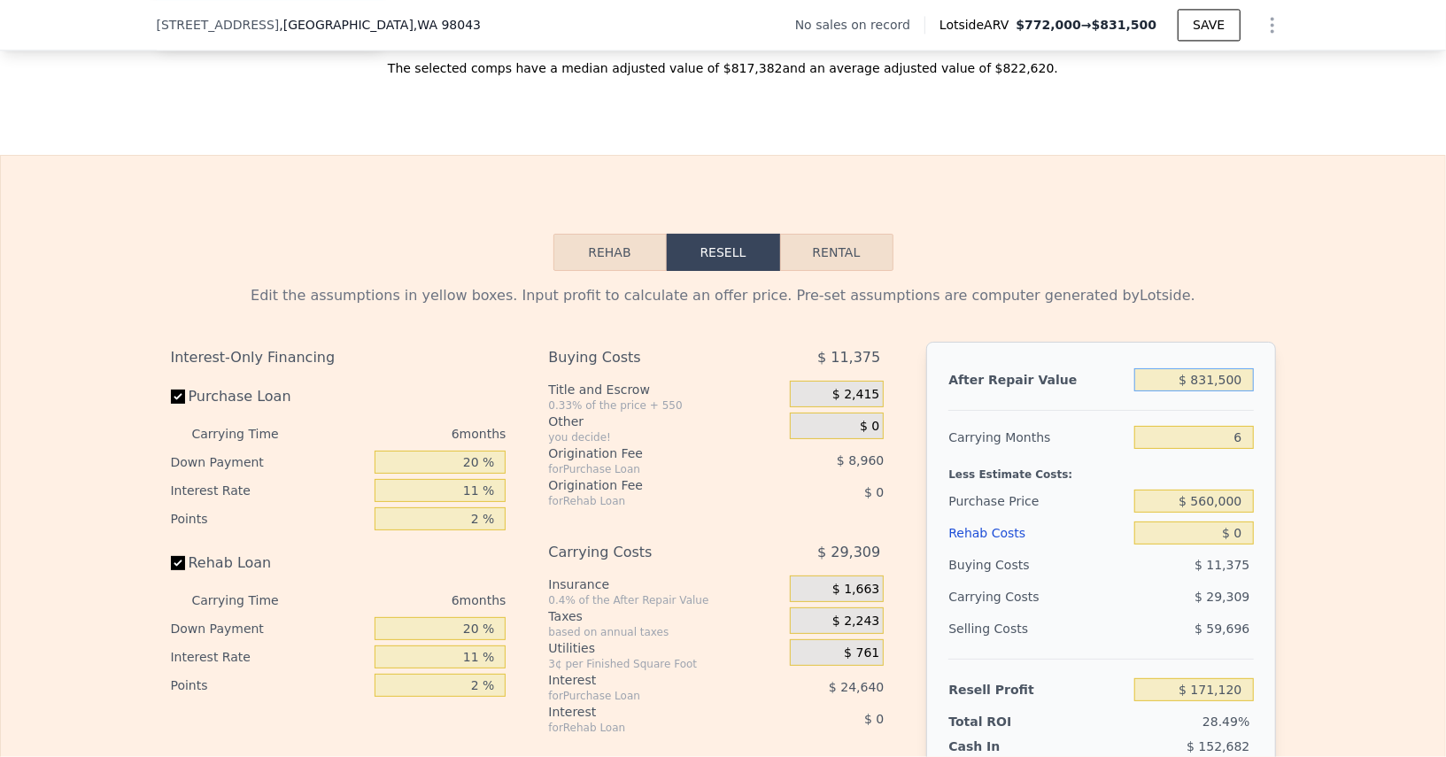
click at [1221, 368] on input "$ 831,500" at bounding box center [1194, 379] width 119 height 23
type input "$ 8"
type input "-$ 599,563"
type input "$ 850,000"
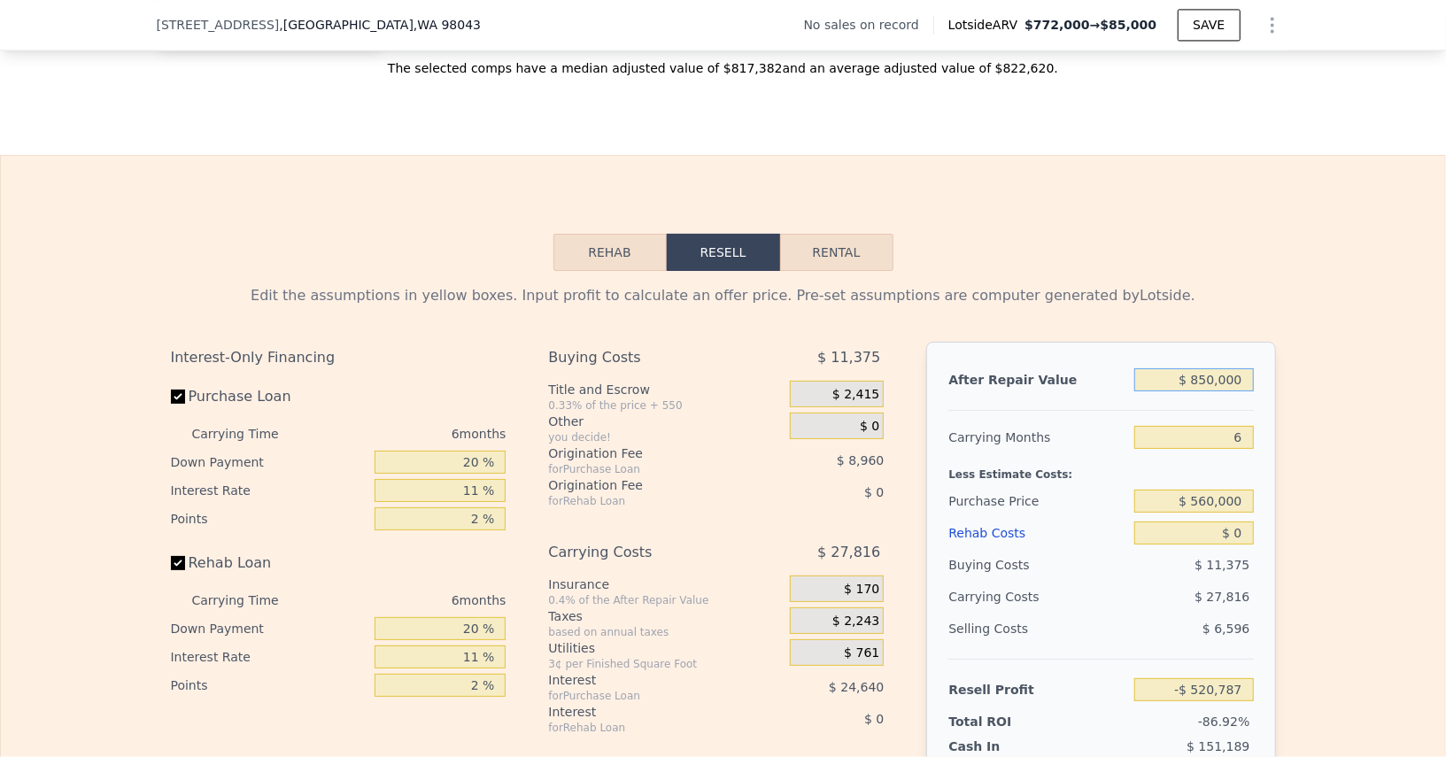
type input "$ 188,268"
type input "$ 850,000"
click at [1225, 426] on input "6" at bounding box center [1194, 437] width 119 height 23
click at [1027, 422] on div "Carrying Months" at bounding box center [1038, 438] width 179 height 32
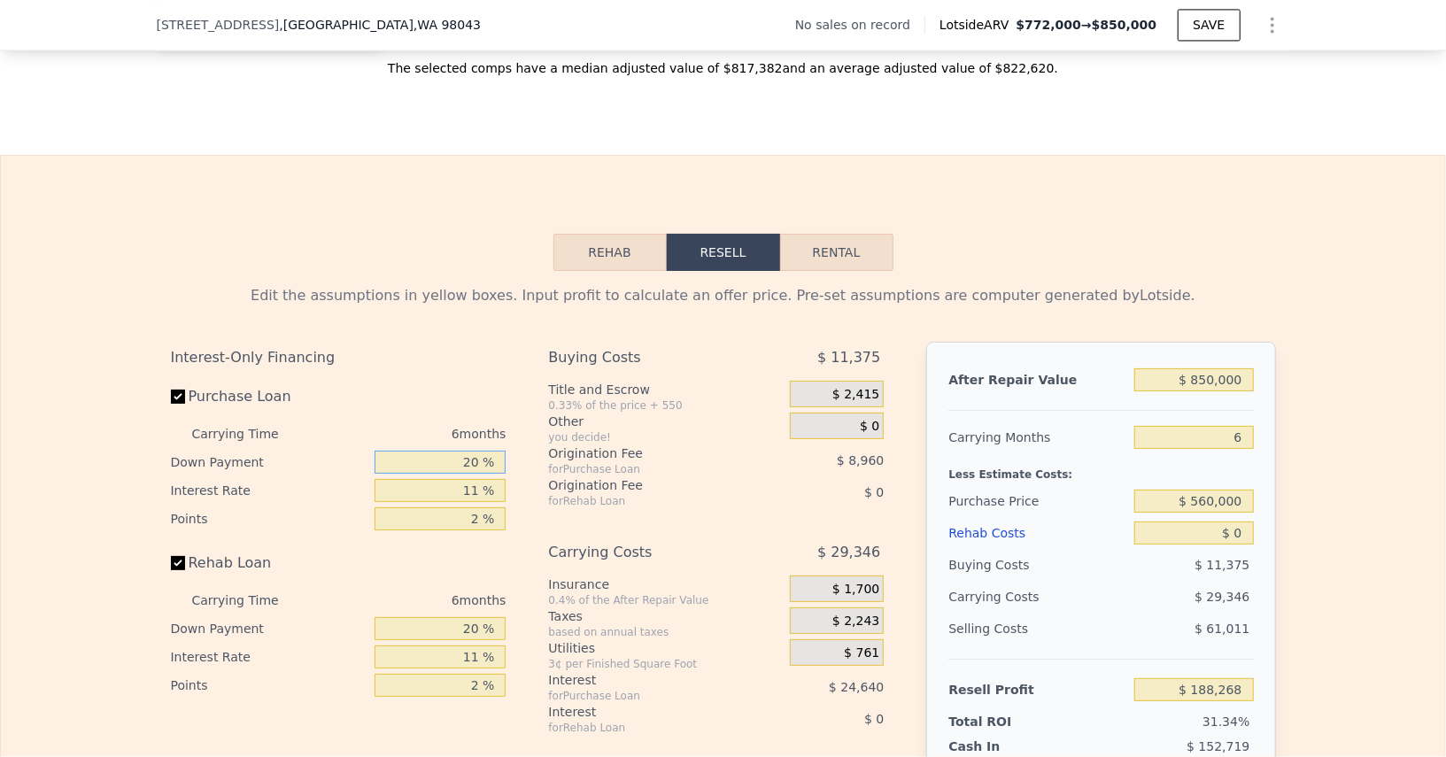
click at [464, 451] on input "20 %" at bounding box center [440, 462] width 131 height 23
type input "10 %"
type input "$ 184,070"
type input "10 %"
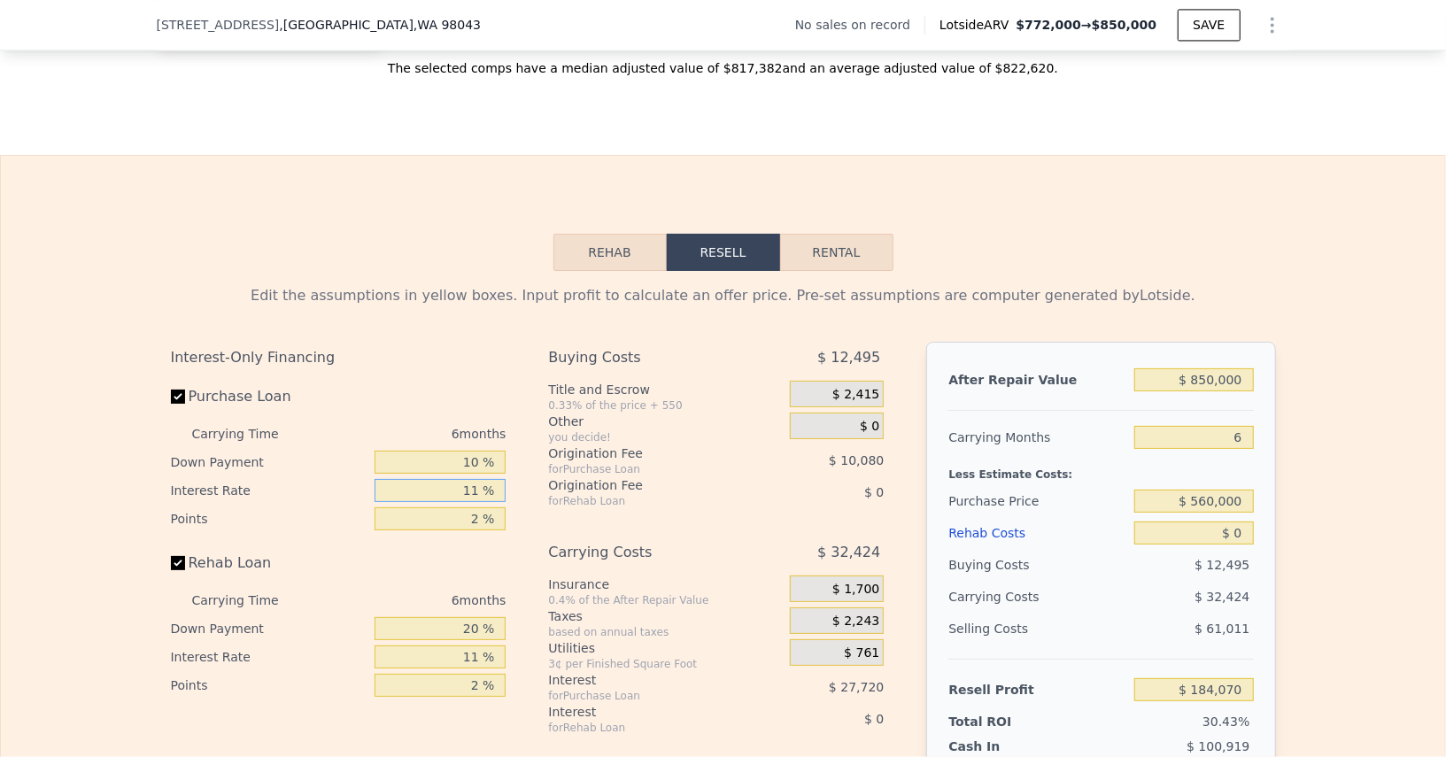
click at [455, 479] on input "11 %" at bounding box center [440, 490] width 131 height 23
type input "1 %"
type input "$ 209,270"
type input "10 %"
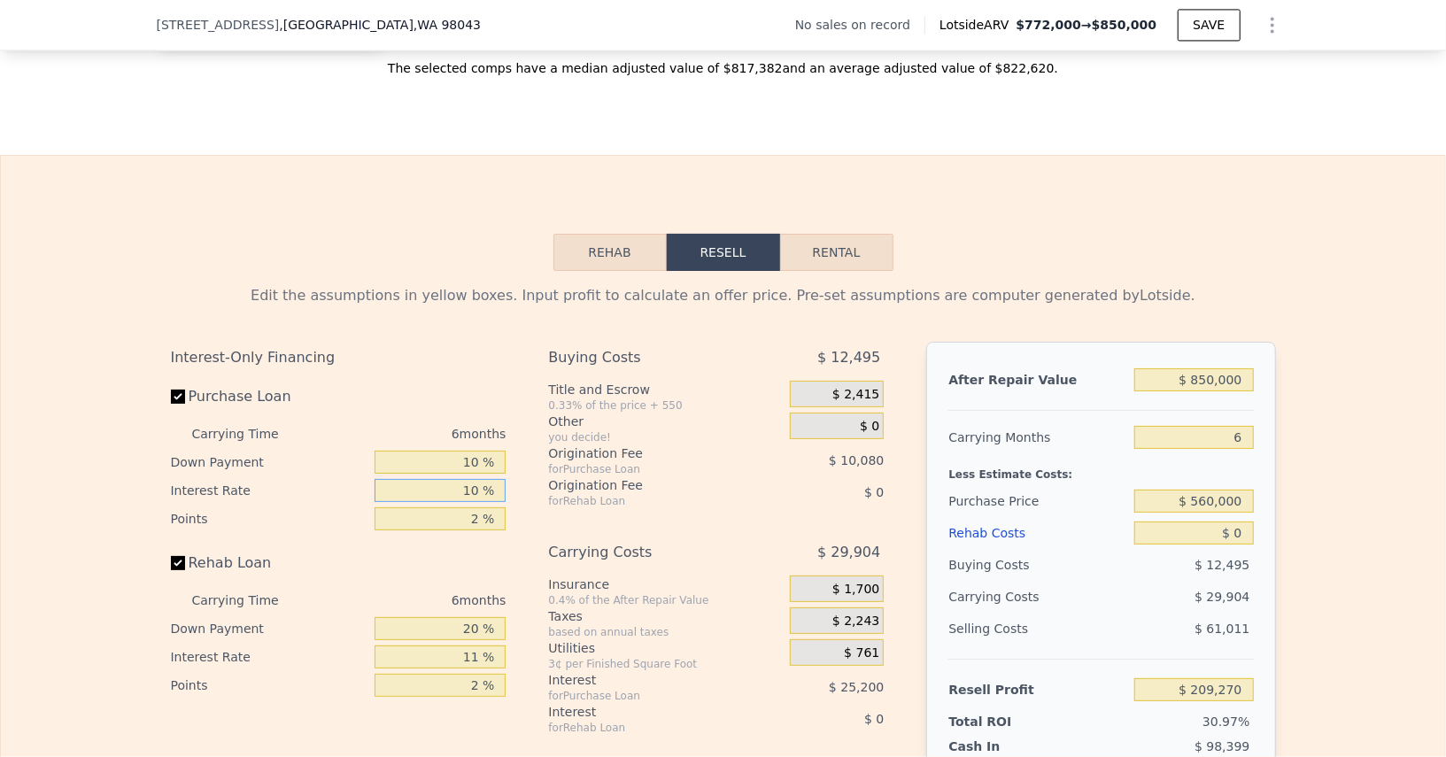
type input "$ 186,590"
type input "10.5 %"
type input "$ 185,330"
type input "10.5 %"
click at [449, 508] on input "2 %" at bounding box center [440, 519] width 131 height 23
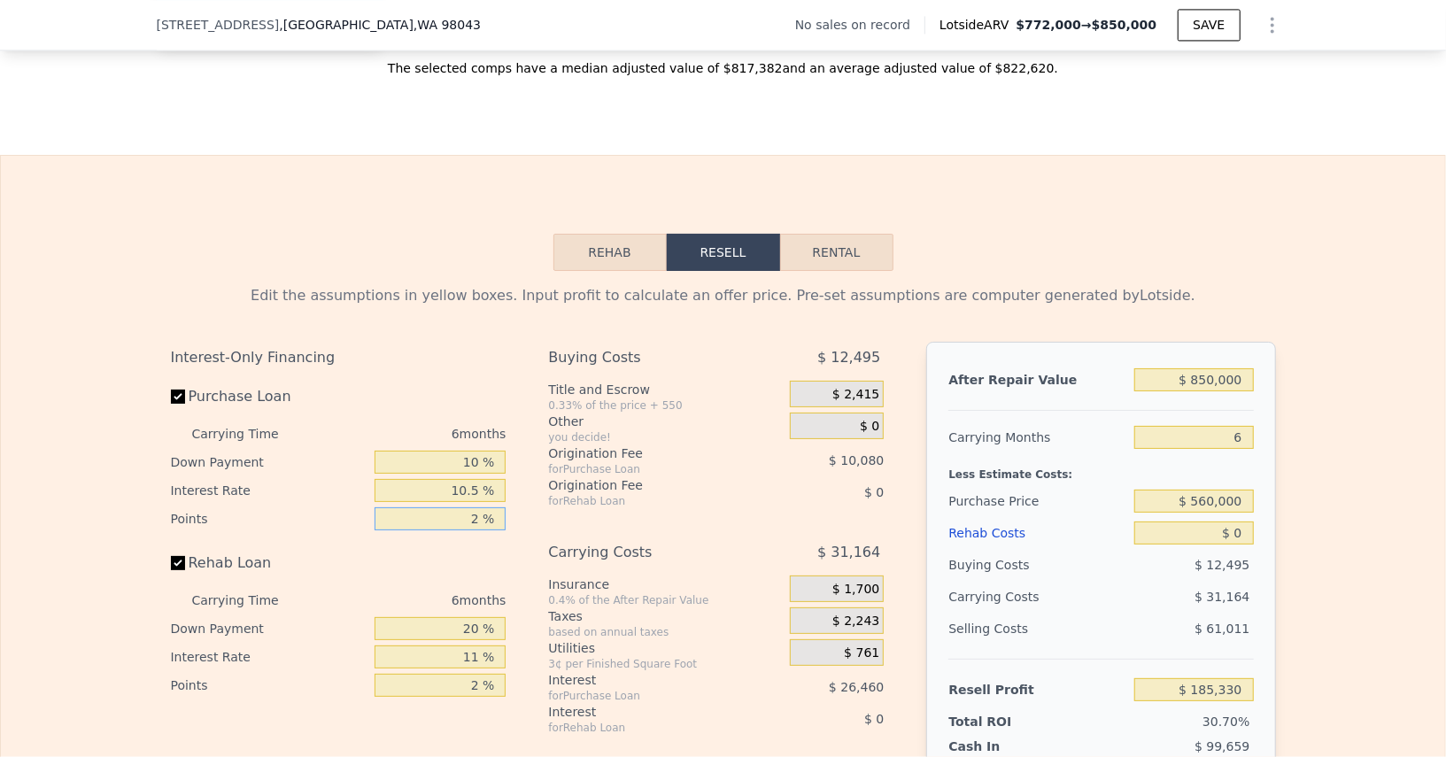
click at [449, 508] on input "2 %" at bounding box center [440, 519] width 131 height 23
type input "1 %"
type input "$ 190,370"
type input "1.5 %"
type input "$ 187,850"
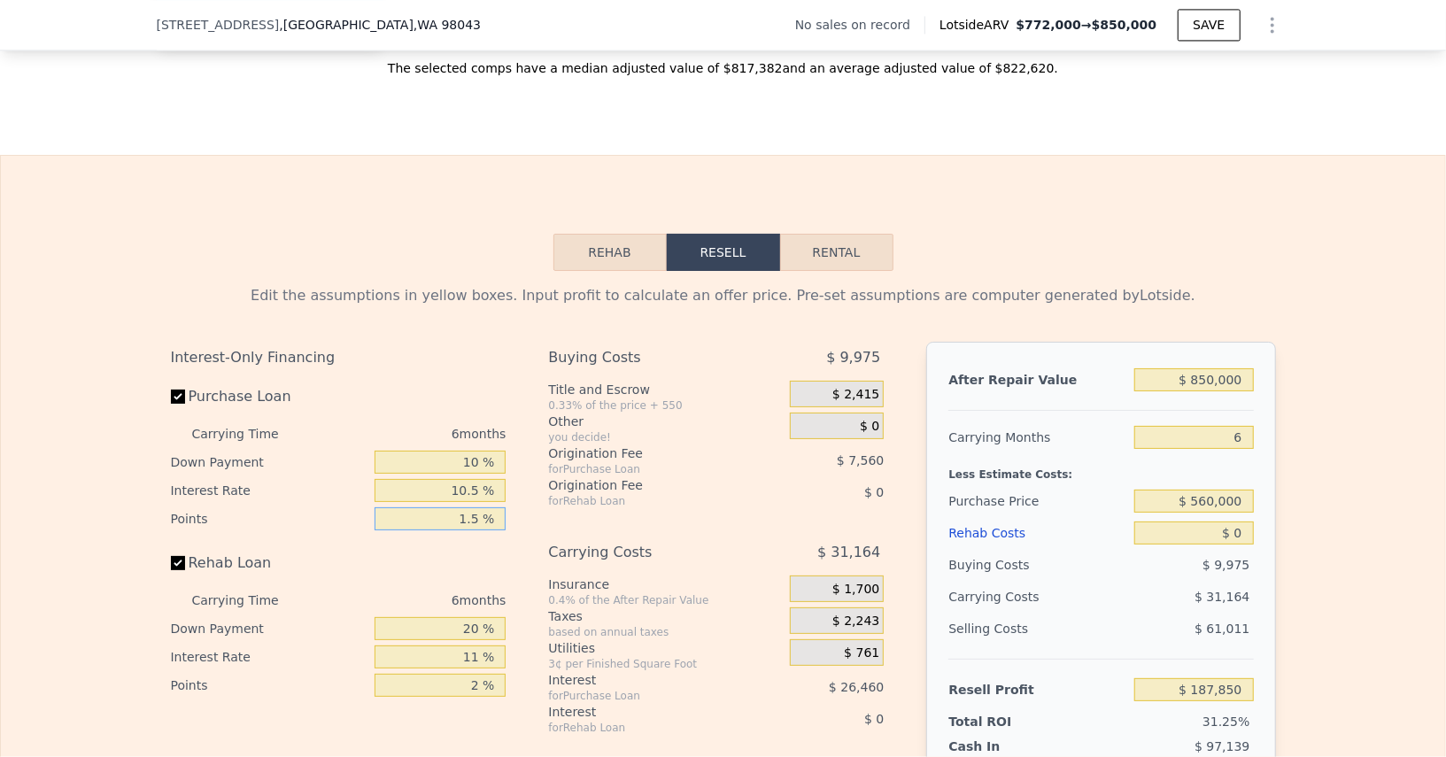
type input "1.5 %"
click at [452, 617] on input "20 %" at bounding box center [440, 628] width 131 height 23
type input "10 %"
click at [451, 646] on input "11 %" at bounding box center [440, 657] width 131 height 23
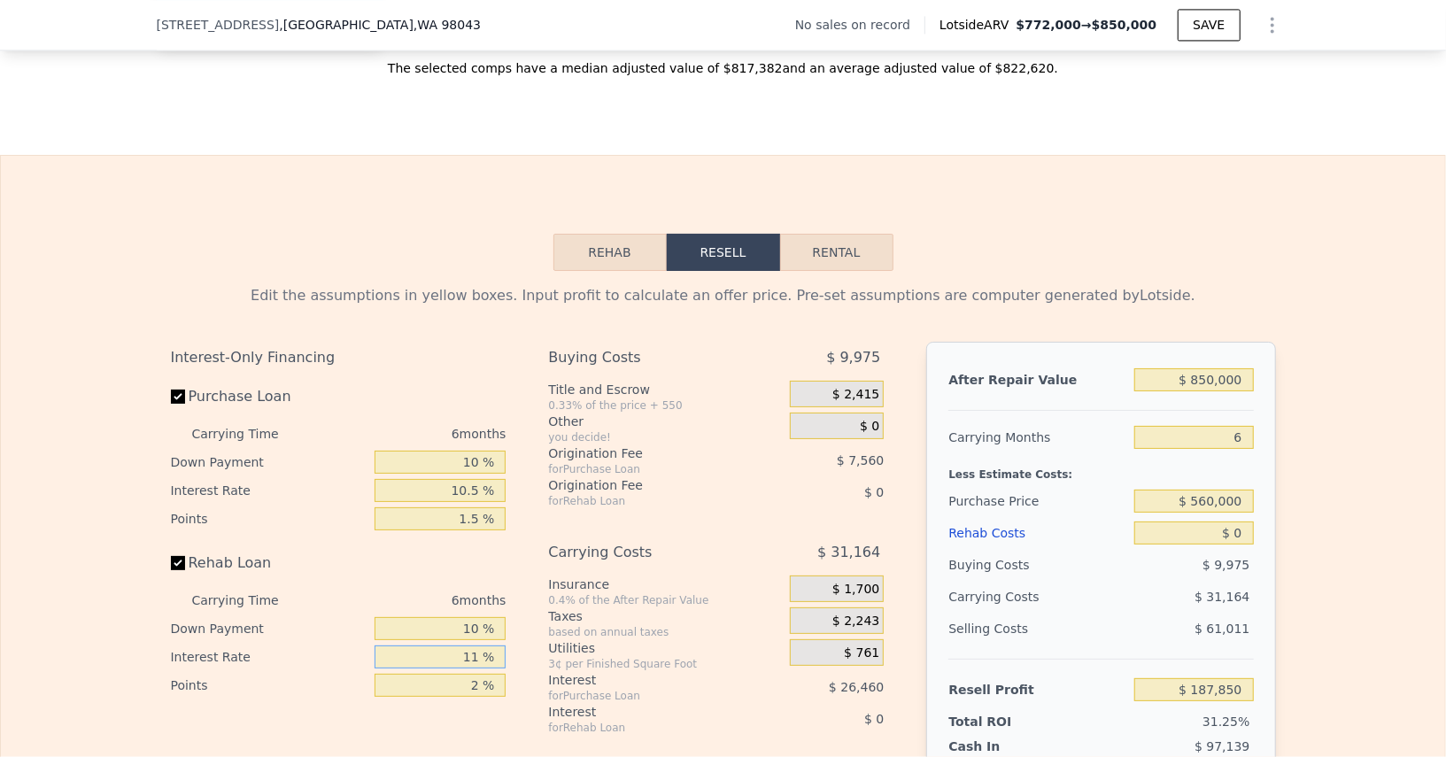
click at [451, 646] on input "11 %" at bounding box center [440, 657] width 131 height 23
type input "10.5 %"
click at [452, 674] on input "2 %" at bounding box center [440, 685] width 131 height 23
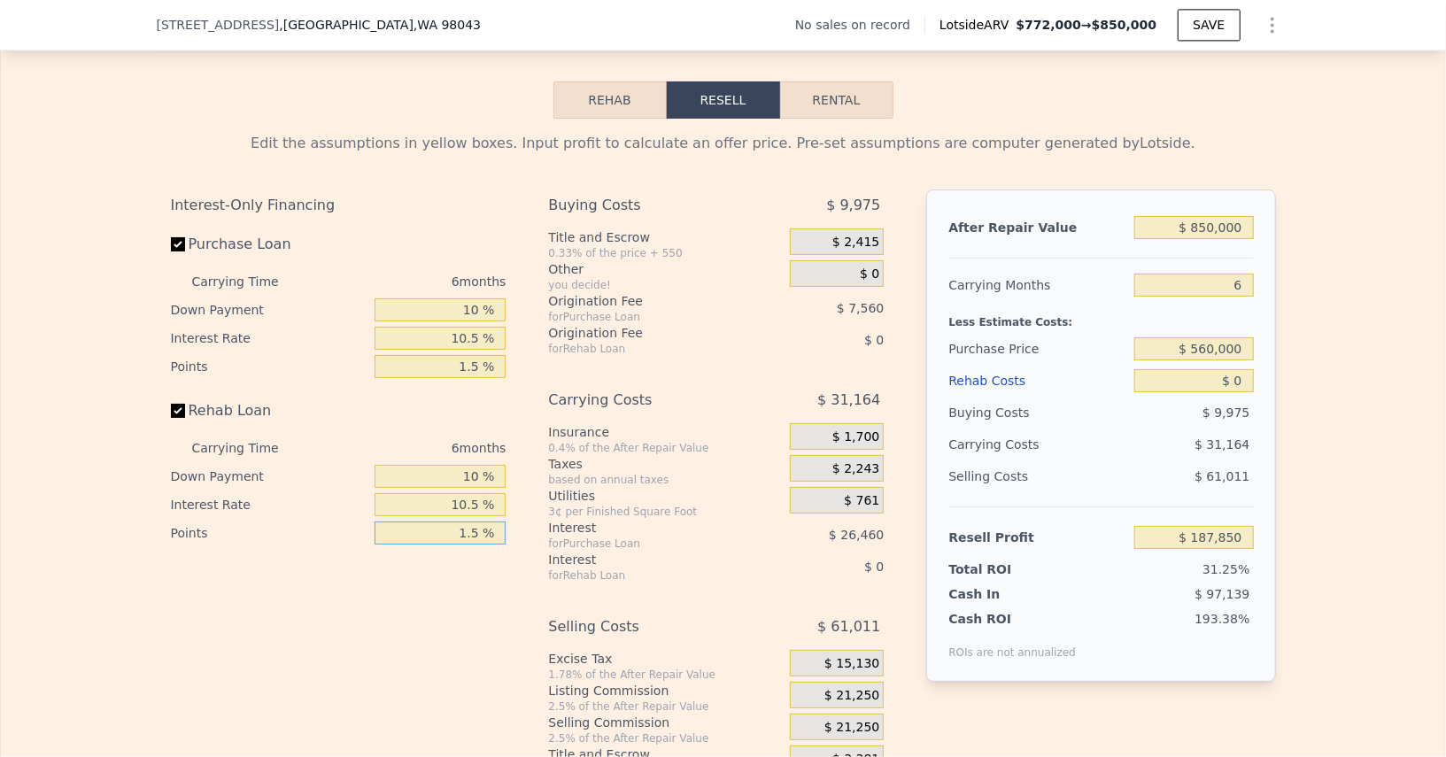
scroll to position [2685, 0]
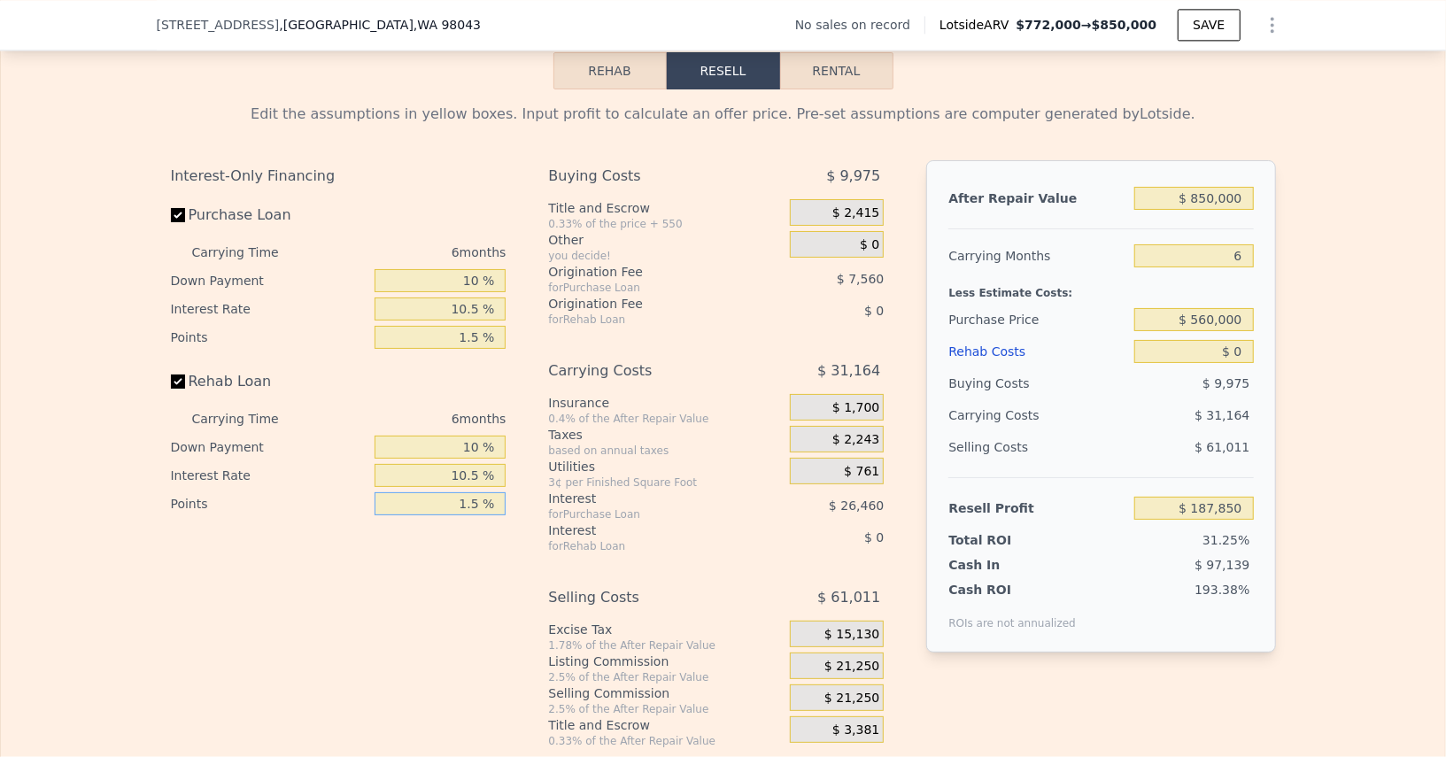
type input "1.5 %"
click at [849, 685] on div "$ 21,250" at bounding box center [837, 698] width 94 height 27
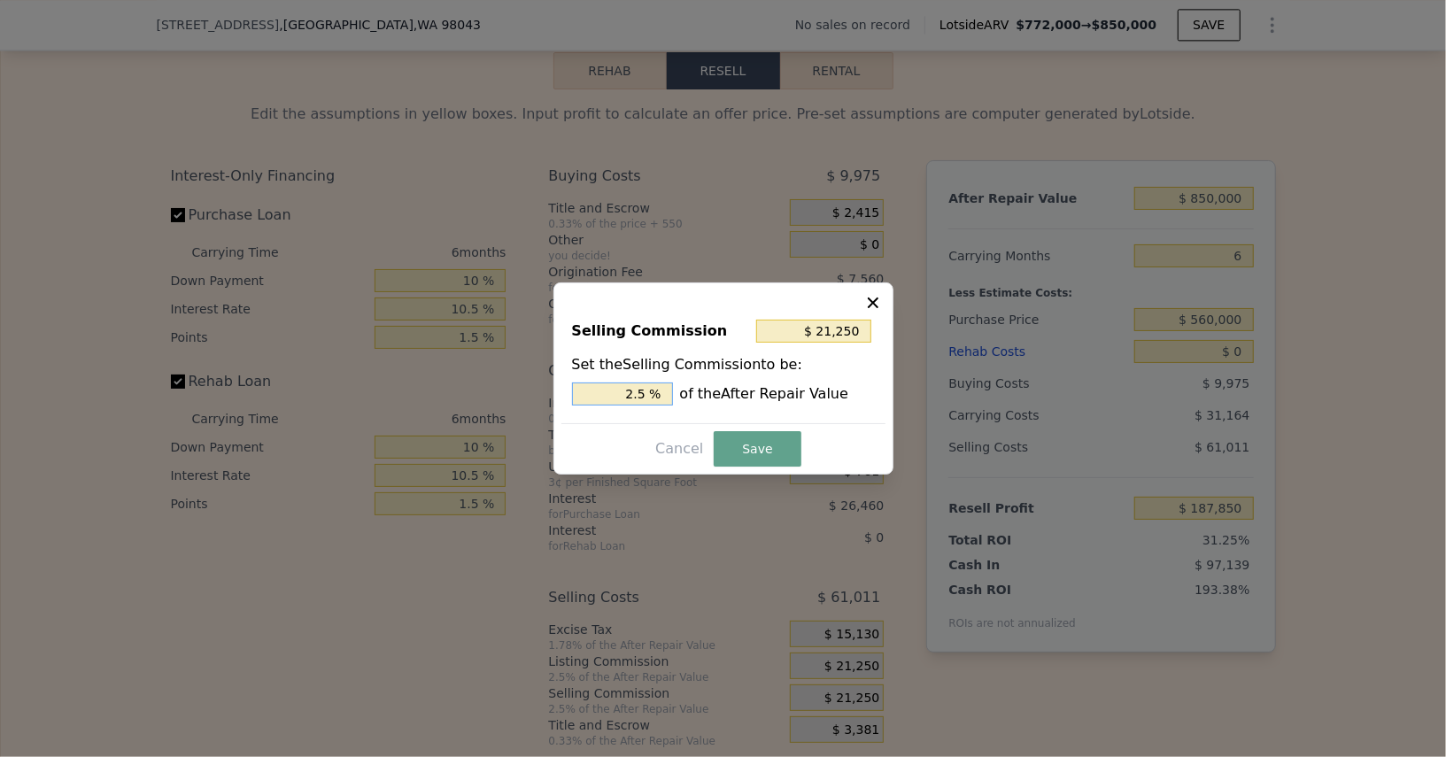
click at [611, 389] on input "2.5 %" at bounding box center [622, 394] width 101 height 23
type input "$ 8,500"
type input "1 %"
click at [746, 448] on button "Save" at bounding box center [757, 448] width 87 height 35
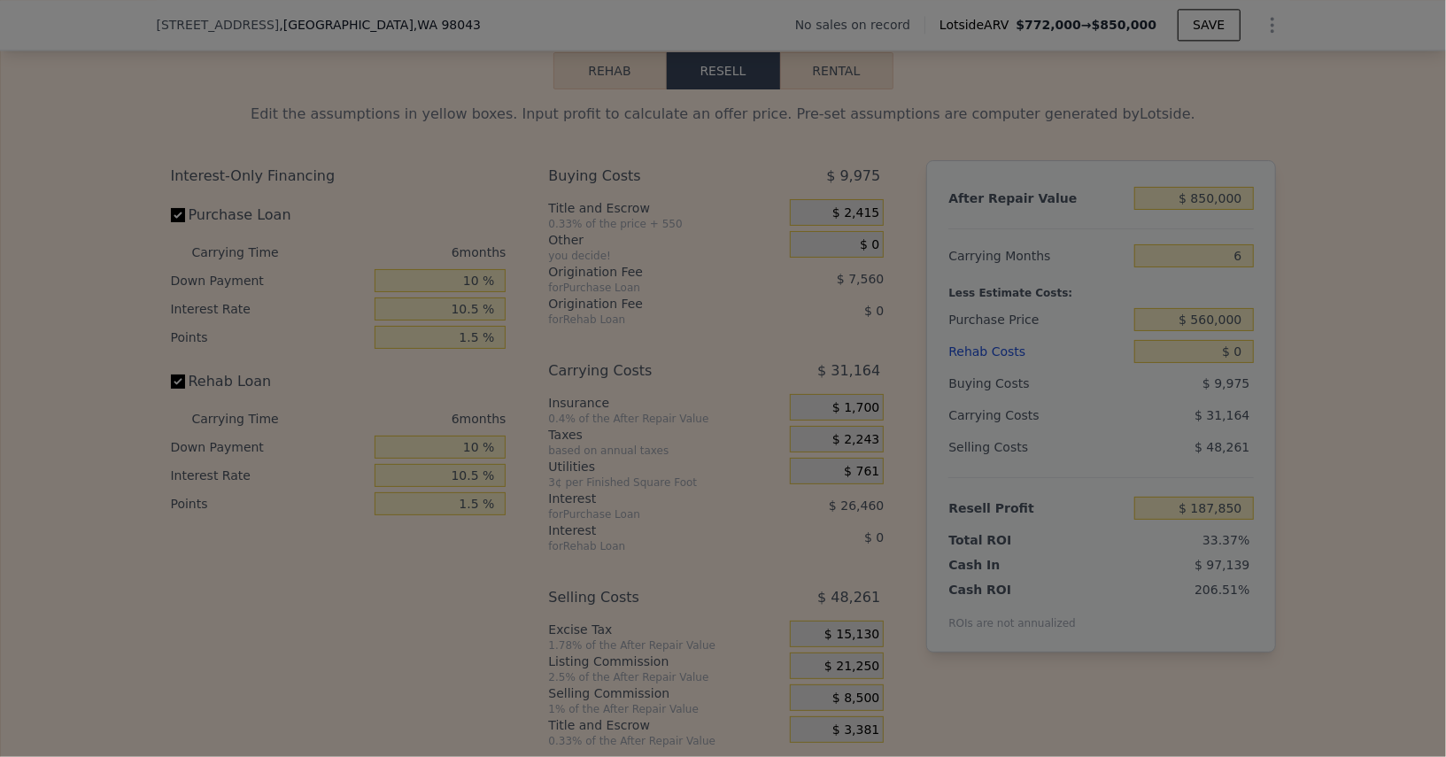
type input "$ 200,600"
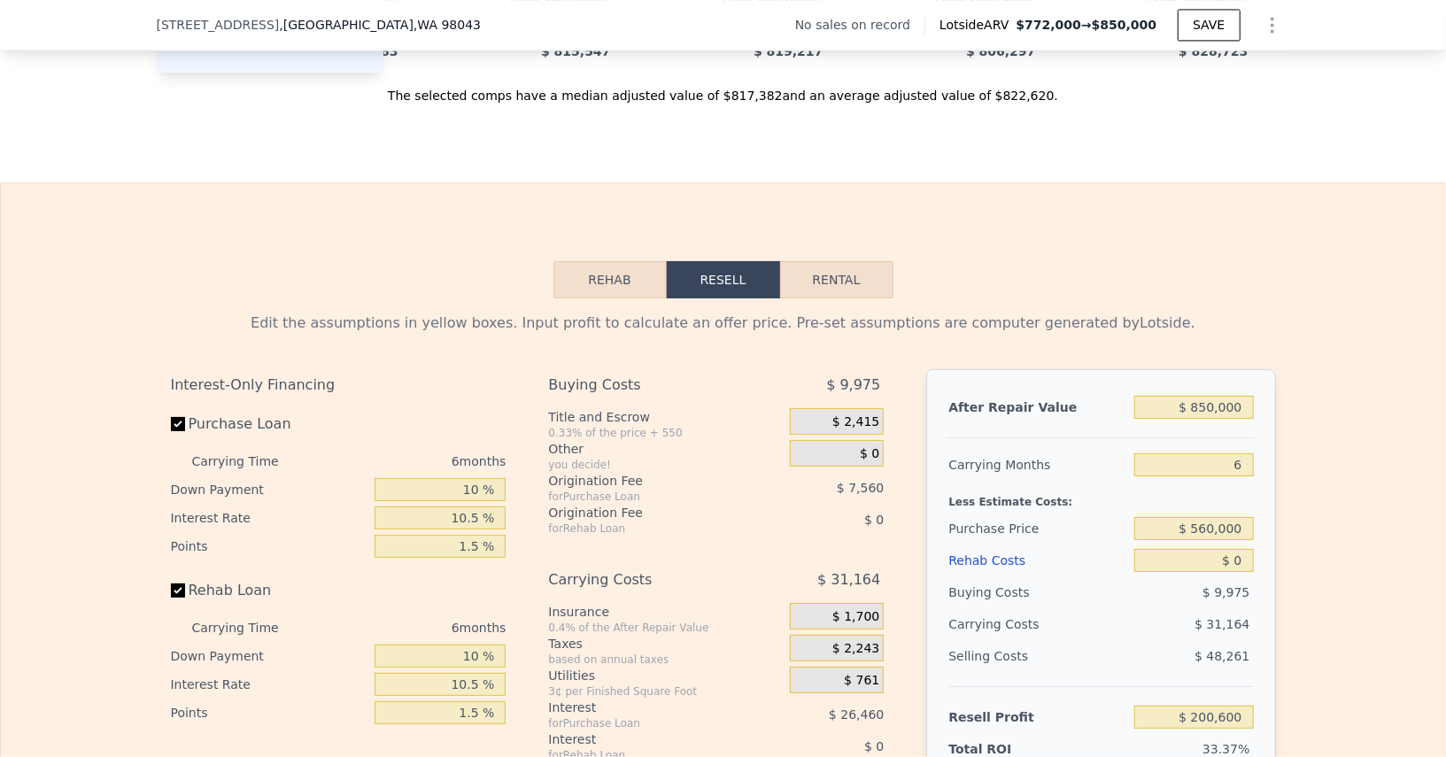
scroll to position [2478, 0]
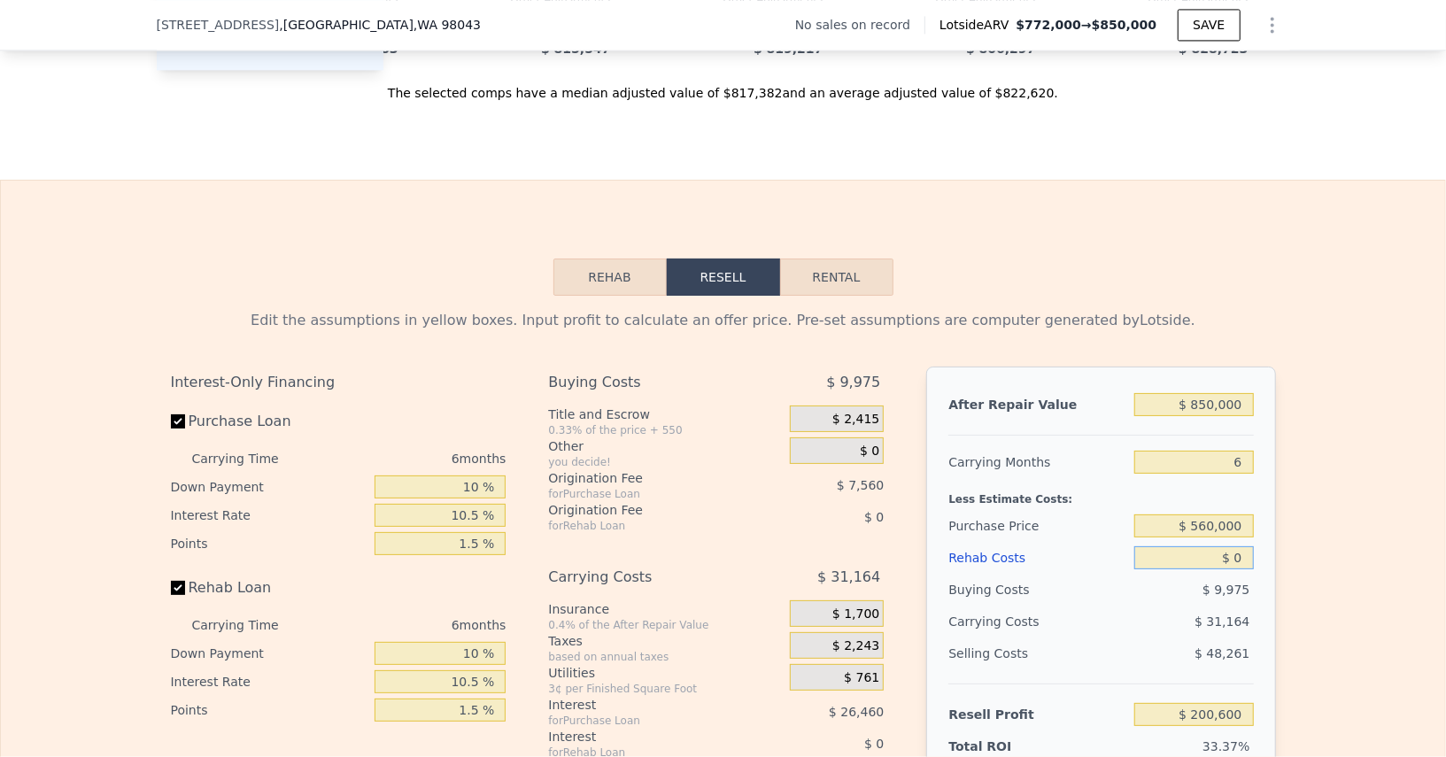
click at [1239, 546] on input "$ 0" at bounding box center [1194, 557] width 119 height 23
type input "$ 1"
type input "$ 200,599"
type input "$ 15"
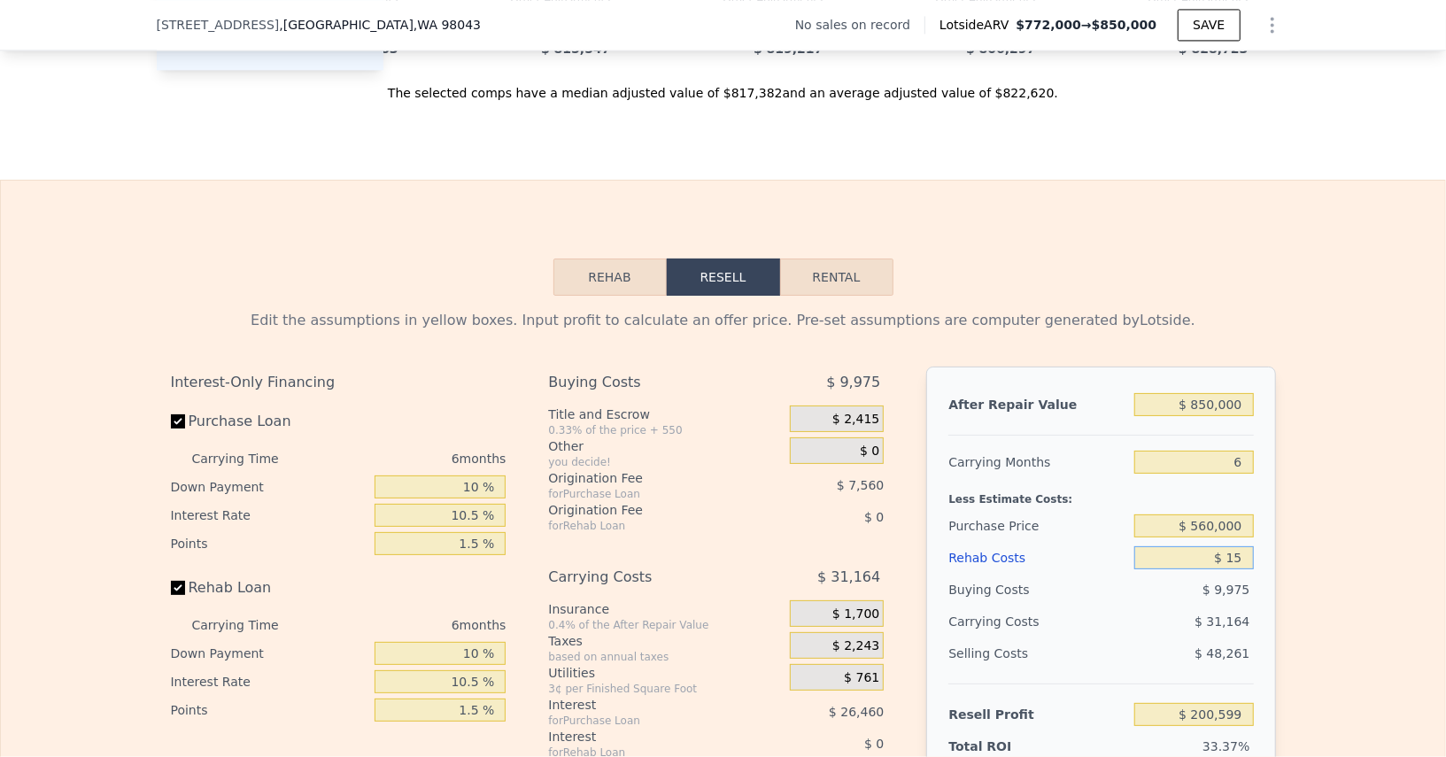
type input "$ 200,585"
type input "$ 150"
type input "$ 200,442"
type input "$ 1,500"
type input "$ 199,008"
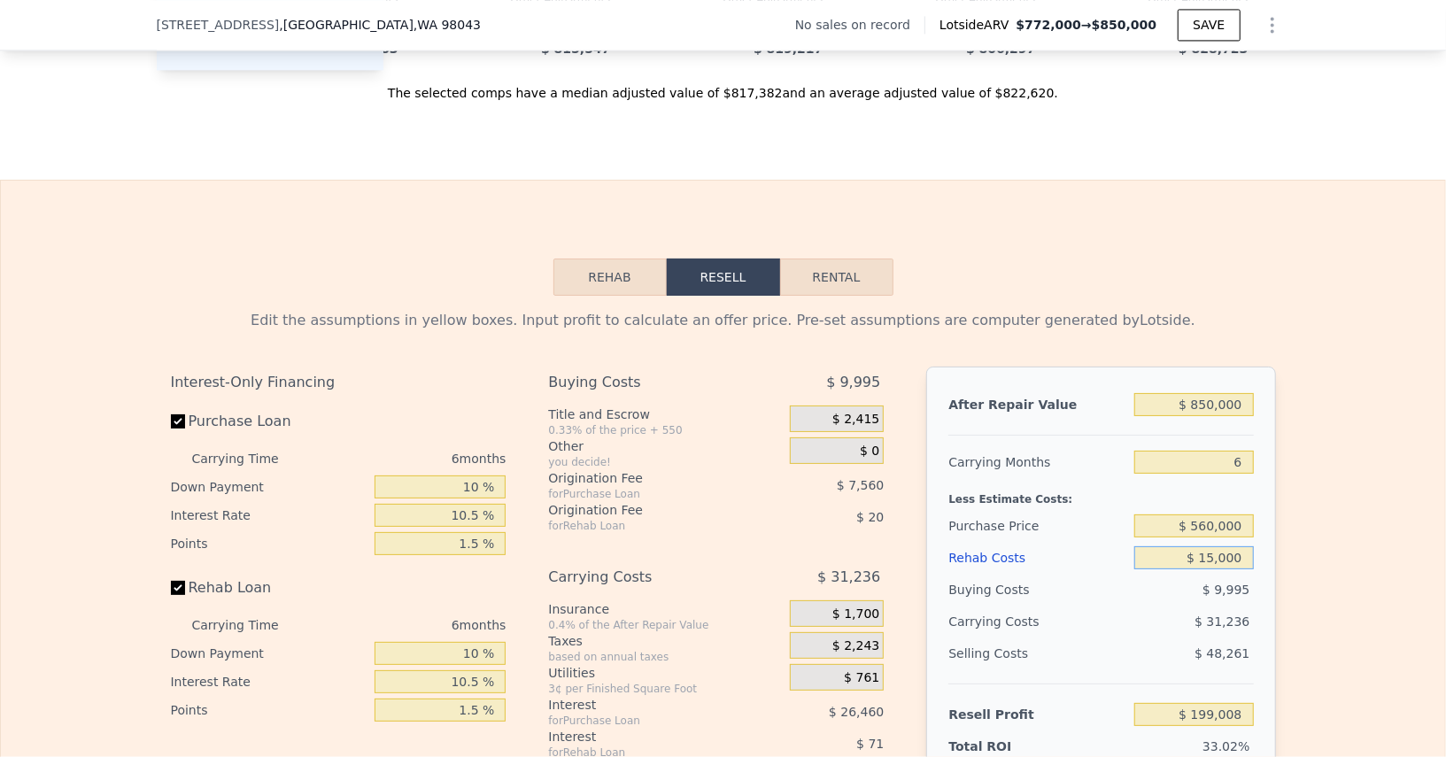
type input "$ 150,000"
type input "$ 41,489"
type input "$ 150,000"
click at [1174, 645] on div "Selling Costs $ 48,261" at bounding box center [1101, 661] width 305 height 46
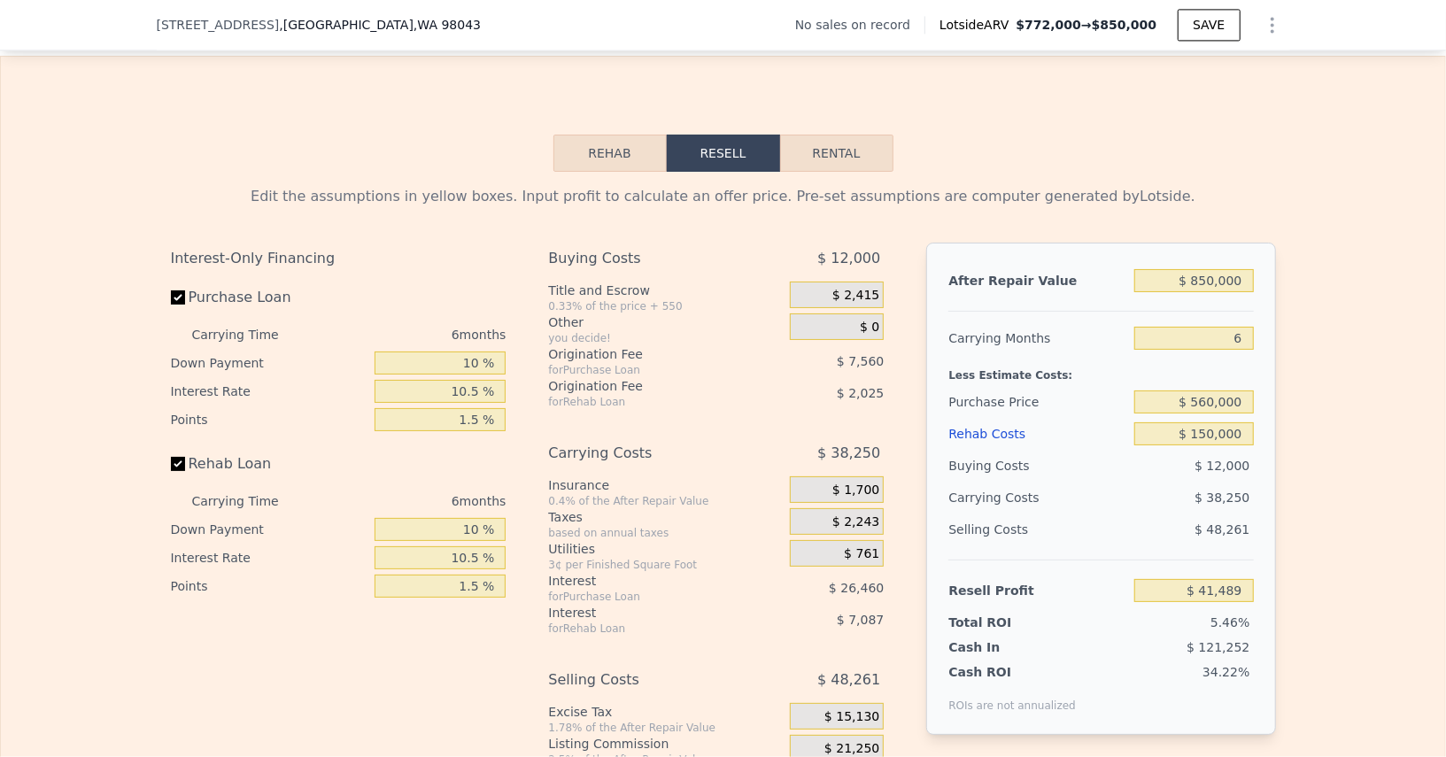
scroll to position [2618, 0]
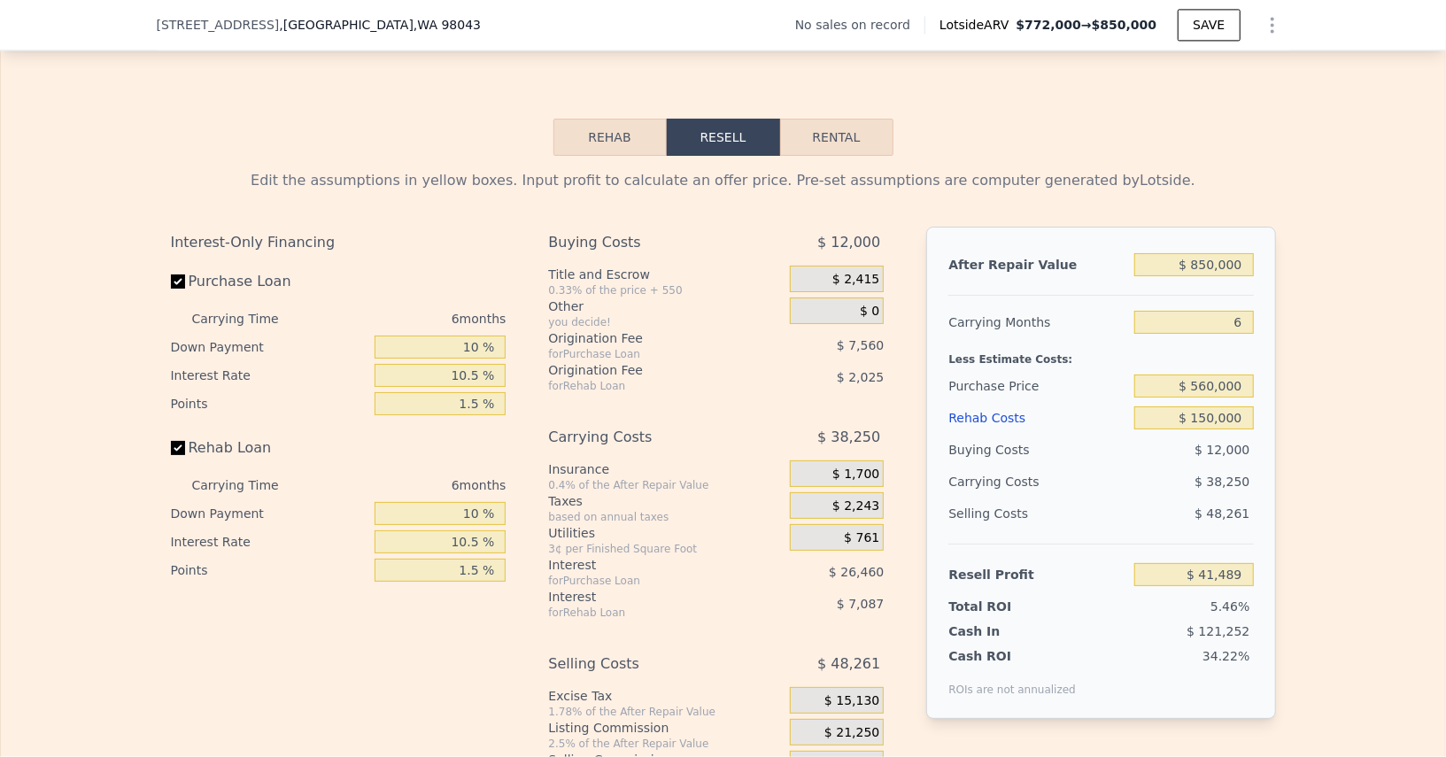
type input "6970"
checkbox input "false"
type input "$ 772,000"
type input "$ 0"
type input "$ 29,997"
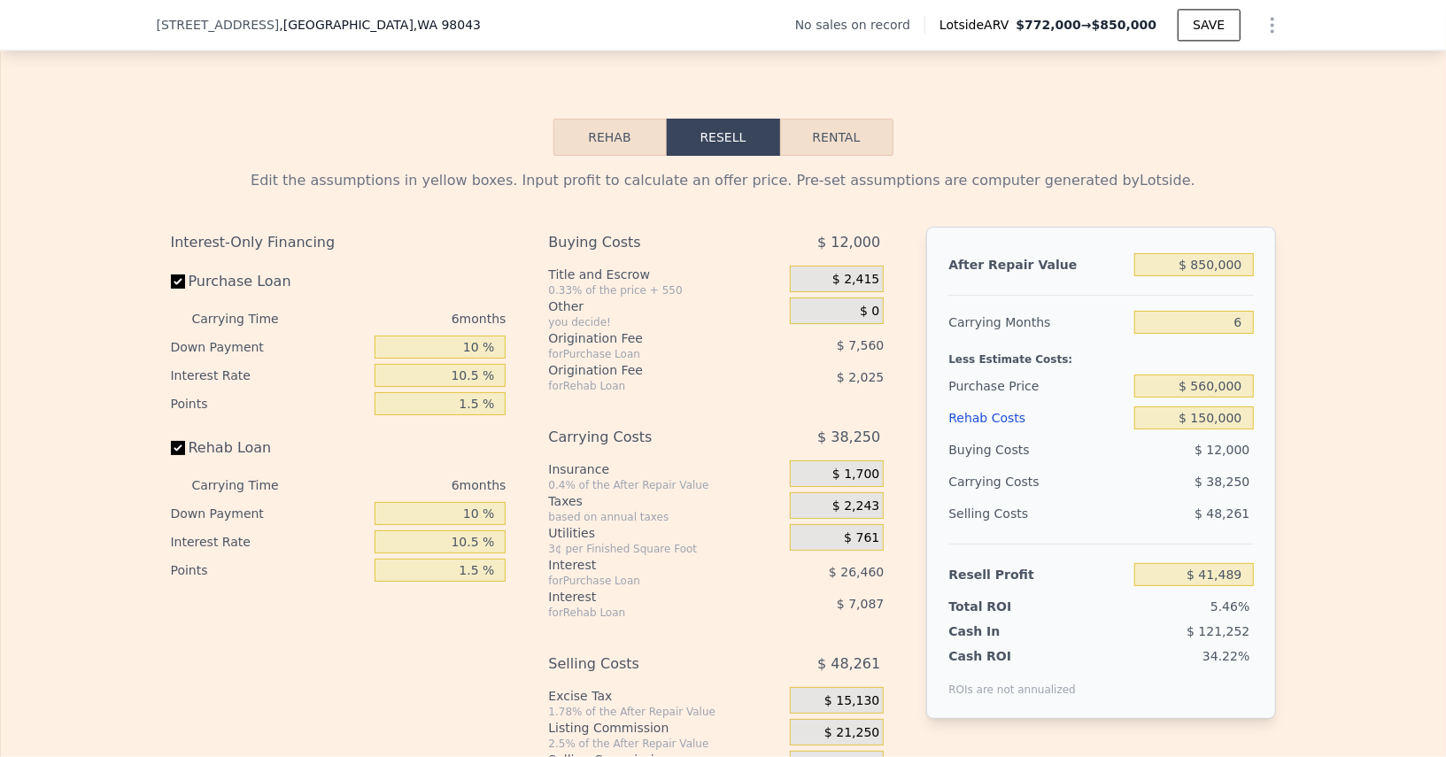
checkbox input "true"
click at [1225, 253] on input "$ 772,000" at bounding box center [1194, 264] width 119 height 23
type input "$ 8"
type input "-$ 685,538"
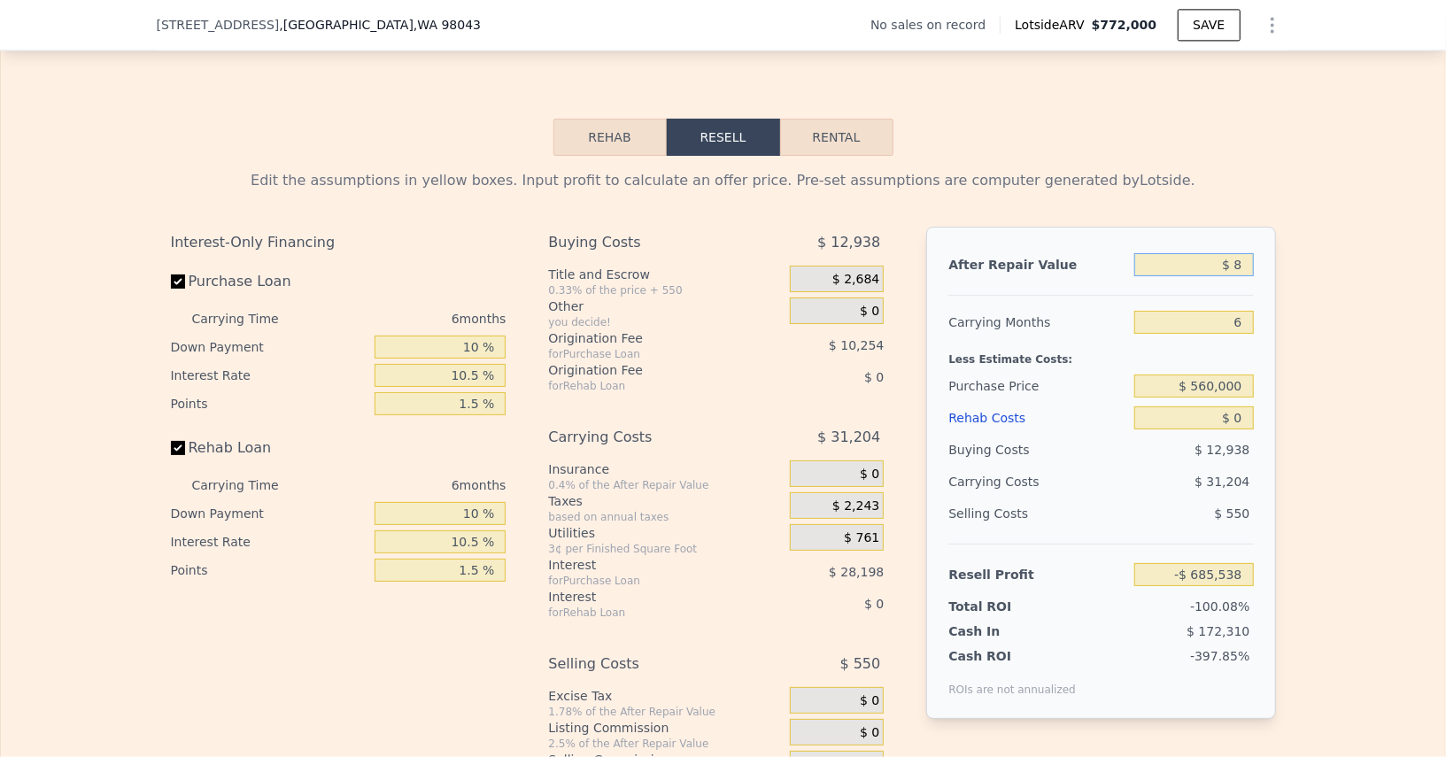
type input "$ 85"
type input "-$ 685,467"
type input "$ 850"
type input "-$ 684,758"
type input "$ 85,000"
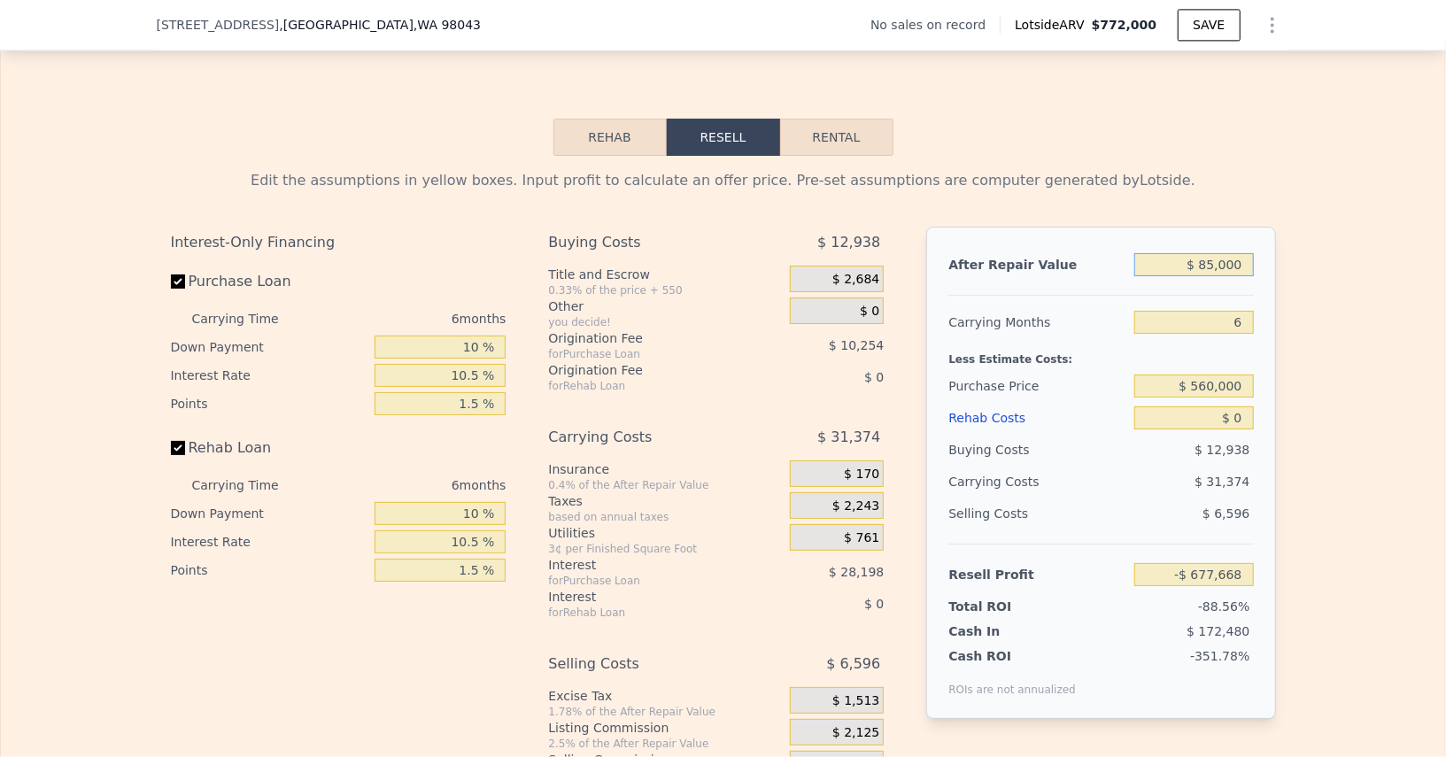
type input "-$ 606,762"
type input "$ 850,000"
type input "$ 102,293"
type input "$ 850,000"
click at [1233, 407] on input "$ 0" at bounding box center [1194, 418] width 119 height 23
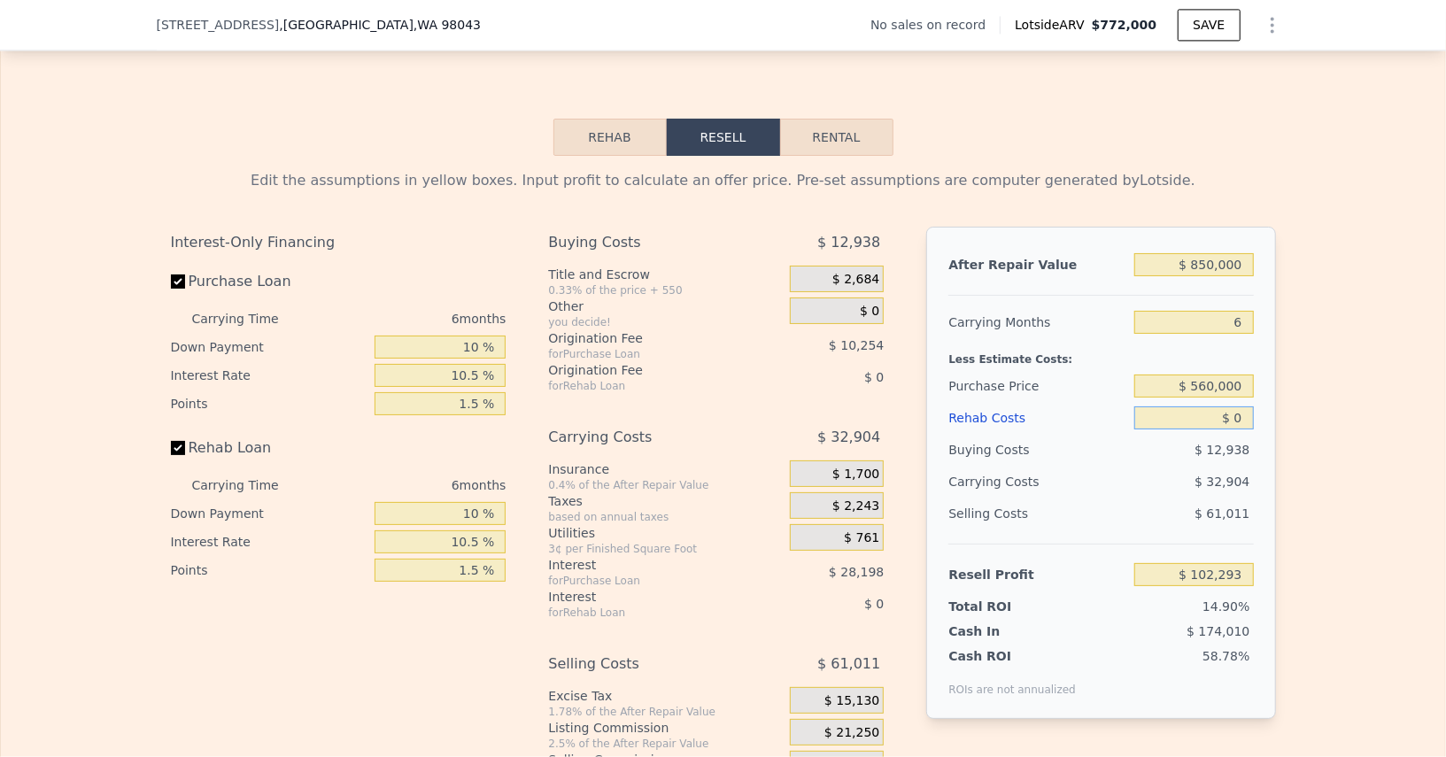
click at [1233, 407] on input "$ 0" at bounding box center [1194, 418] width 119 height 23
click at [1213, 375] on input "$ 560,000" at bounding box center [1194, 386] width 119 height 23
click at [1236, 407] on input "$ 0" at bounding box center [1194, 418] width 119 height 23
type input "$ 188,268"
click at [1236, 407] on input "$ 0" at bounding box center [1194, 418] width 119 height 23
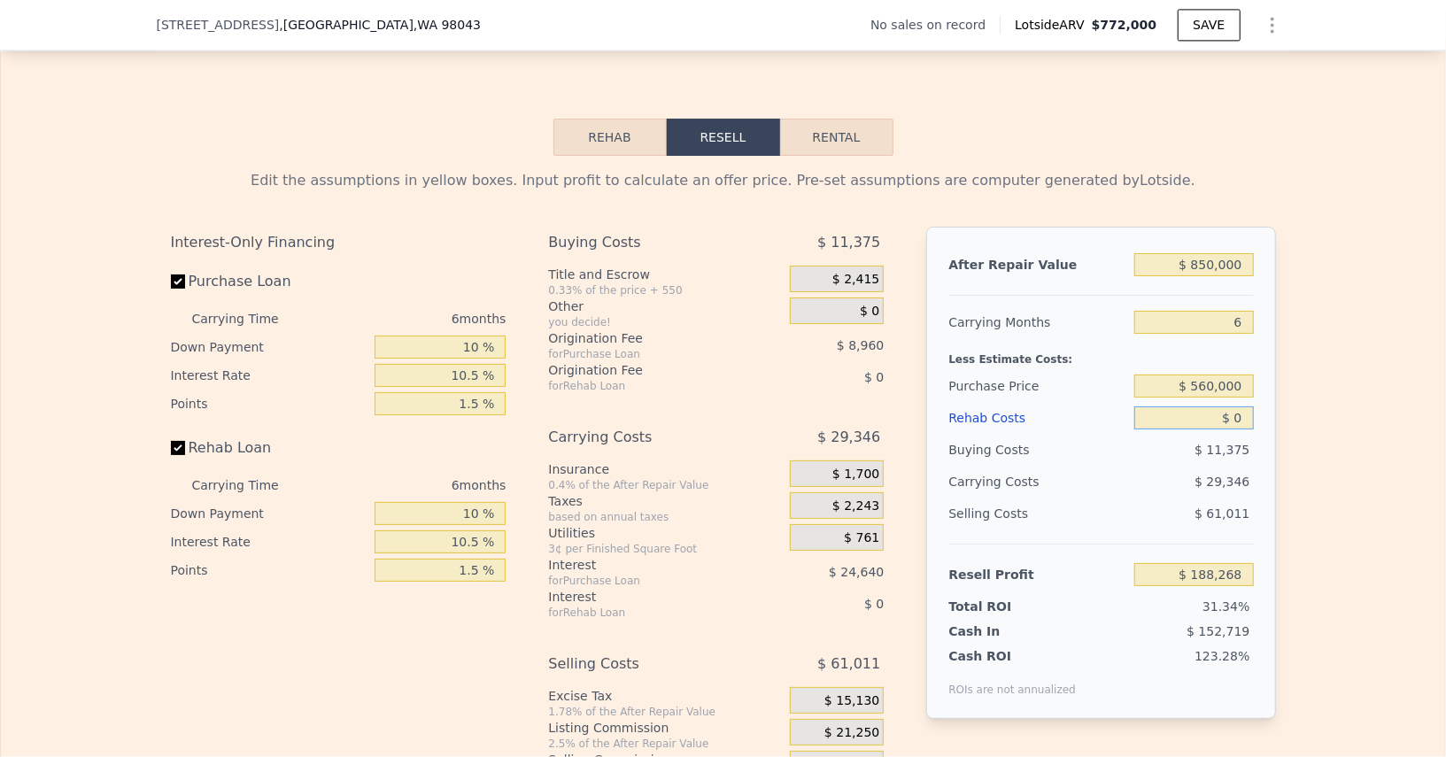
type input "$ 5"
type input "$ 188,263"
type input "$ 1"
type input "$ 188,267"
type input "$ 15"
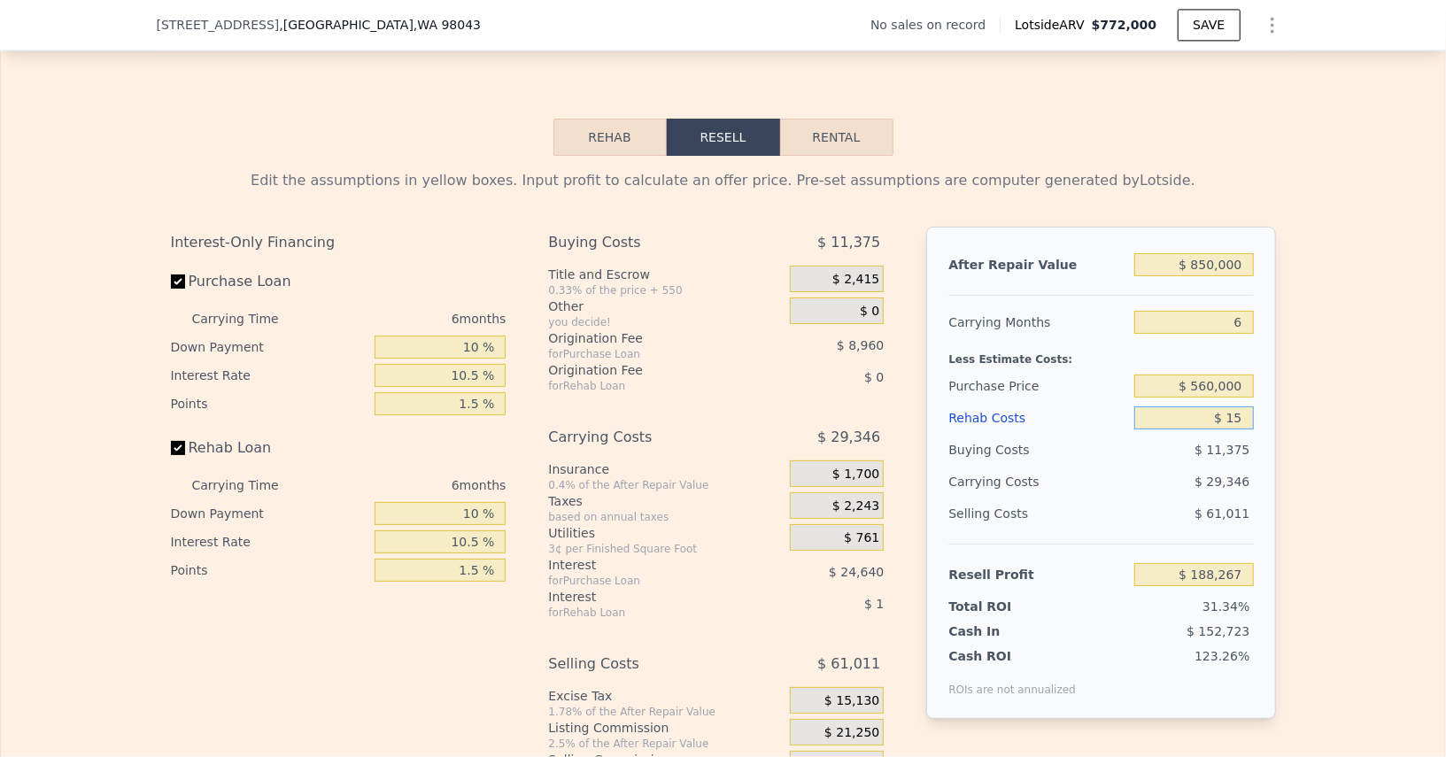
type input "$ 188,253"
type input "$ 1,500"
type input "$ 186,678"
type input "$ 150,000"
type input "$ 29,268"
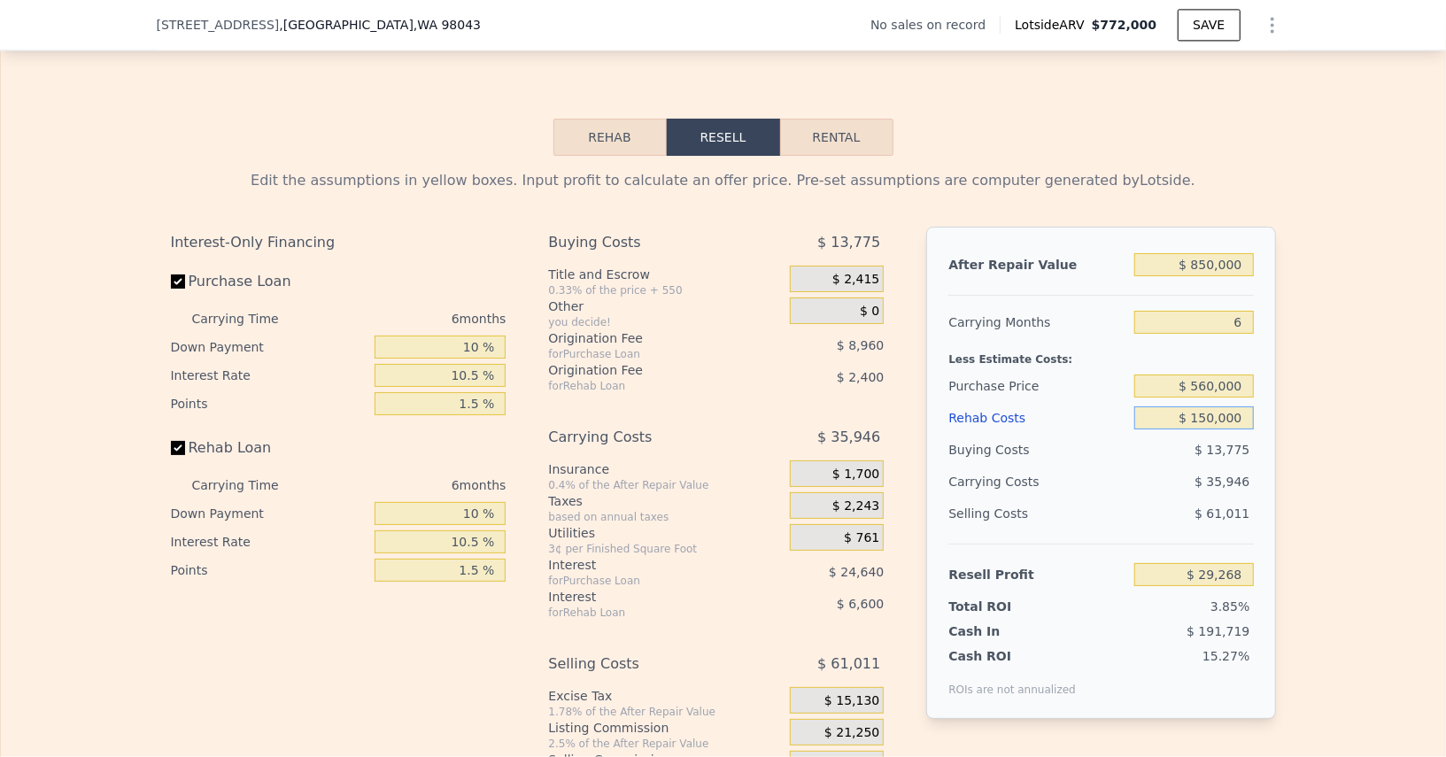
type input "$ 150,000"
click at [1149, 498] on div "$ 61,011" at bounding box center [1195, 514] width 120 height 32
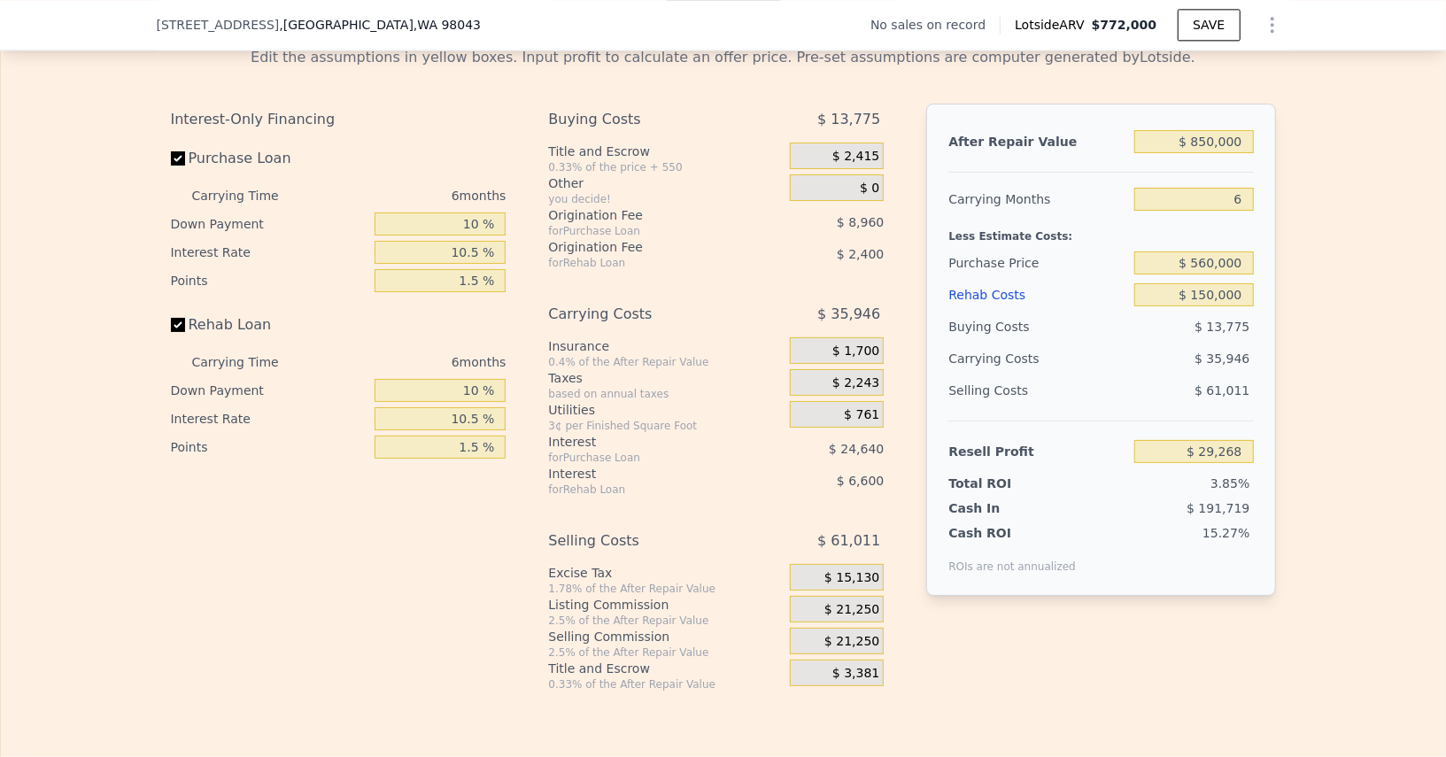
scroll to position [2751, 0]
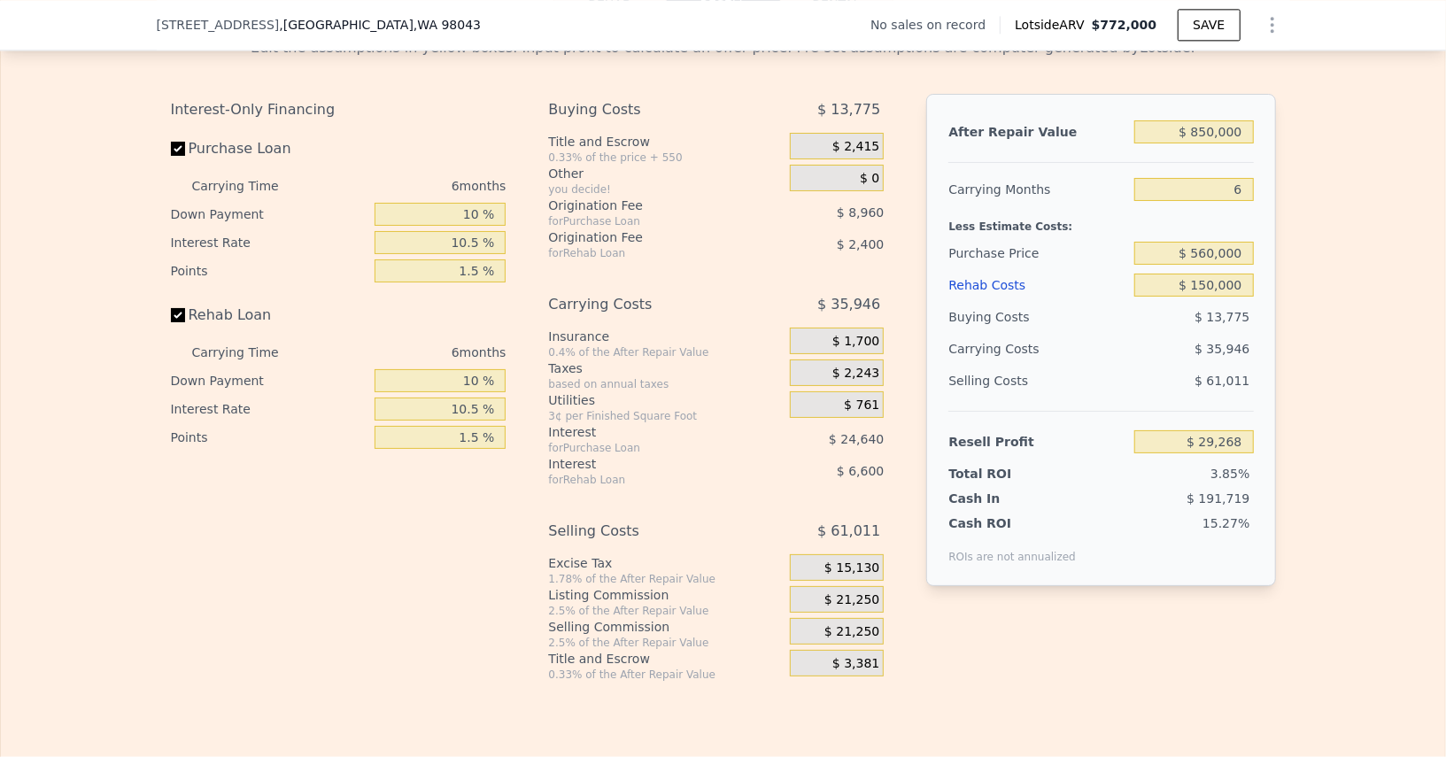
click at [854, 624] on span "$ 21,250" at bounding box center [852, 632] width 55 height 16
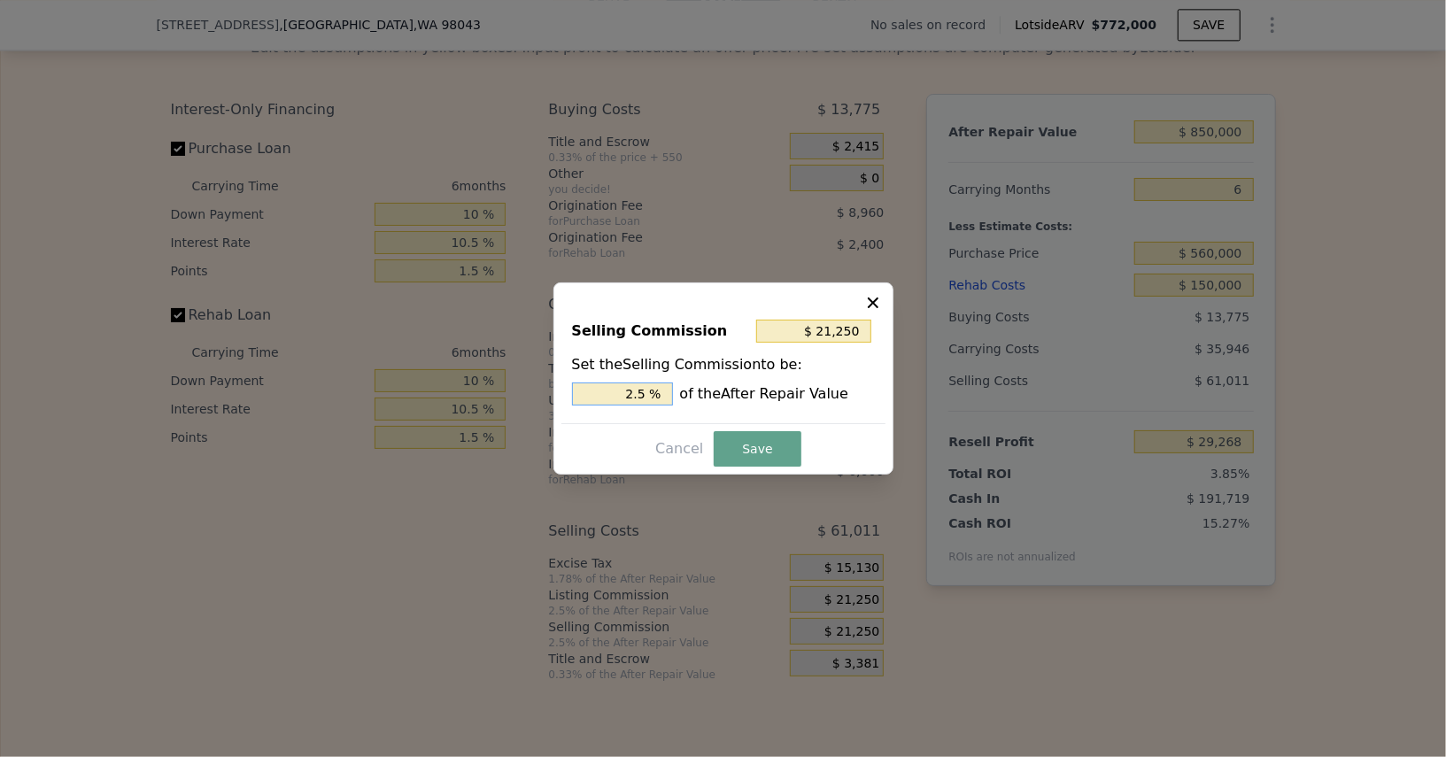
click at [610, 386] on input "2.5 %" at bounding box center [622, 394] width 101 height 23
type input "$ 8,500"
type input "1 %"
click at [756, 453] on button "Save" at bounding box center [757, 448] width 87 height 35
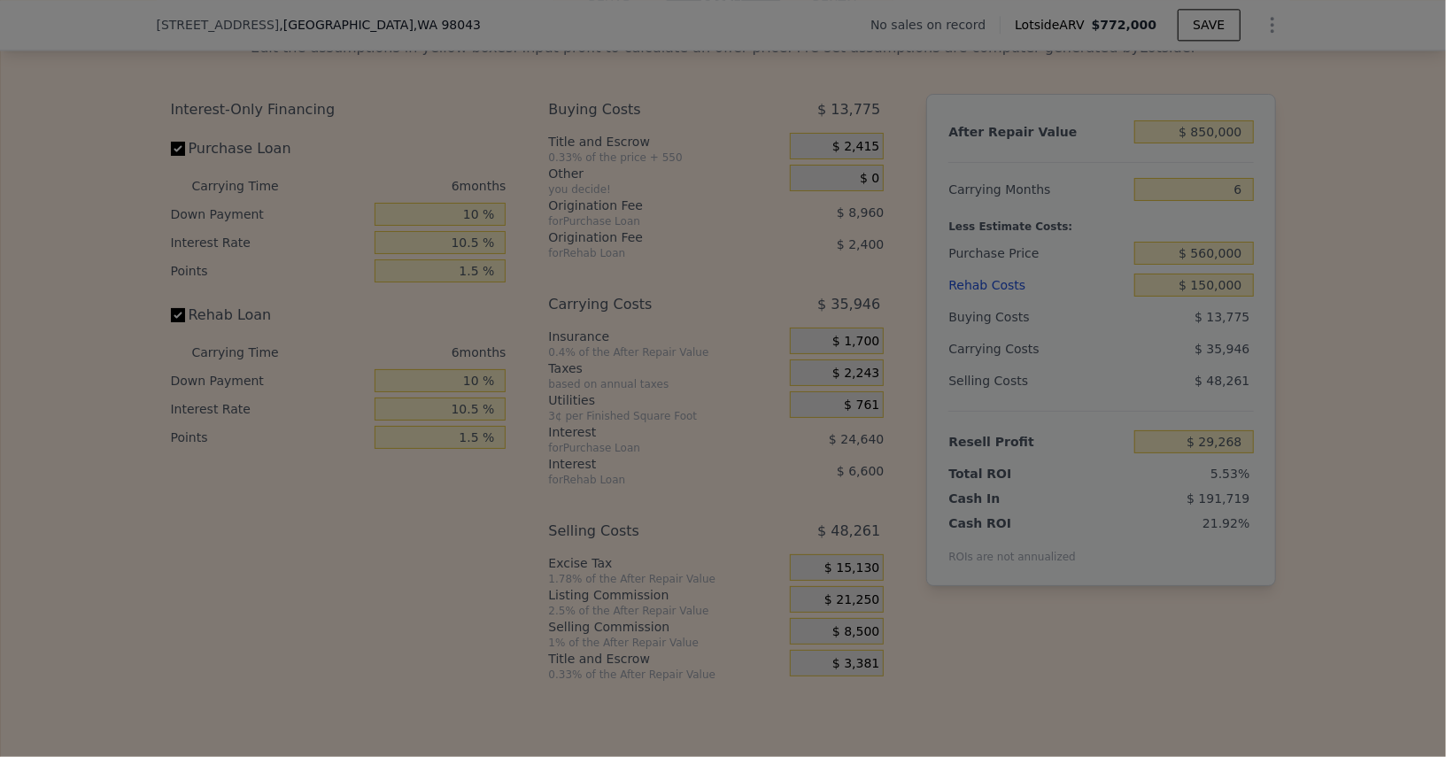
type input "$ 42,018"
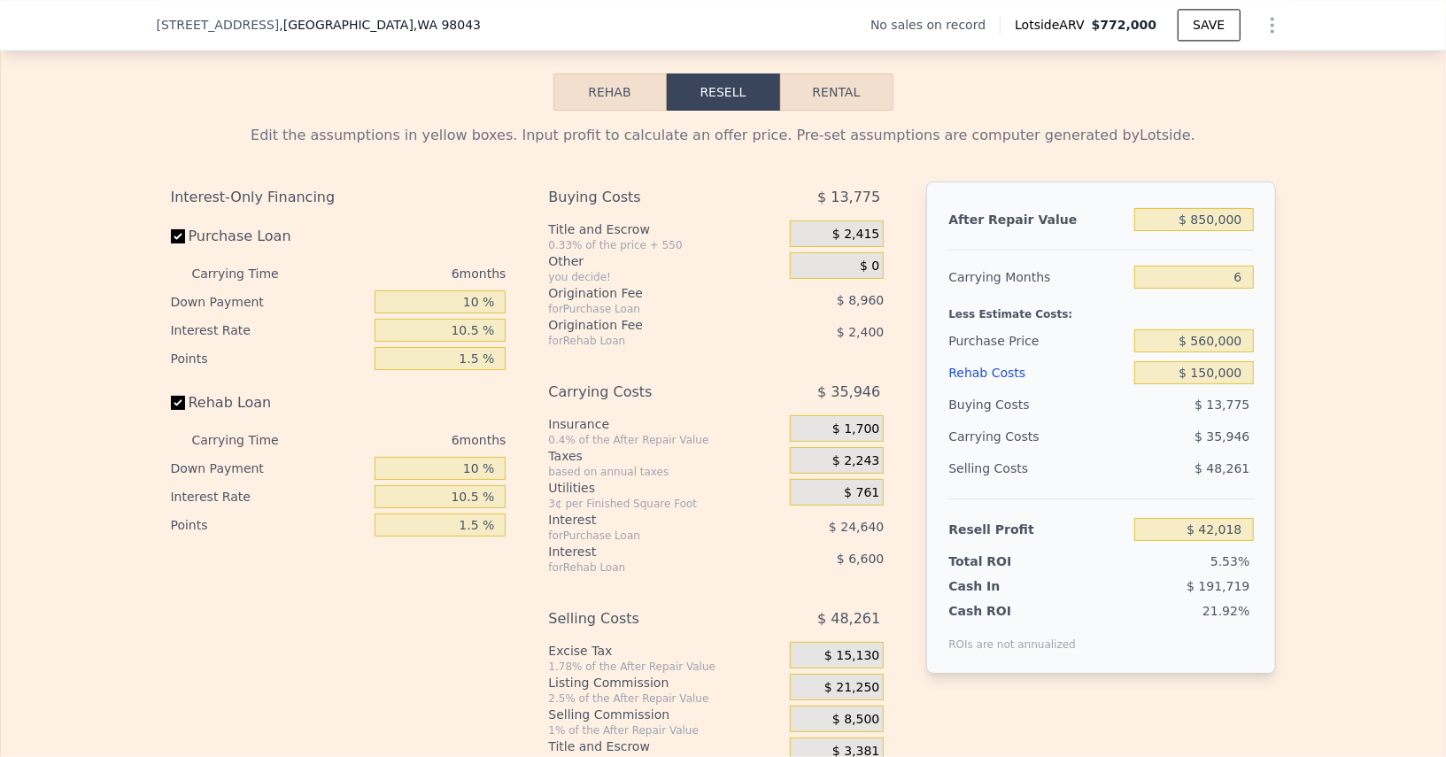
scroll to position [2663, 0]
click at [1204, 267] on input "6" at bounding box center [1194, 278] width 119 height 23
type input "5"
type input "$ 48,009"
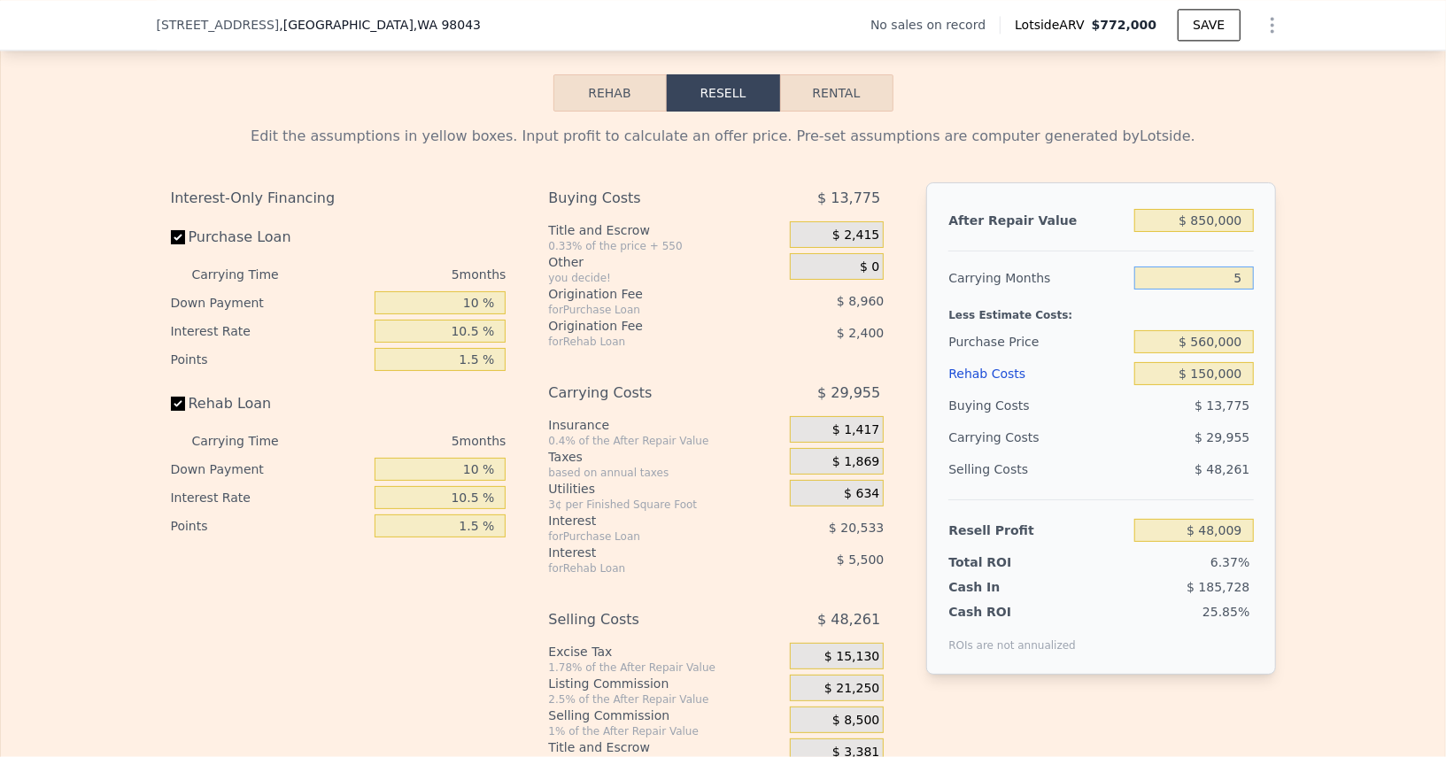
type input "5"
click at [1104, 326] on div "Purchase Price" at bounding box center [1038, 342] width 179 height 32
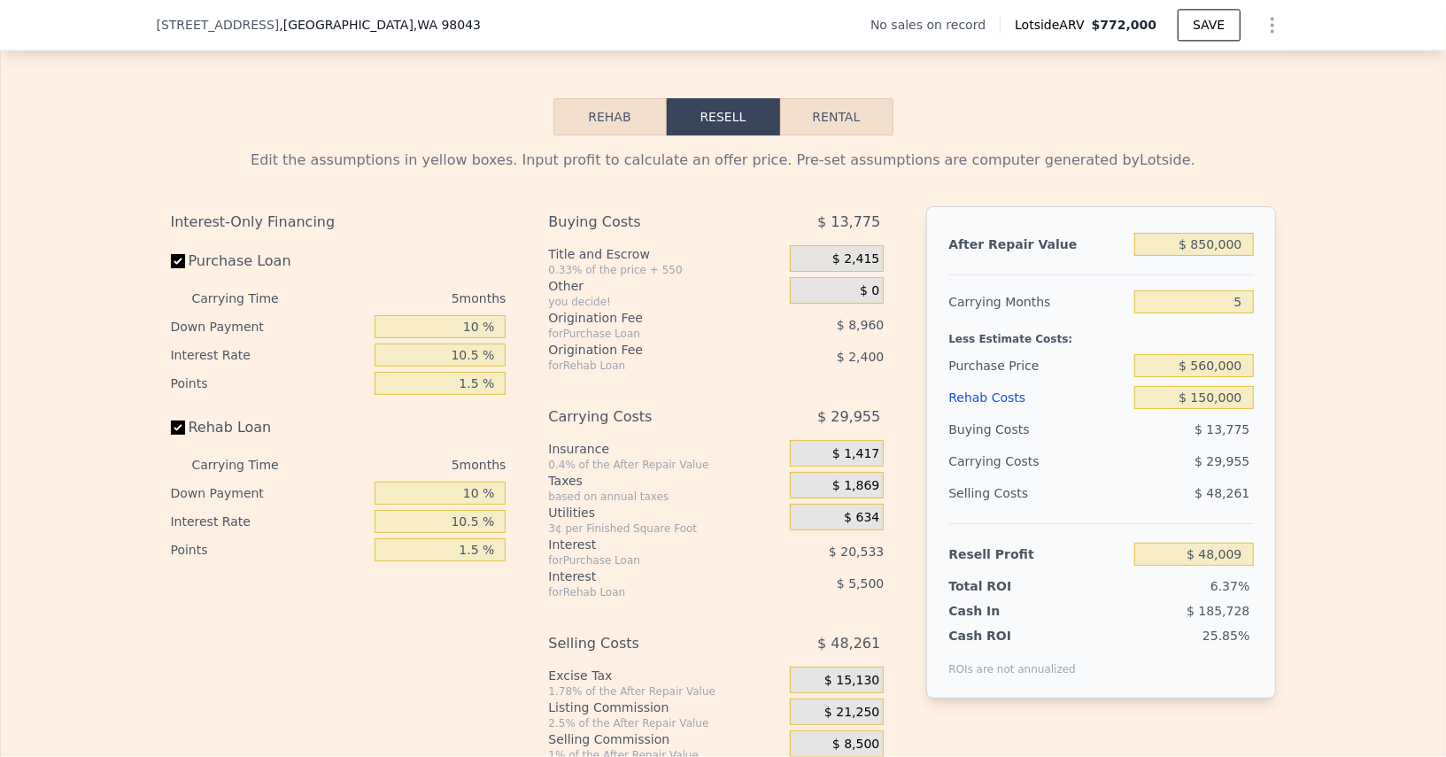
scroll to position [2651, 0]
